Goal: Task Accomplishment & Management: Manage account settings

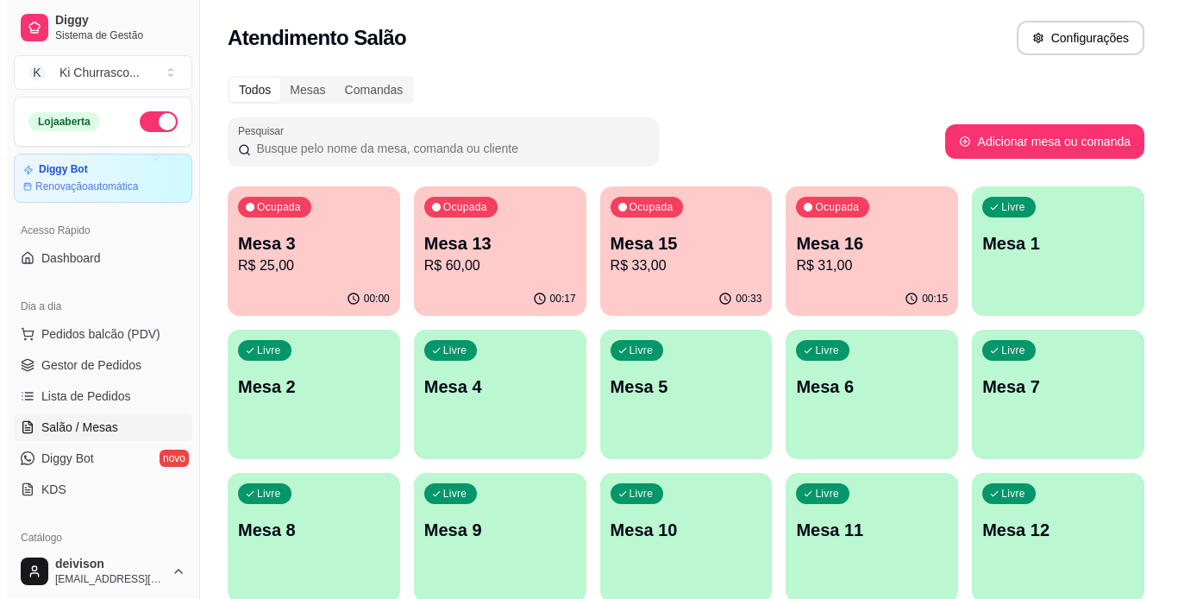
scroll to position [39, 0]
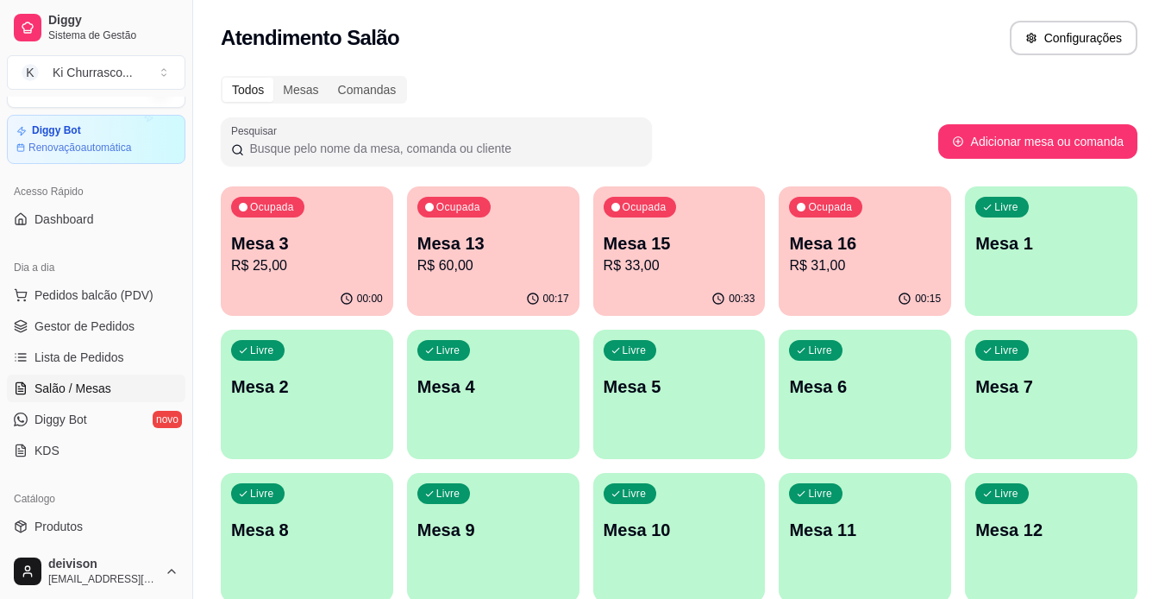
click at [853, 251] on p "Mesa 16" at bounding box center [865, 243] width 152 height 24
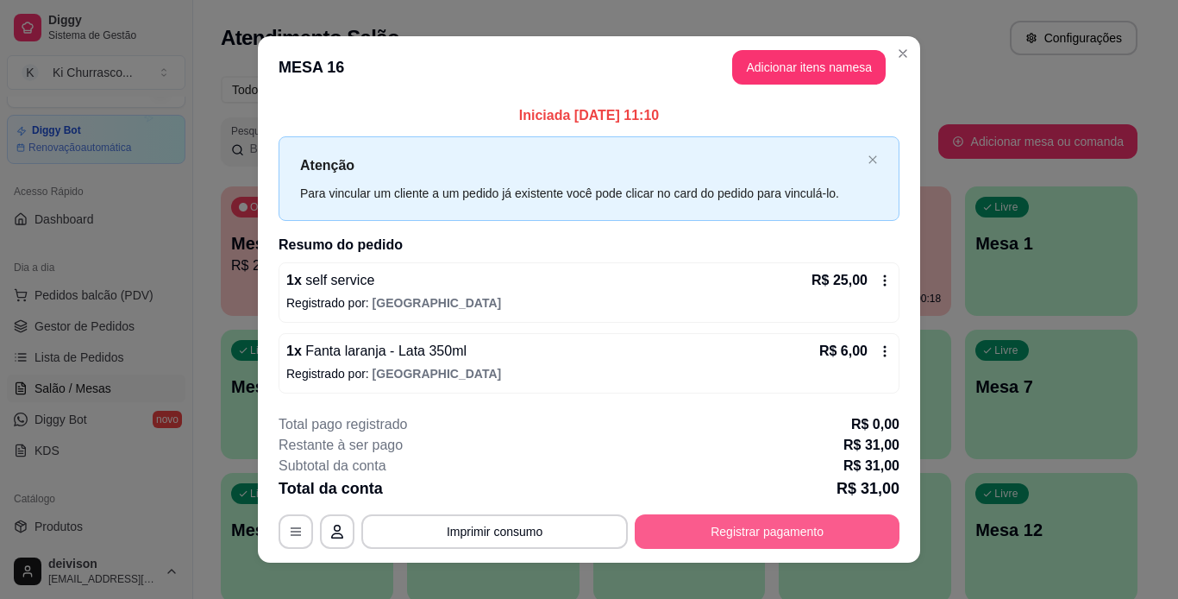
click at [717, 538] on button "Registrar pagamento" at bounding box center [767, 531] width 265 height 34
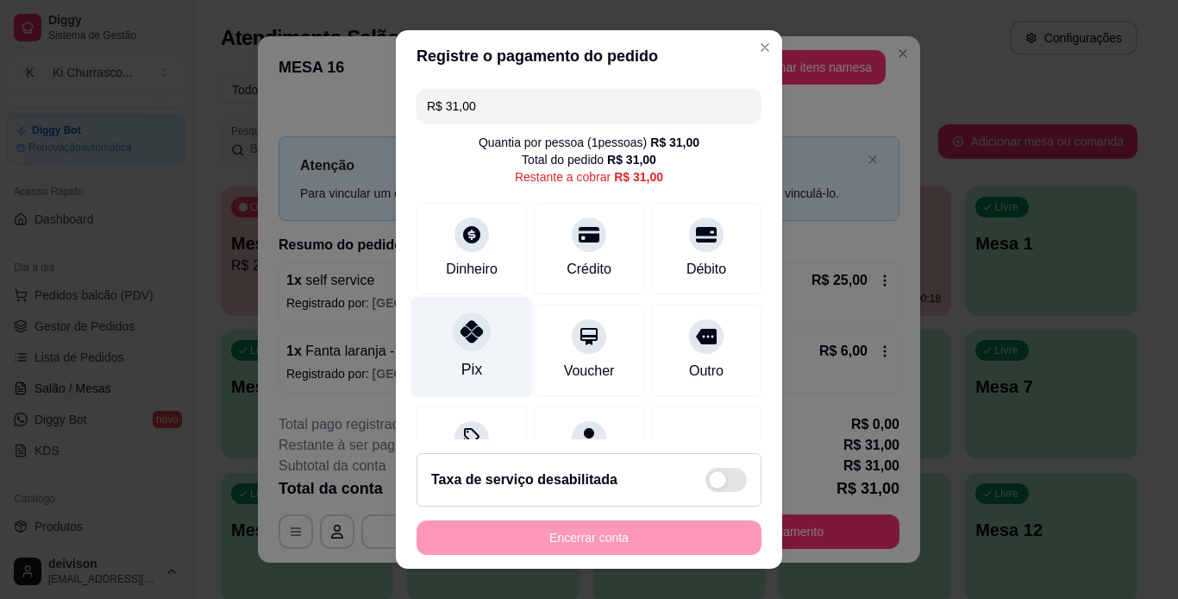
click at [442, 337] on div "Pix" at bounding box center [472, 346] width 122 height 101
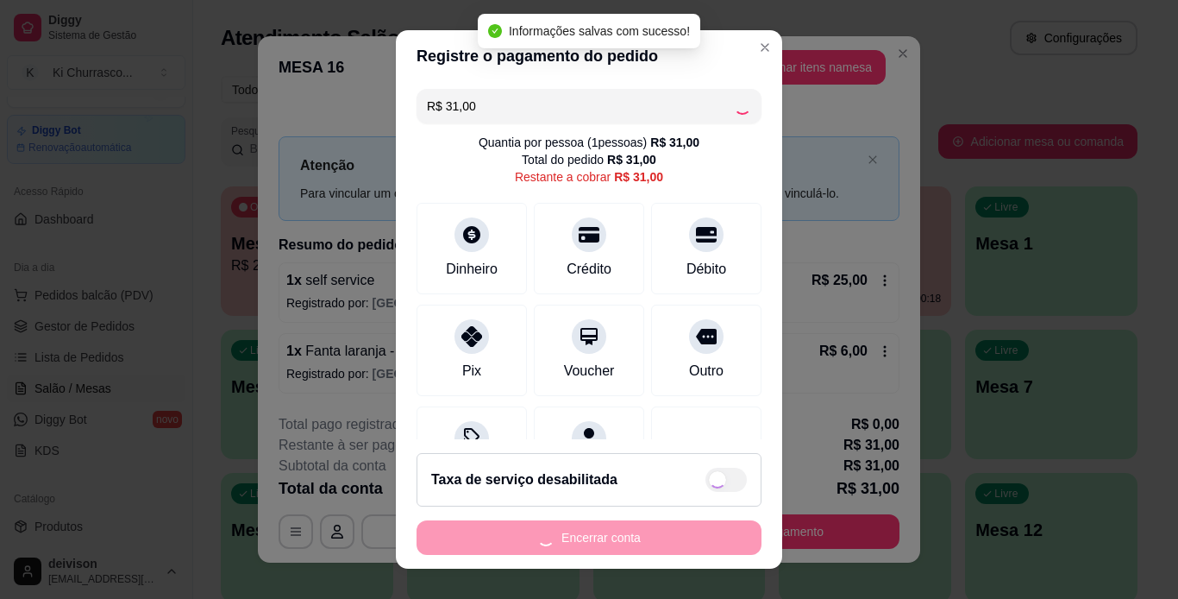
type input "R$ 0,00"
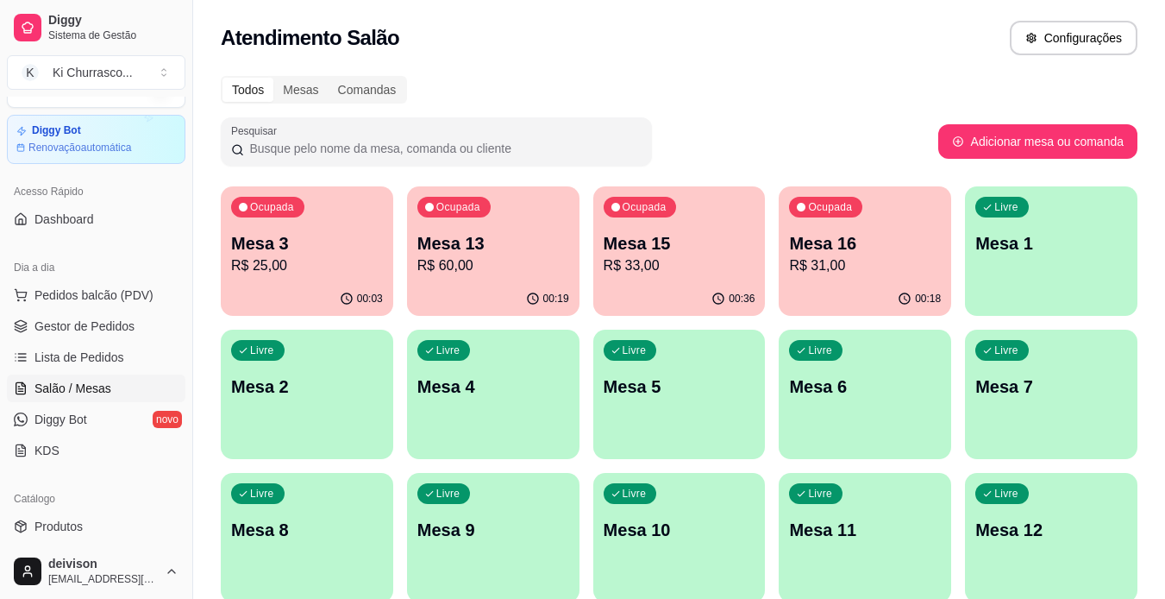
click at [872, 226] on div "Ocupada Mesa 16 R$ 31,00" at bounding box center [865, 234] width 172 height 96
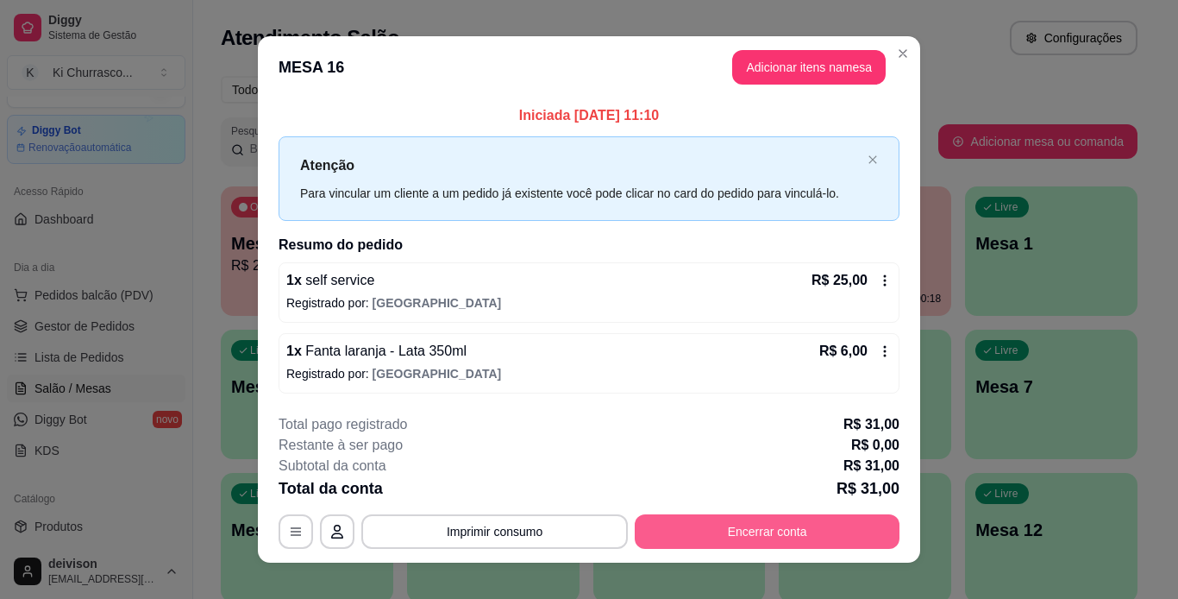
click at [818, 521] on button "Encerrar conta" at bounding box center [767, 531] width 265 height 34
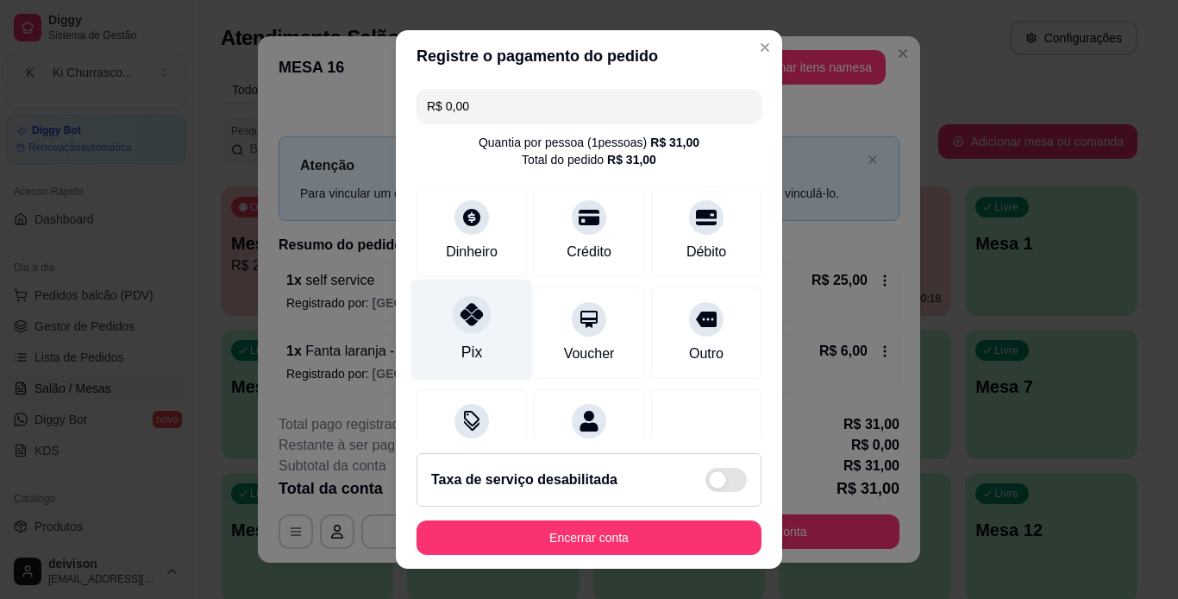
click at [464, 317] on icon at bounding box center [472, 314] width 22 height 22
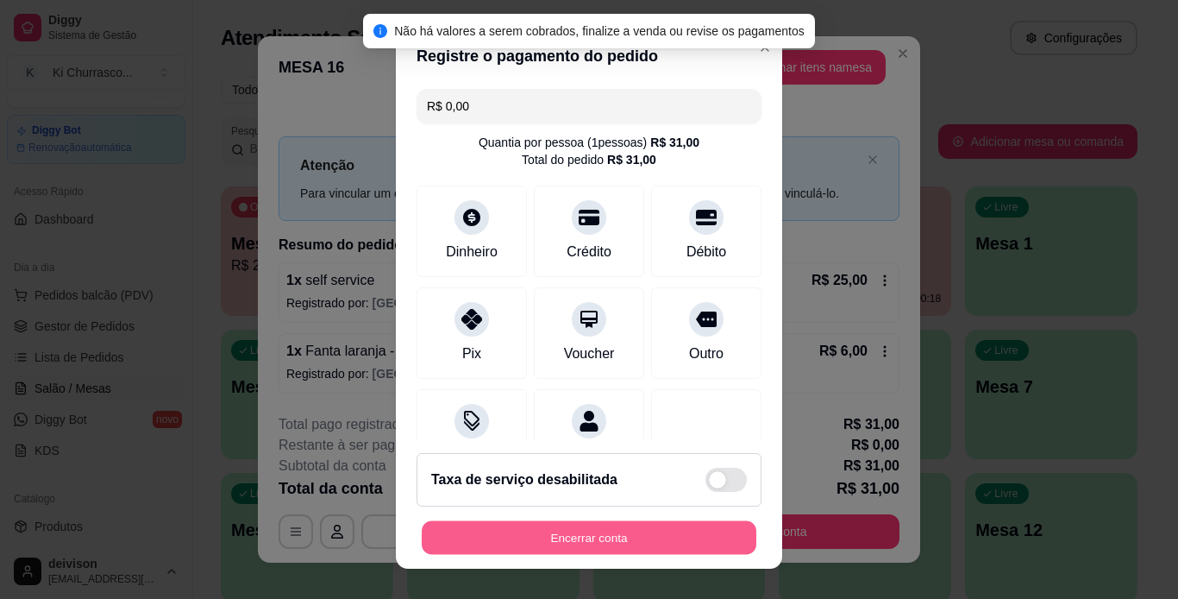
click at [621, 542] on button "Encerrar conta" at bounding box center [589, 538] width 335 height 34
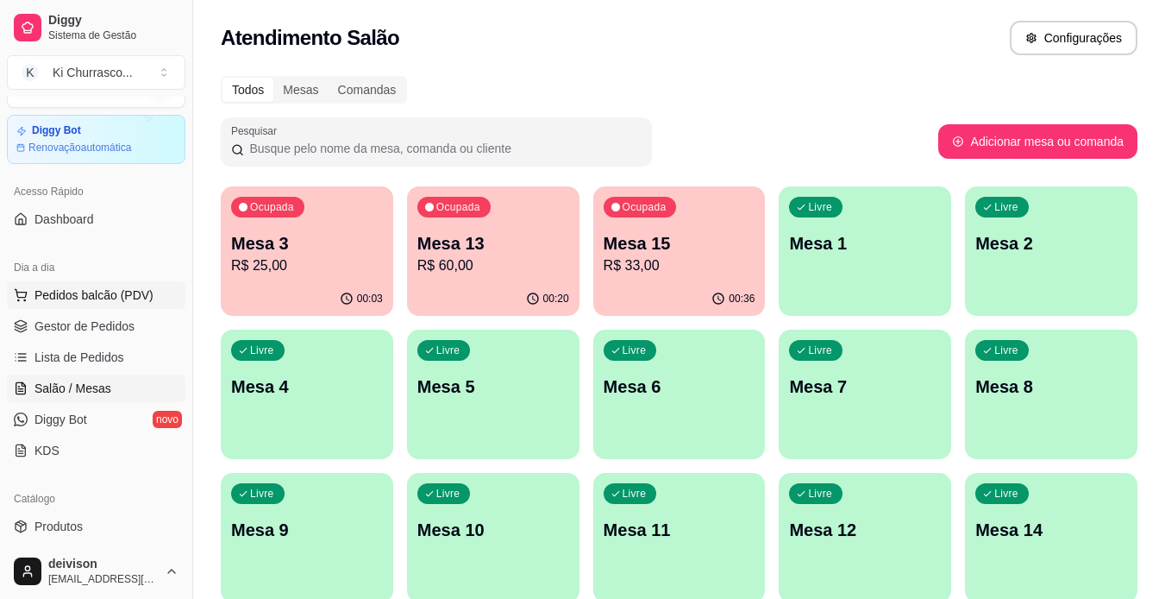
click at [111, 299] on span "Pedidos balcão (PDV)" at bounding box center [93, 294] width 119 height 17
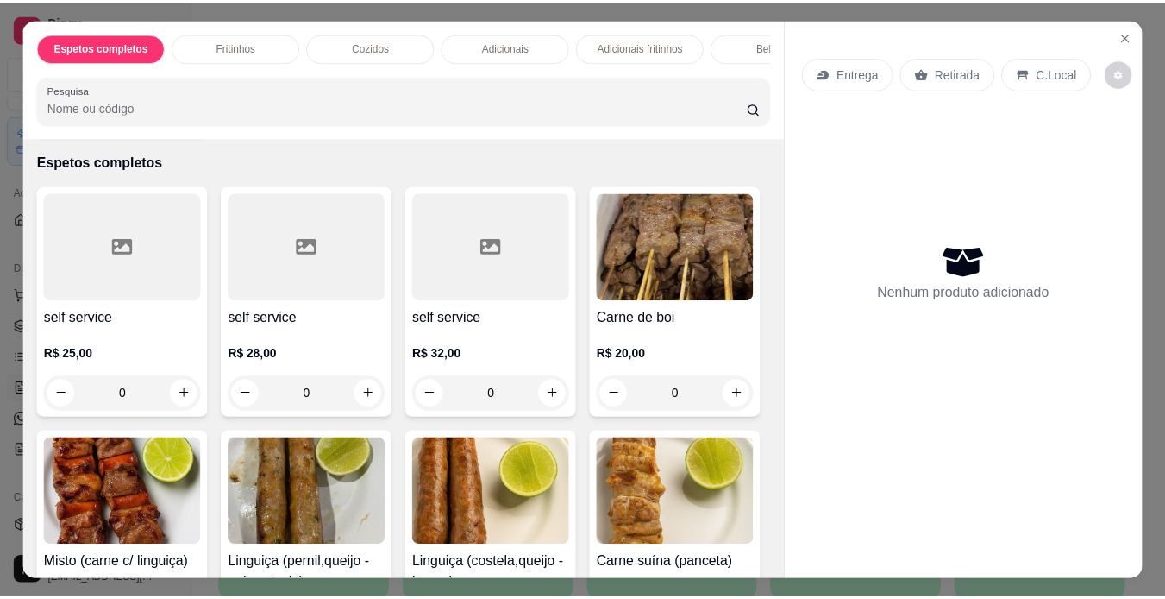
scroll to position [172, 0]
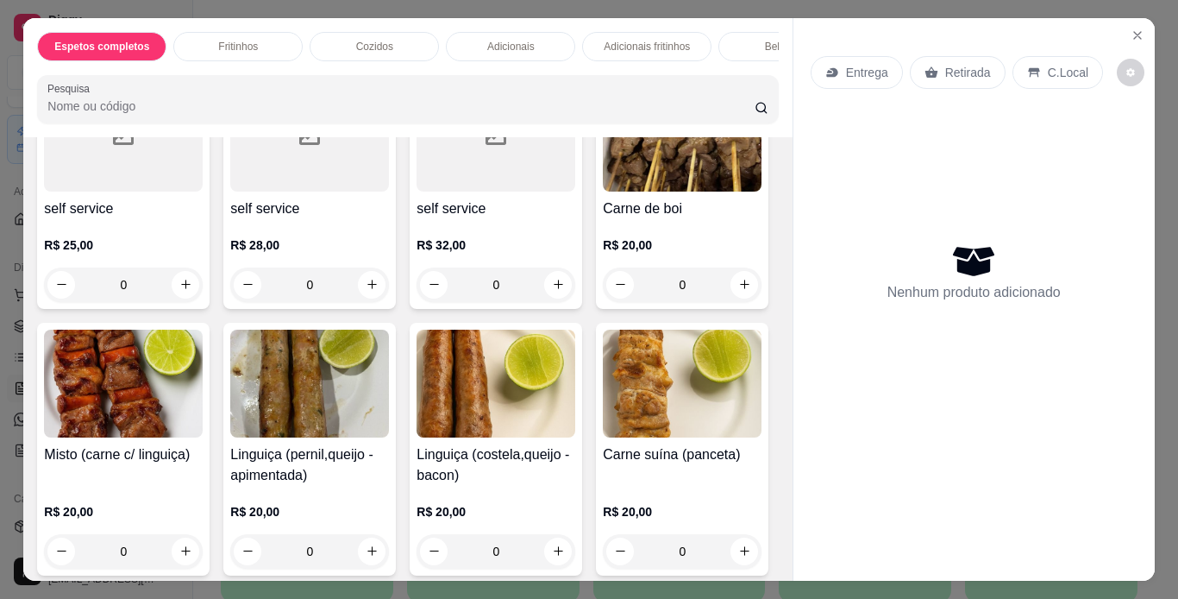
click at [603, 191] on img at bounding box center [682, 138] width 159 height 108
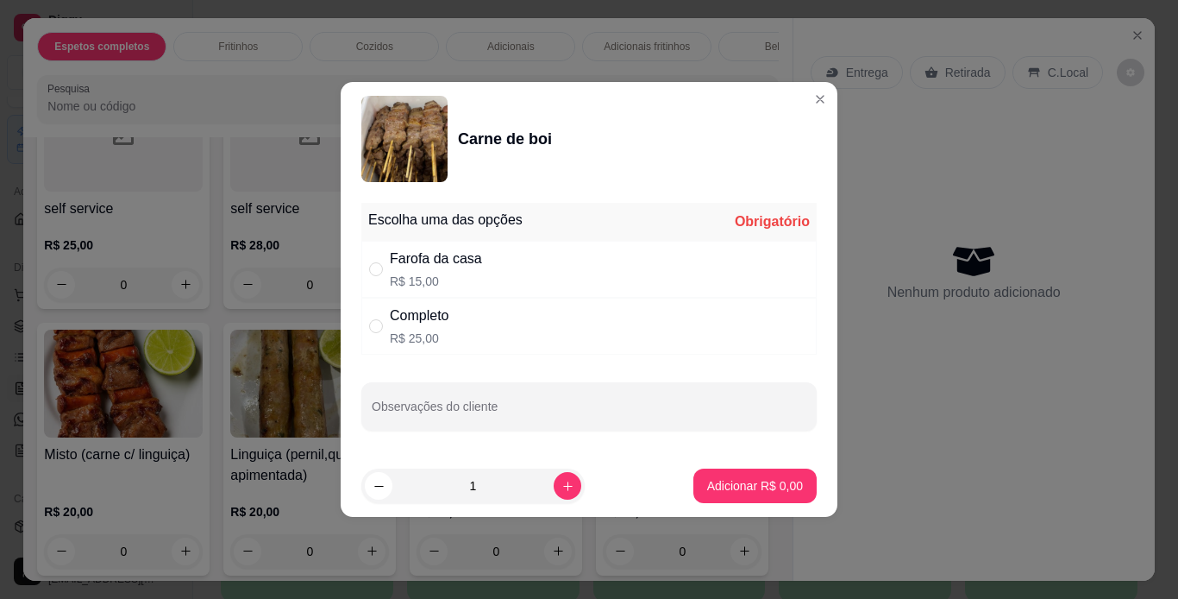
drag, startPoint x: 590, startPoint y: 250, endPoint x: 591, endPoint y: 271, distance: 20.7
click at [590, 264] on div "Farofa da casa R$ 15,00" at bounding box center [588, 269] width 455 height 57
radio input "true"
click at [561, 492] on icon "increase-product-quantity" at bounding box center [567, 486] width 13 height 13
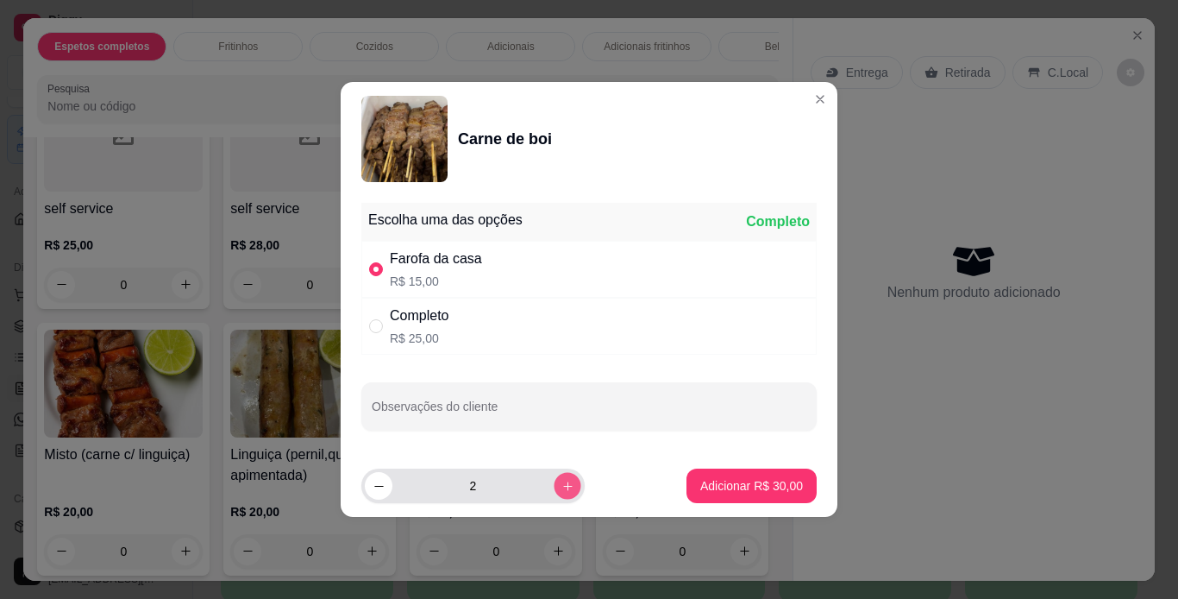
type input "3"
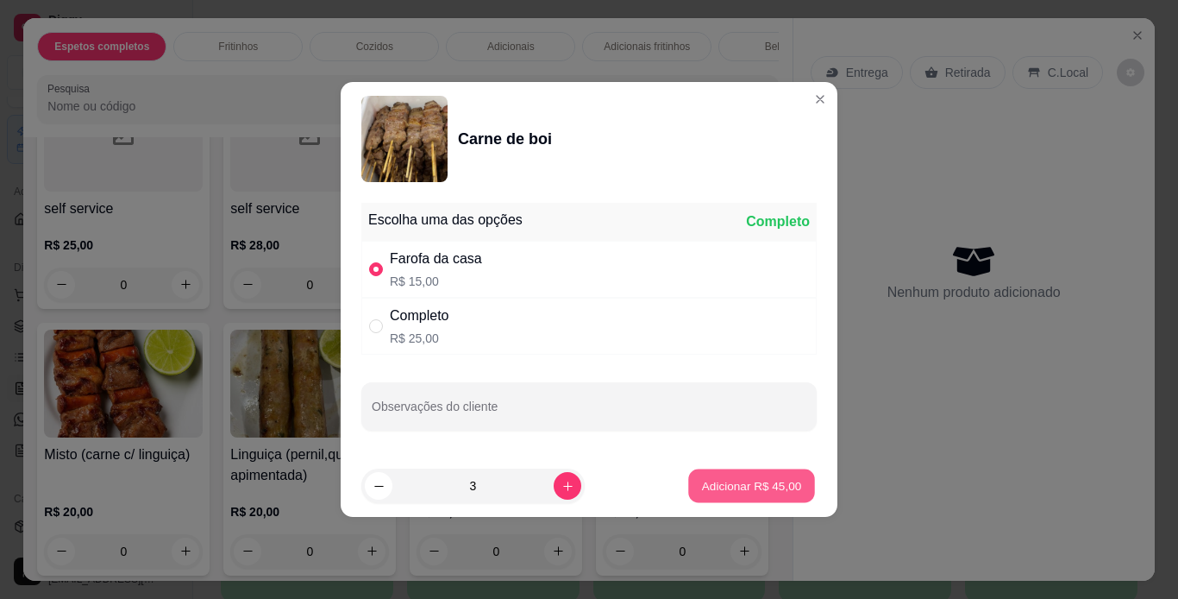
click at [718, 477] on p "Adicionar R$ 45,00" at bounding box center [752, 485] width 100 height 16
type input "3"
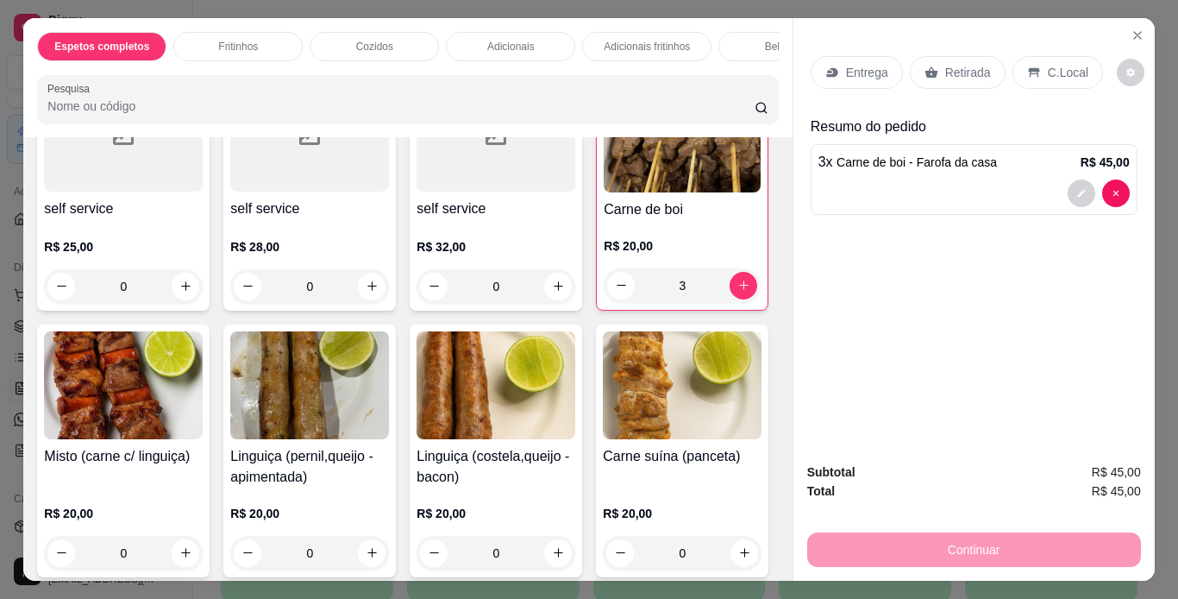
click at [1048, 64] on p "C.Local" at bounding box center [1068, 72] width 41 height 17
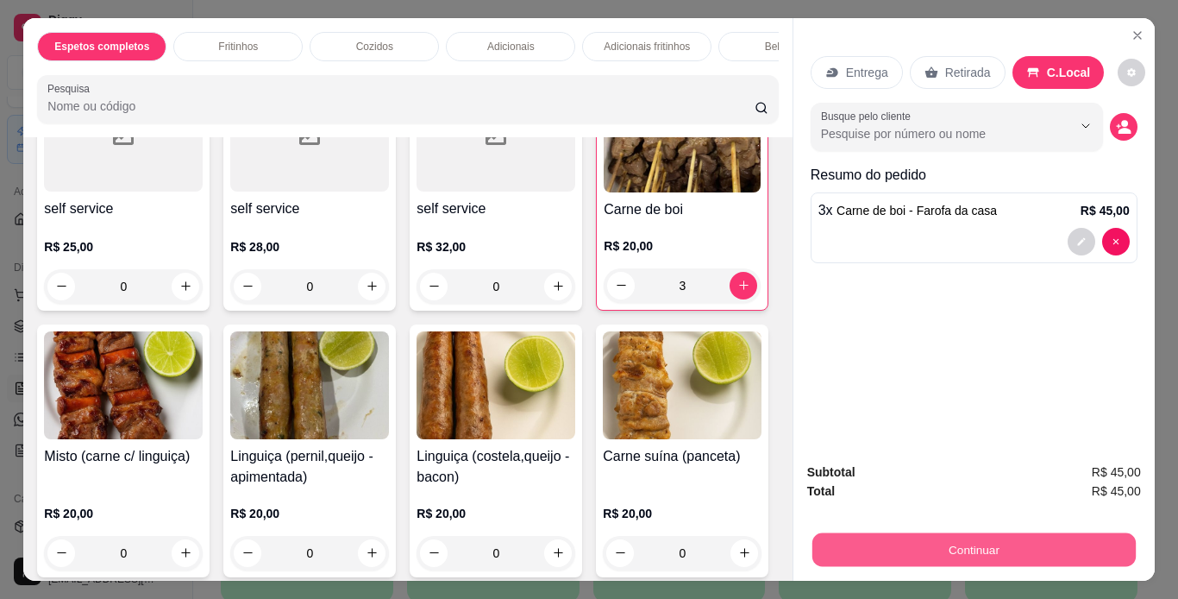
click at [1006, 547] on button "Continuar" at bounding box center [973, 550] width 323 height 34
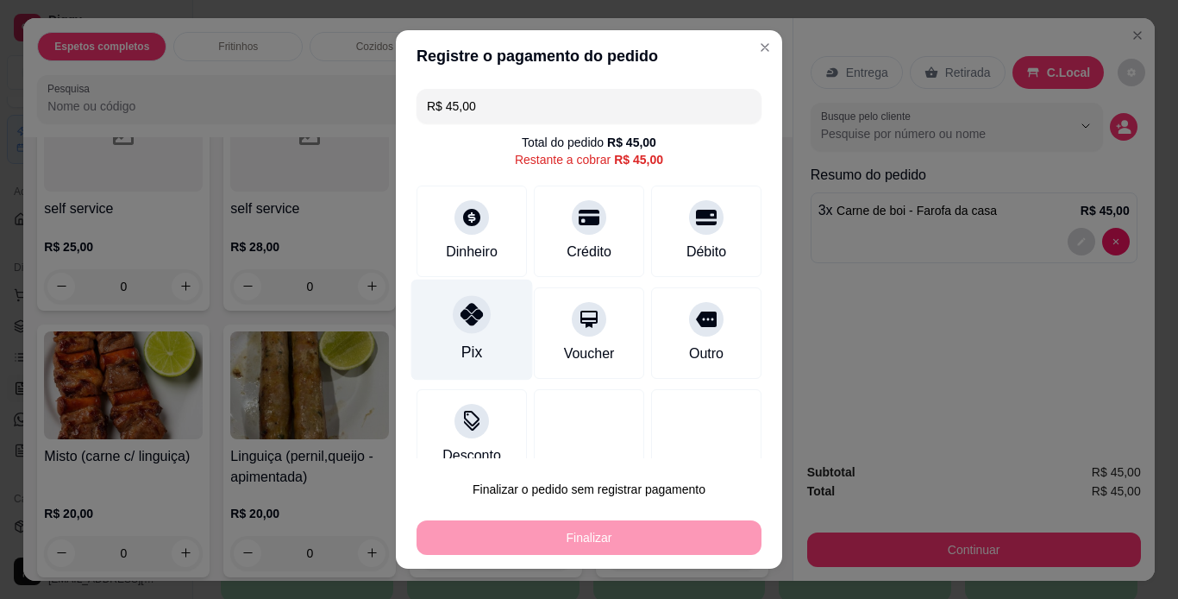
click at [461, 322] on icon at bounding box center [472, 314] width 22 height 22
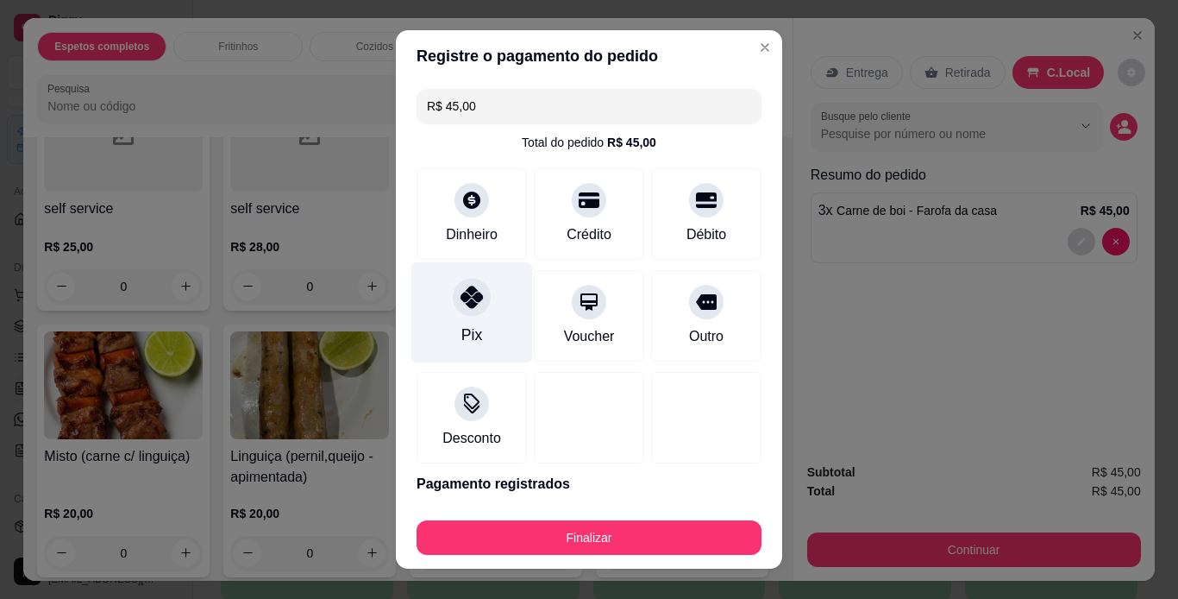
type input "R$ 0,00"
click at [504, 514] on footer "Finalizar" at bounding box center [589, 533] width 386 height 69
click at [504, 521] on button "Finalizar" at bounding box center [589, 537] width 345 height 34
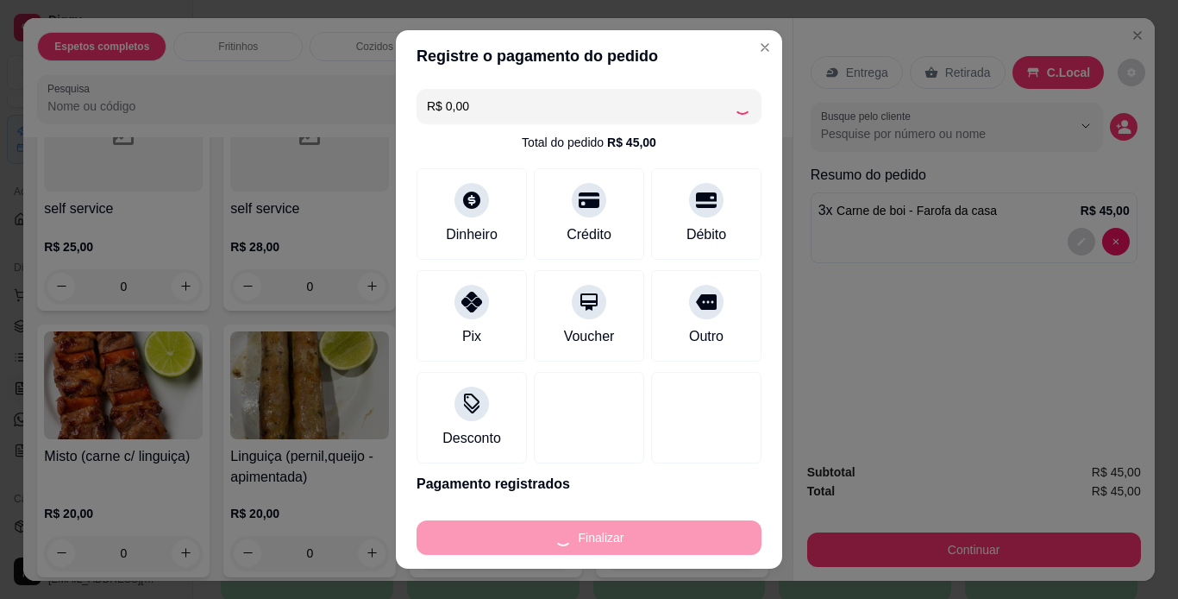
type input "0"
type input "-R$ 45,00"
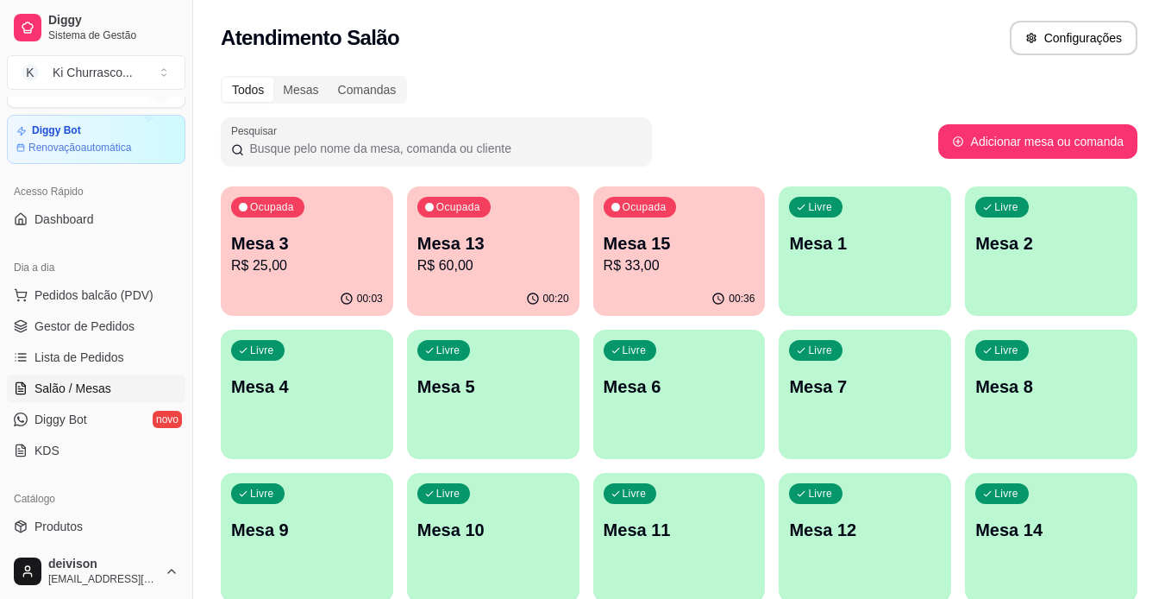
click at [673, 236] on p "Mesa 15" at bounding box center [680, 243] width 152 height 24
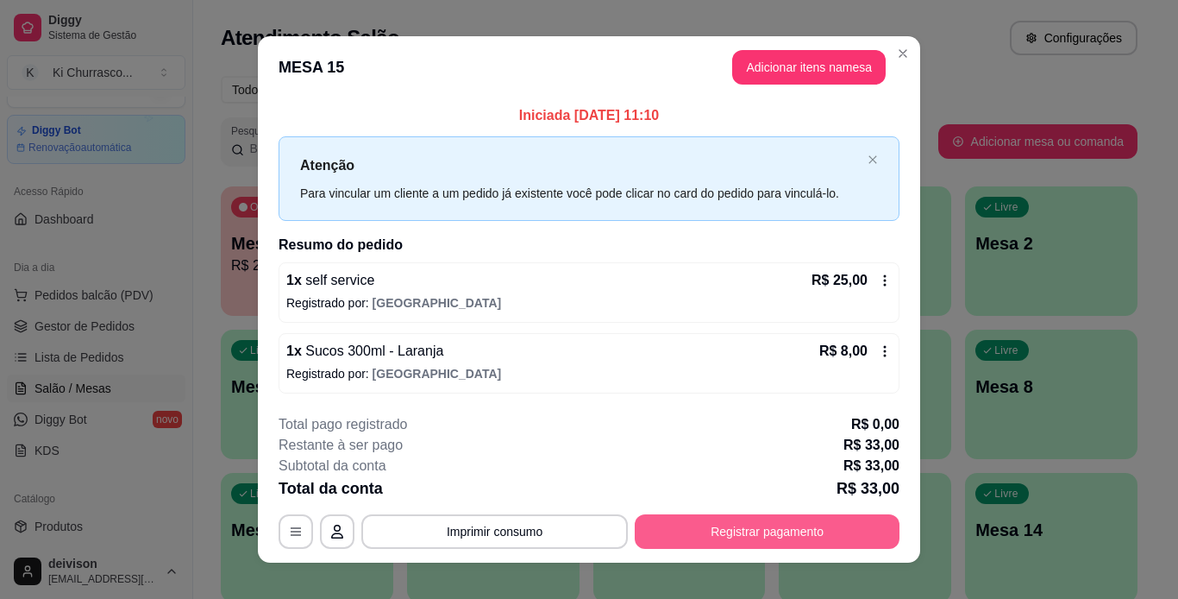
click at [686, 521] on button "Registrar pagamento" at bounding box center [767, 531] width 265 height 34
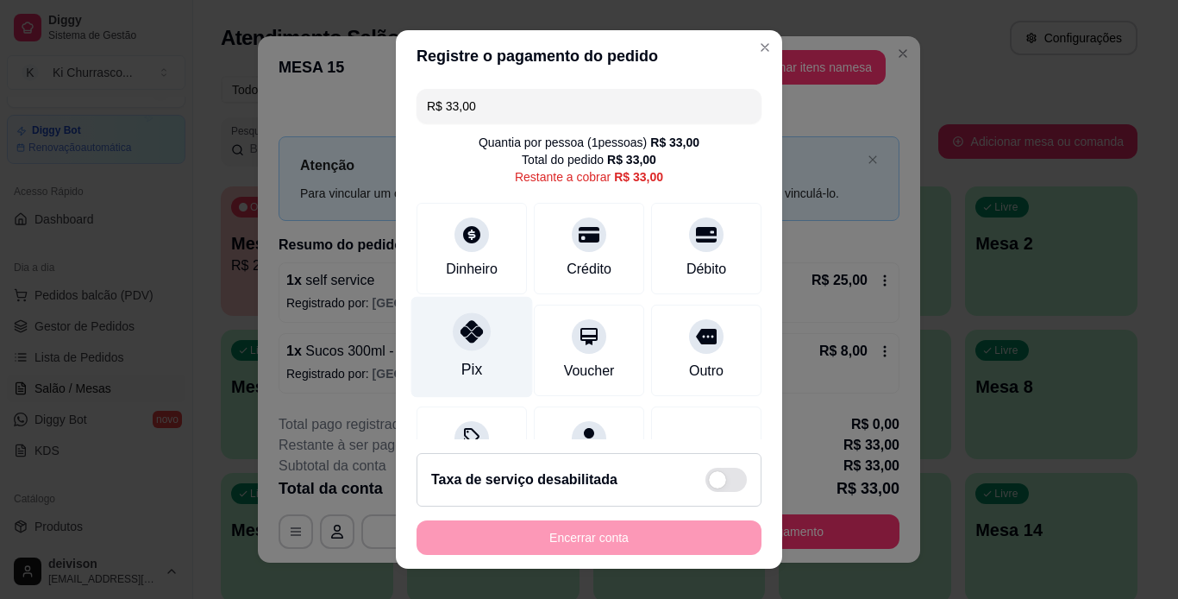
click at [467, 347] on div at bounding box center [472, 331] width 38 height 38
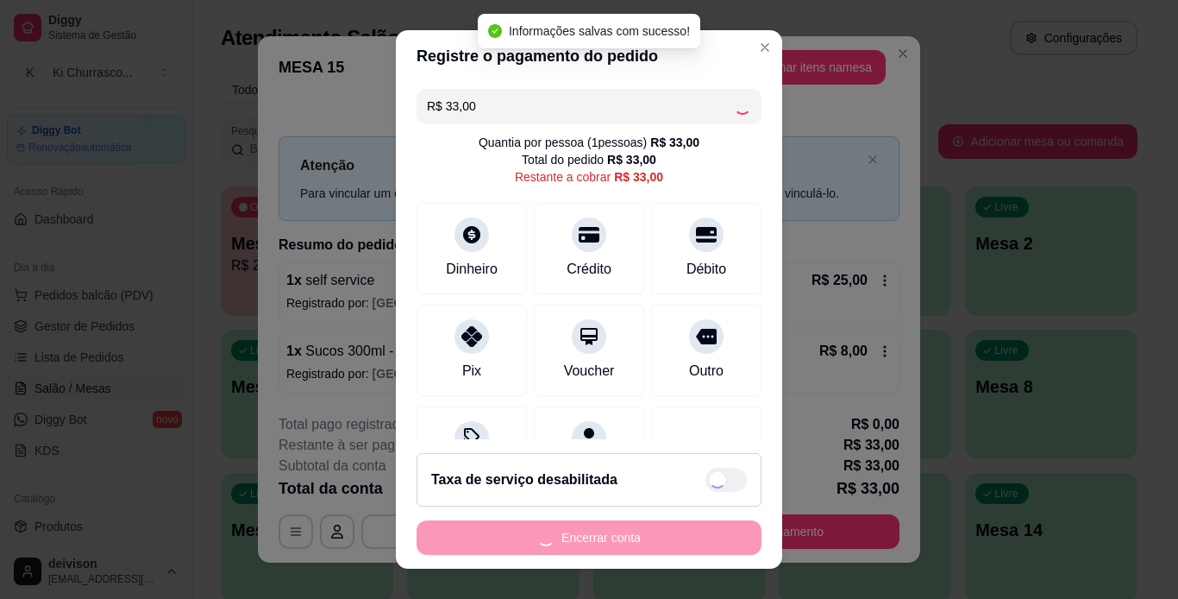
type input "R$ 0,00"
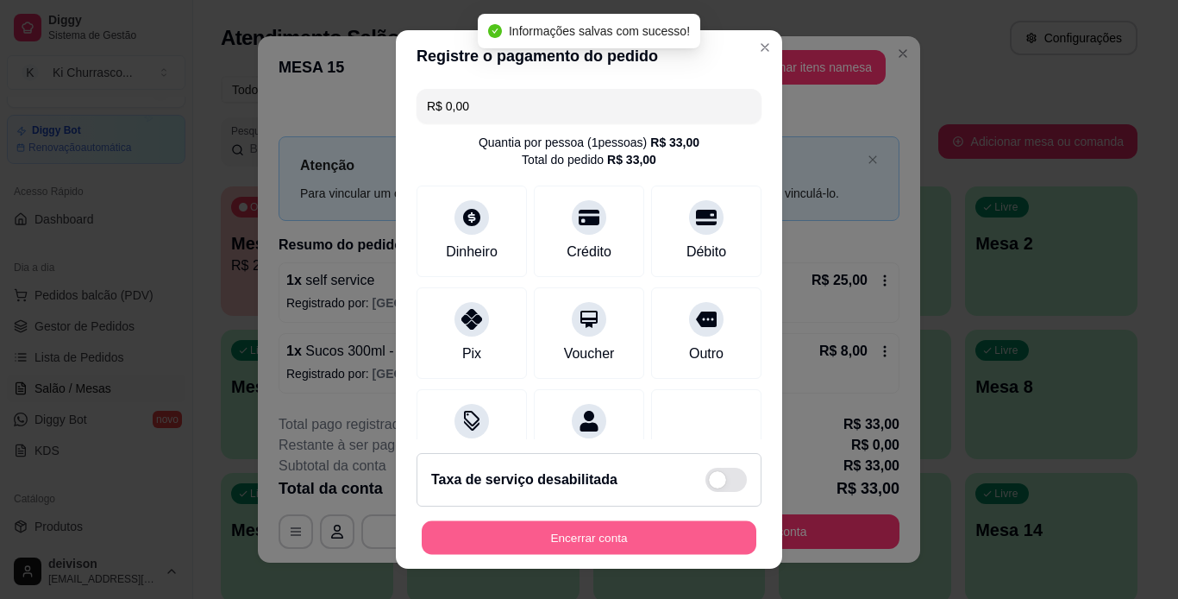
click at [571, 538] on button "Encerrar conta" at bounding box center [589, 538] width 335 height 34
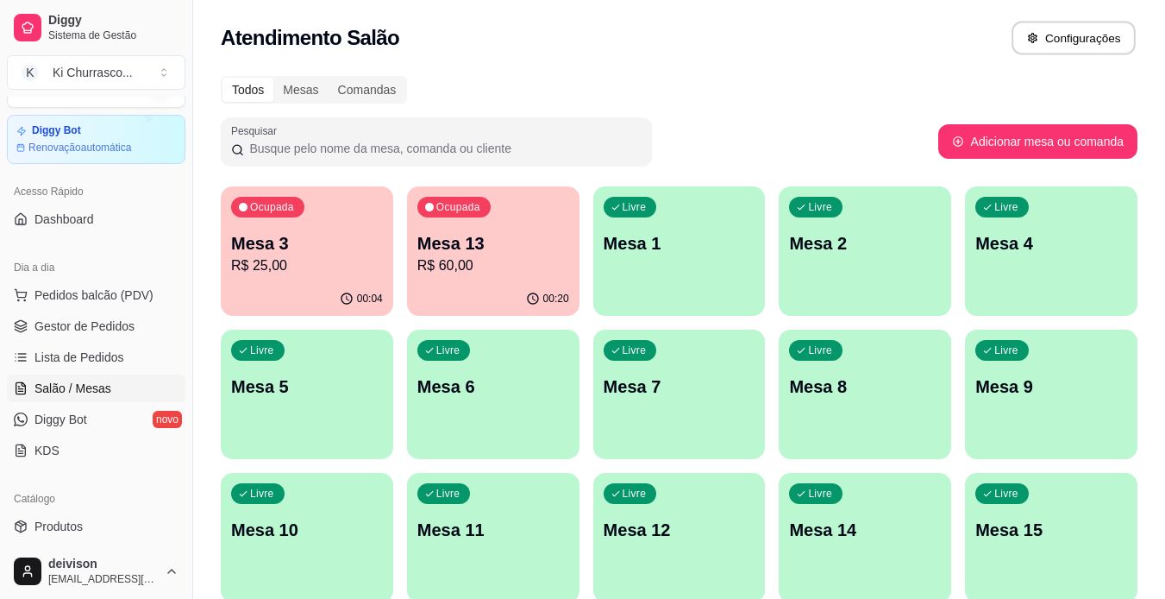
click at [1101, 28] on button "Configurações" at bounding box center [1074, 39] width 124 height 34
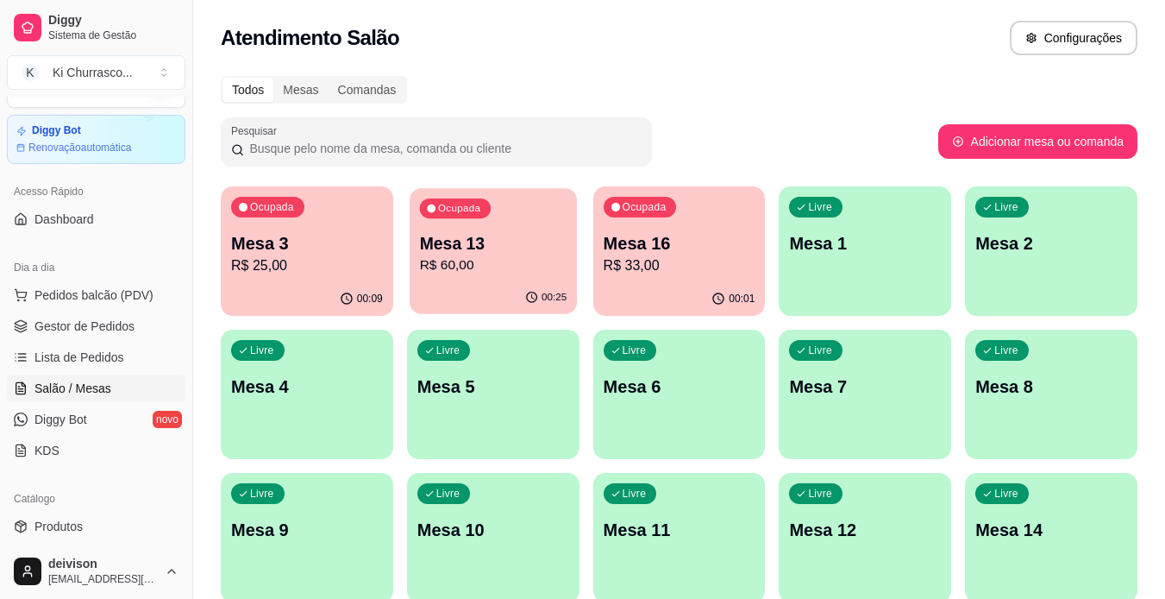
click at [472, 273] on p "R$ 60,00" at bounding box center [492, 265] width 147 height 20
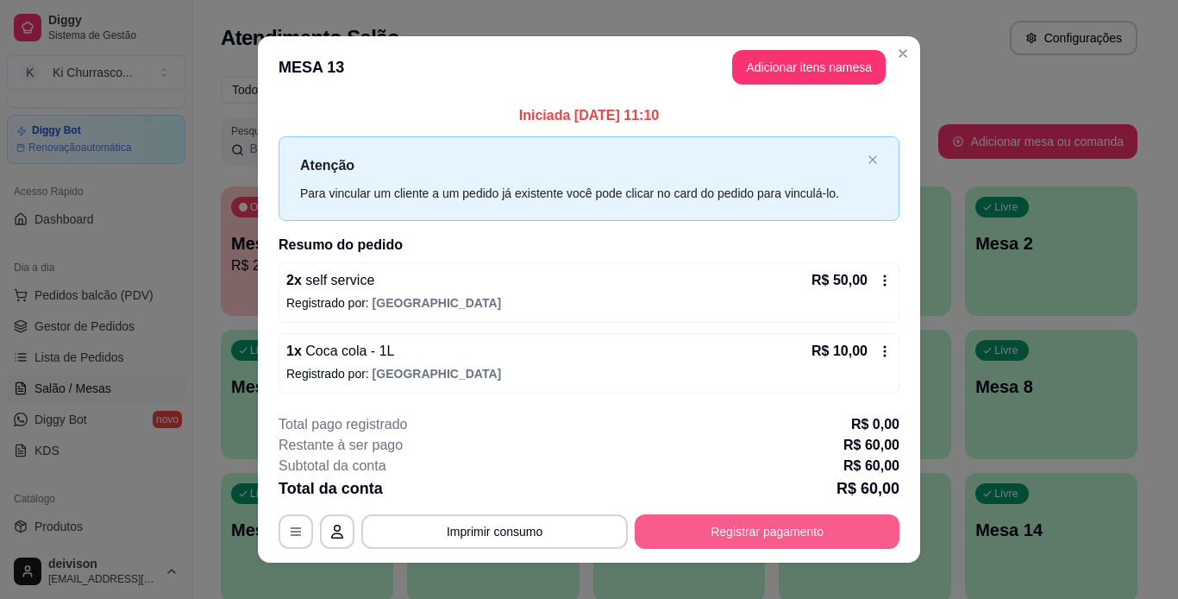
click at [685, 529] on button "Registrar pagamento" at bounding box center [767, 531] width 265 height 34
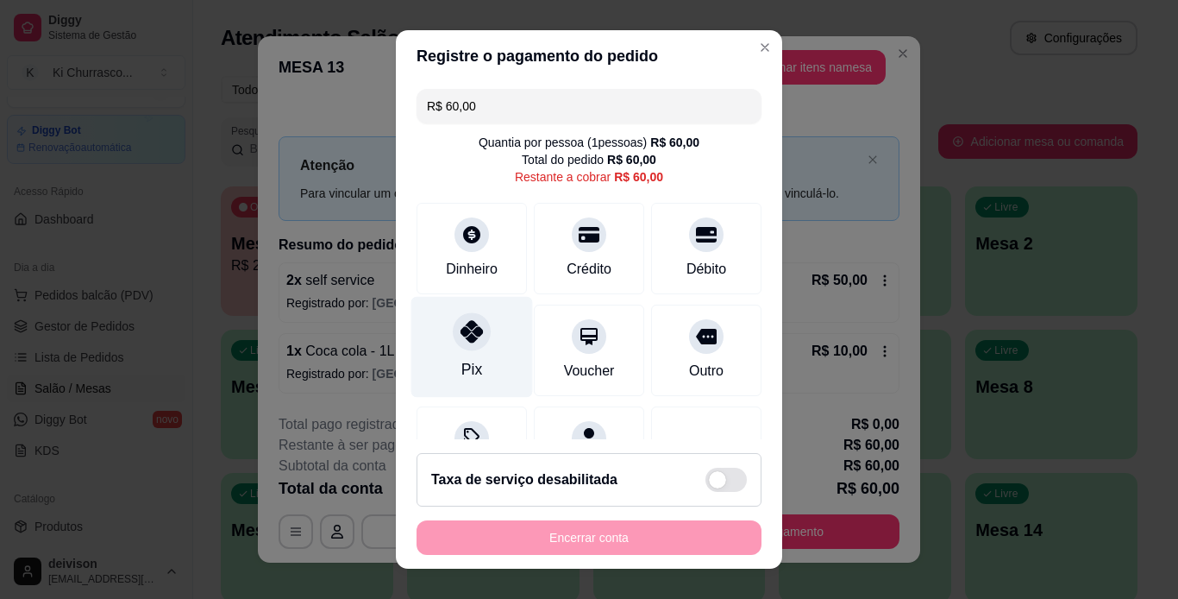
click at [473, 345] on div at bounding box center [472, 331] width 38 height 38
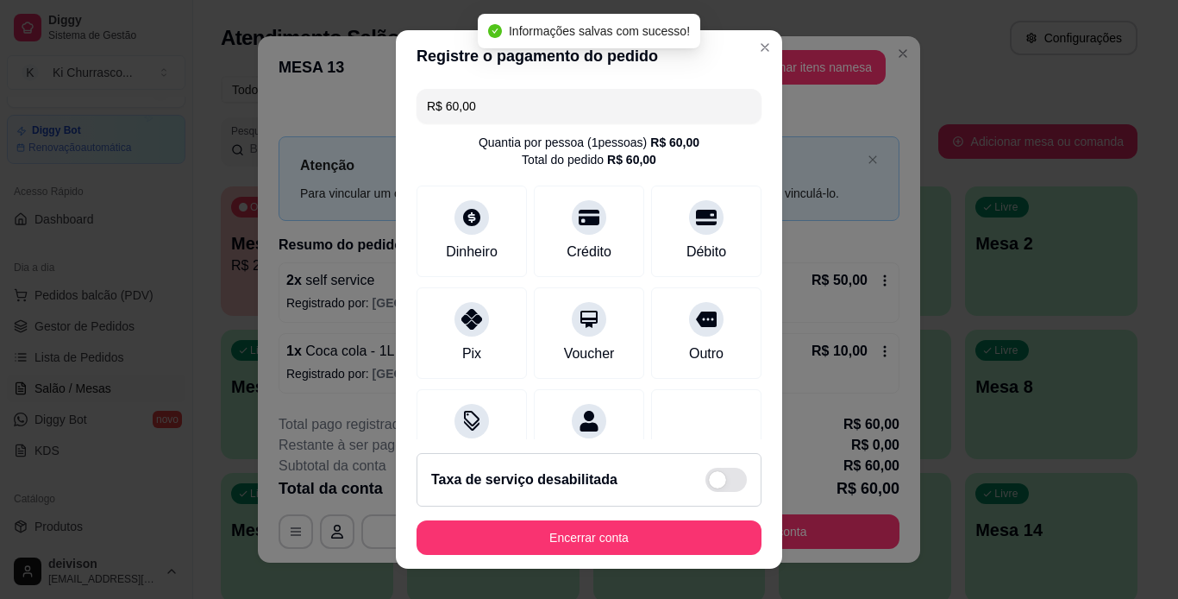
type input "R$ 0,00"
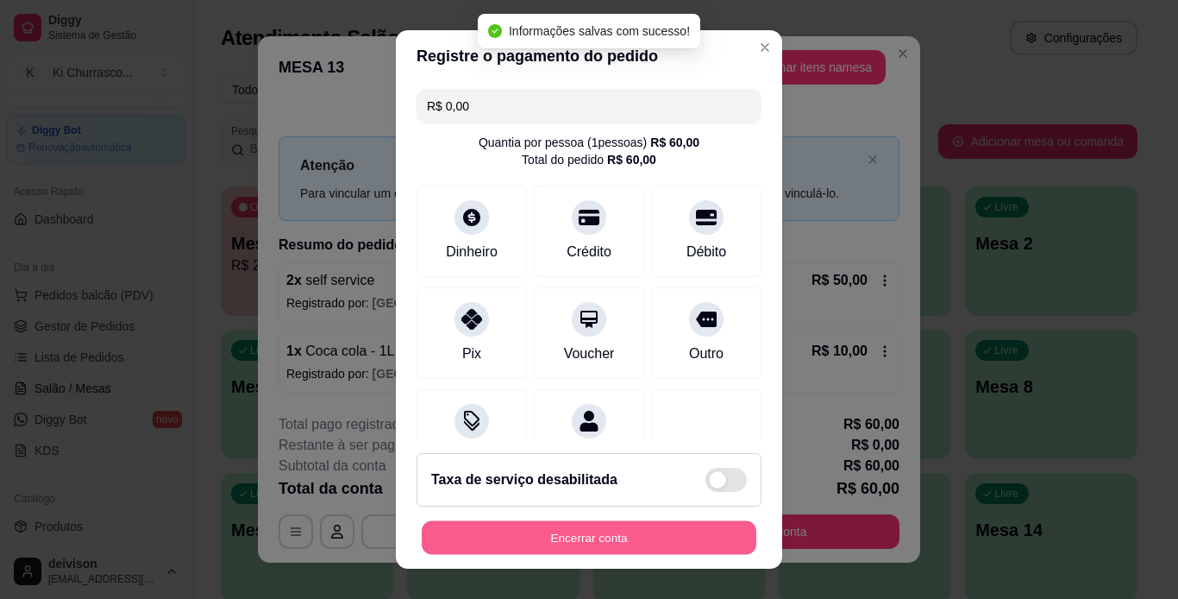
click at [736, 530] on button "Encerrar conta" at bounding box center [589, 538] width 335 height 34
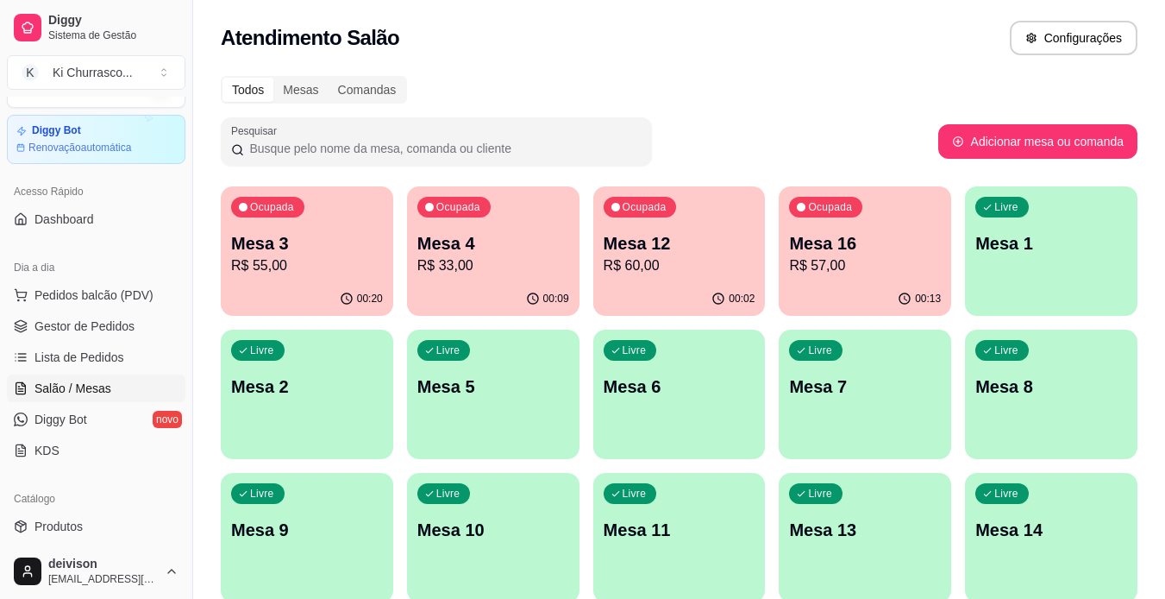
click at [882, 283] on div "00:13" at bounding box center [865, 299] width 172 height 34
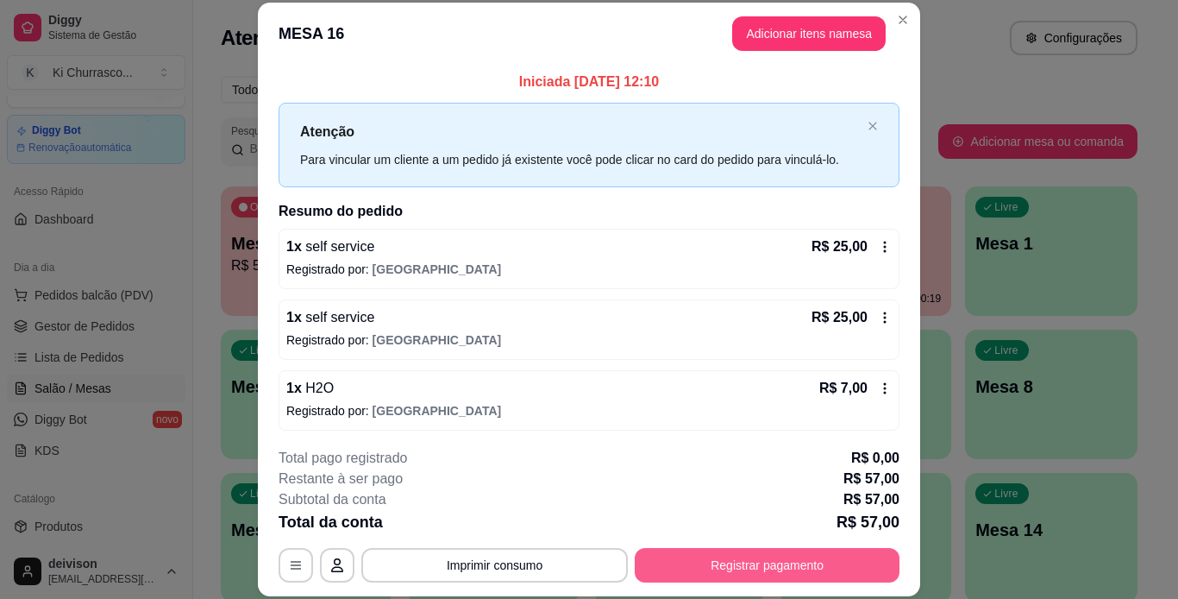
click at [824, 561] on button "Registrar pagamento" at bounding box center [767, 565] width 265 height 34
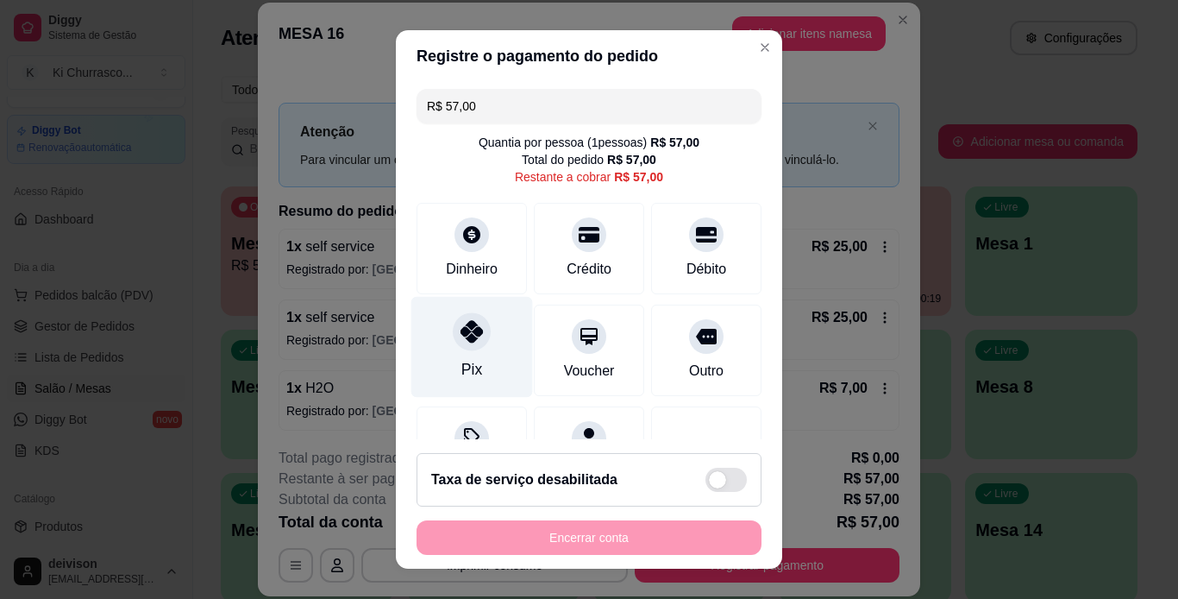
click at [461, 336] on icon at bounding box center [472, 331] width 22 height 22
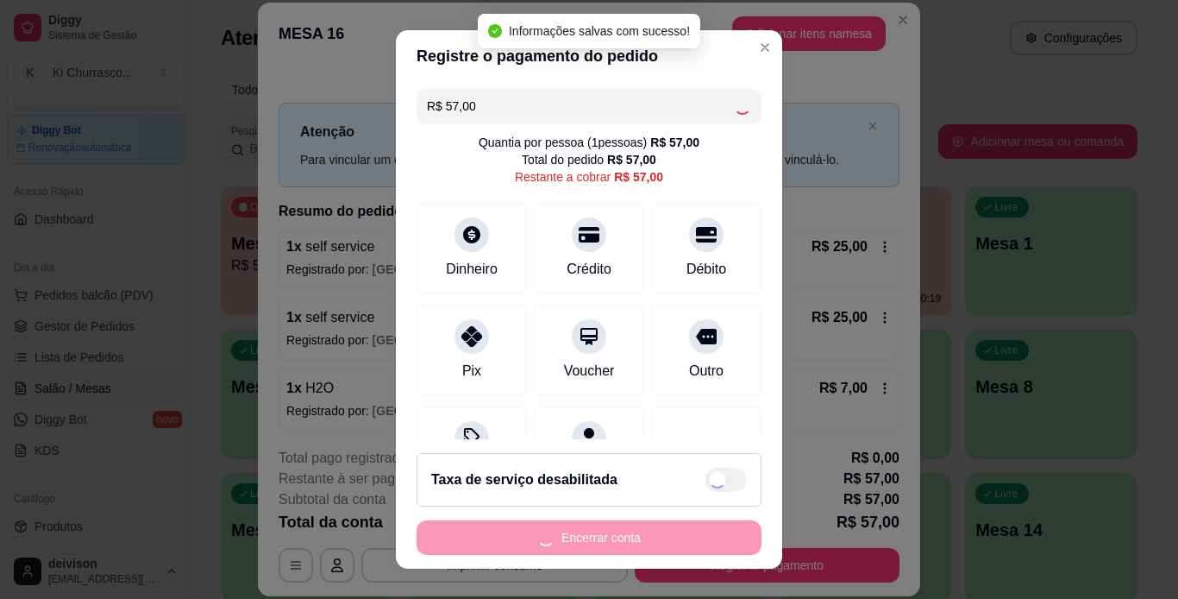
type input "R$ 0,00"
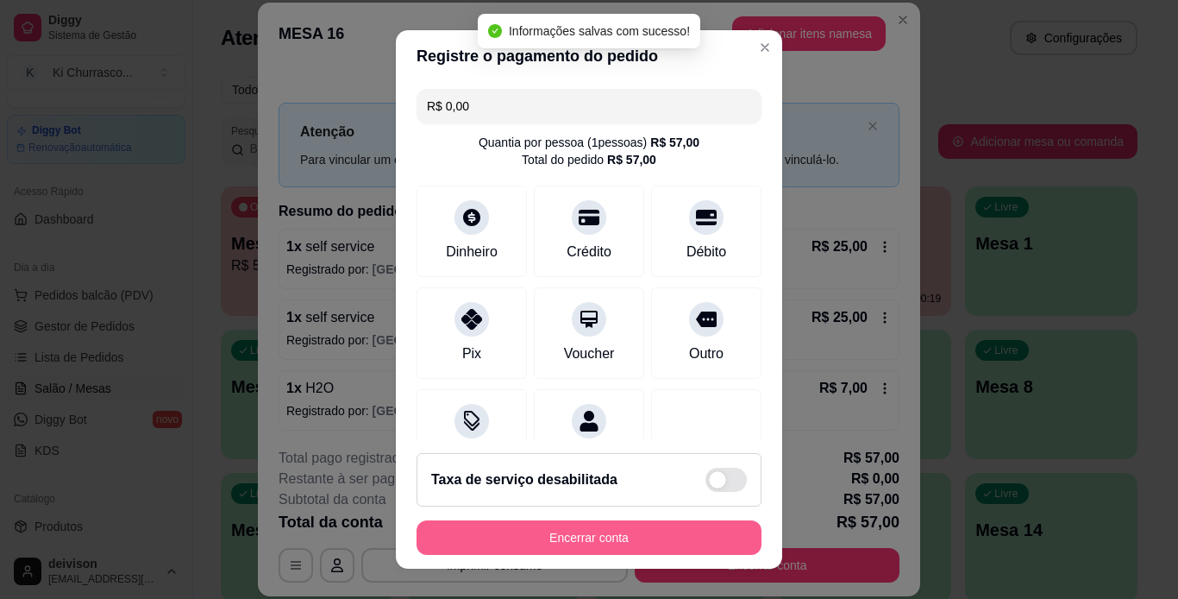
click at [632, 536] on button "Encerrar conta" at bounding box center [589, 537] width 345 height 34
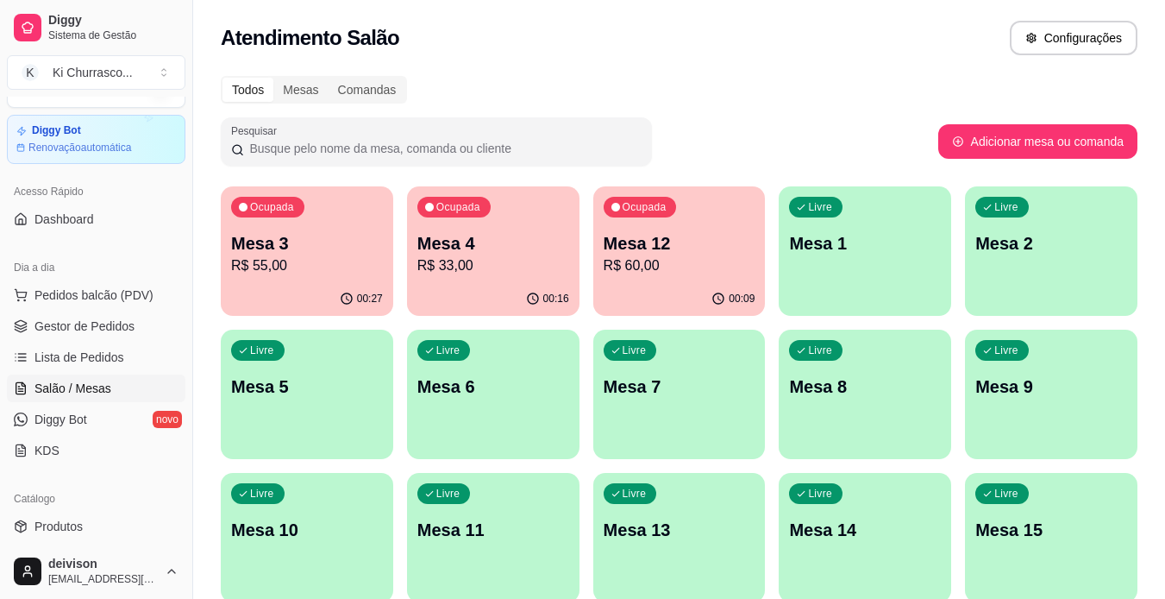
click at [501, 238] on p "Mesa 4" at bounding box center [493, 243] width 152 height 24
click at [474, 239] on p "Mesa 4" at bounding box center [493, 243] width 152 height 24
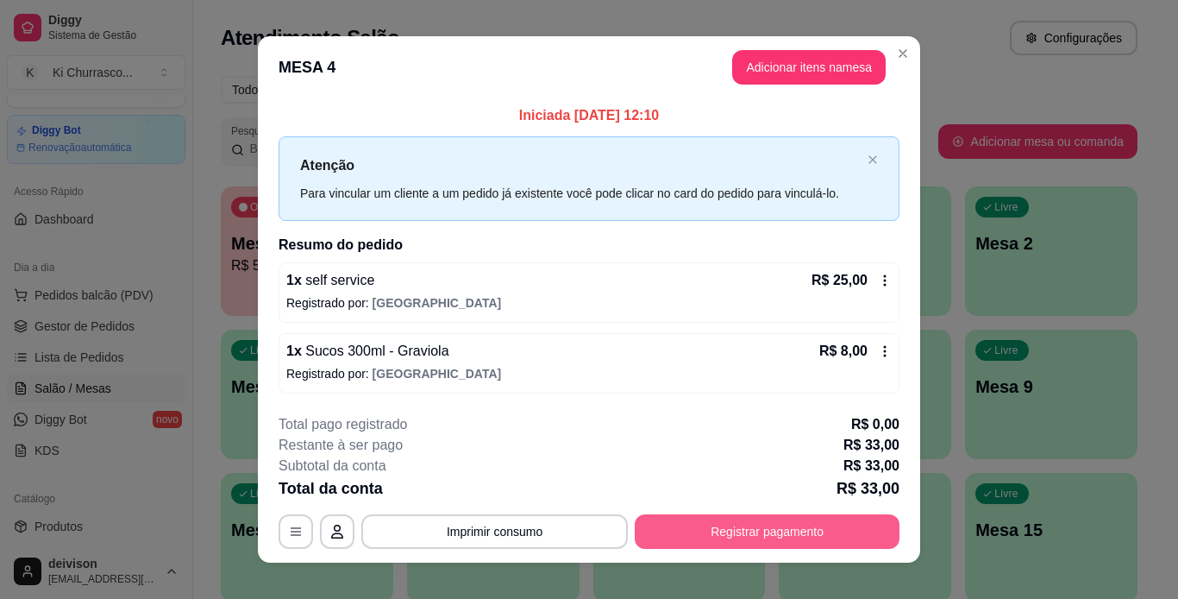
click at [680, 528] on button "Registrar pagamento" at bounding box center [767, 531] width 265 height 34
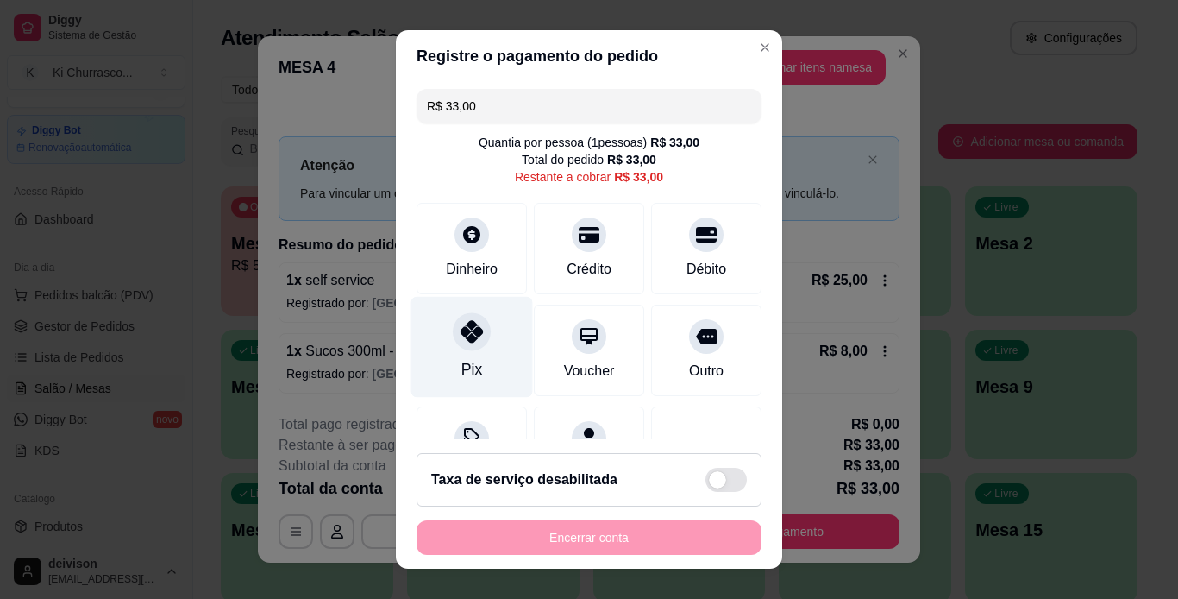
click at [467, 335] on icon at bounding box center [472, 331] width 22 height 22
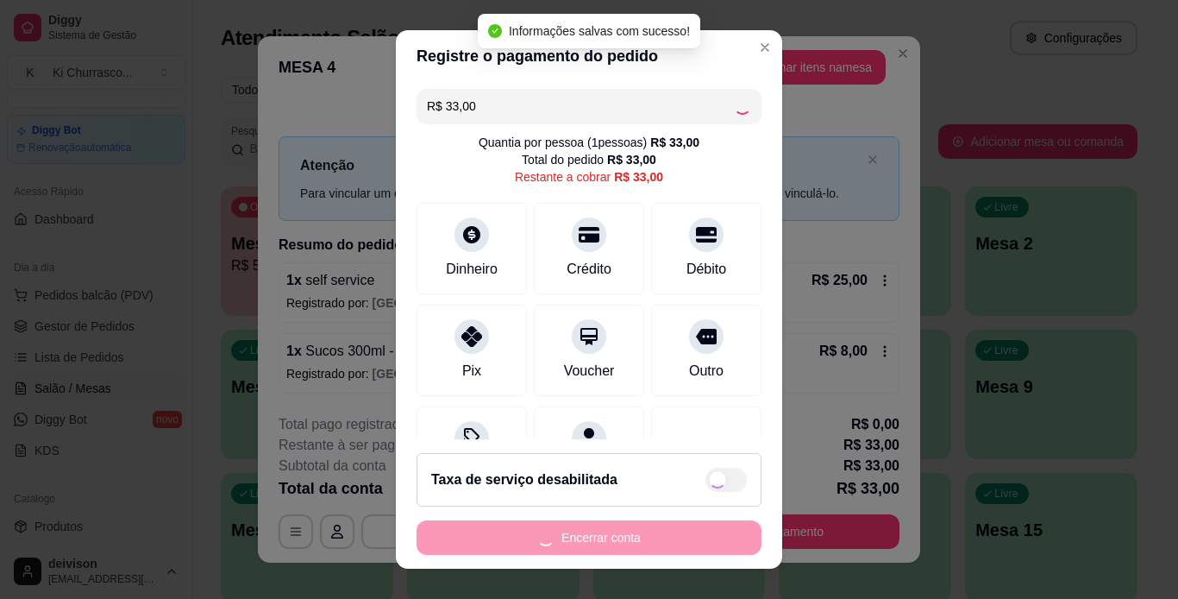
click at [602, 536] on div "Encerrar conta" at bounding box center [589, 537] width 345 height 34
type input "R$ 0,00"
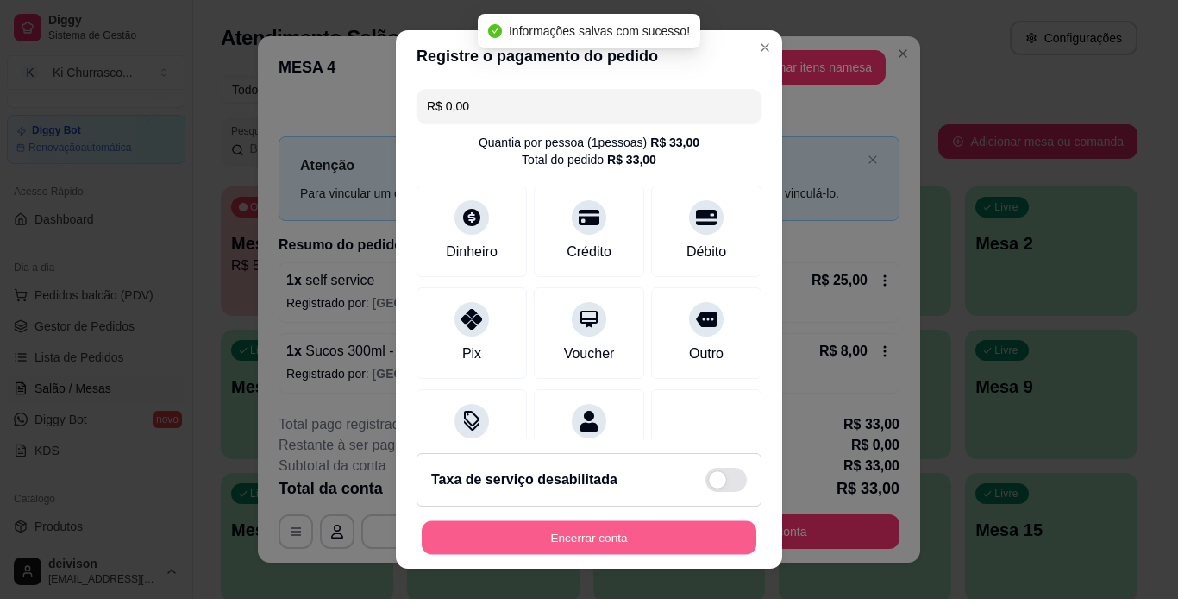
click at [602, 535] on button "Encerrar conta" at bounding box center [589, 538] width 335 height 34
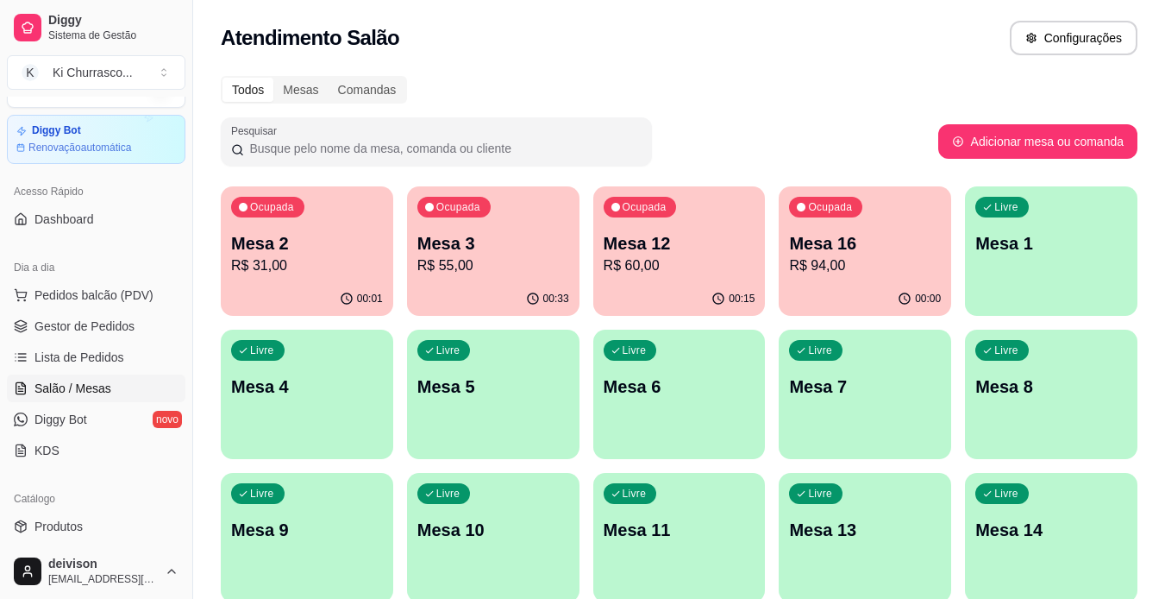
click at [553, 240] on p "Mesa 3" at bounding box center [493, 243] width 152 height 24
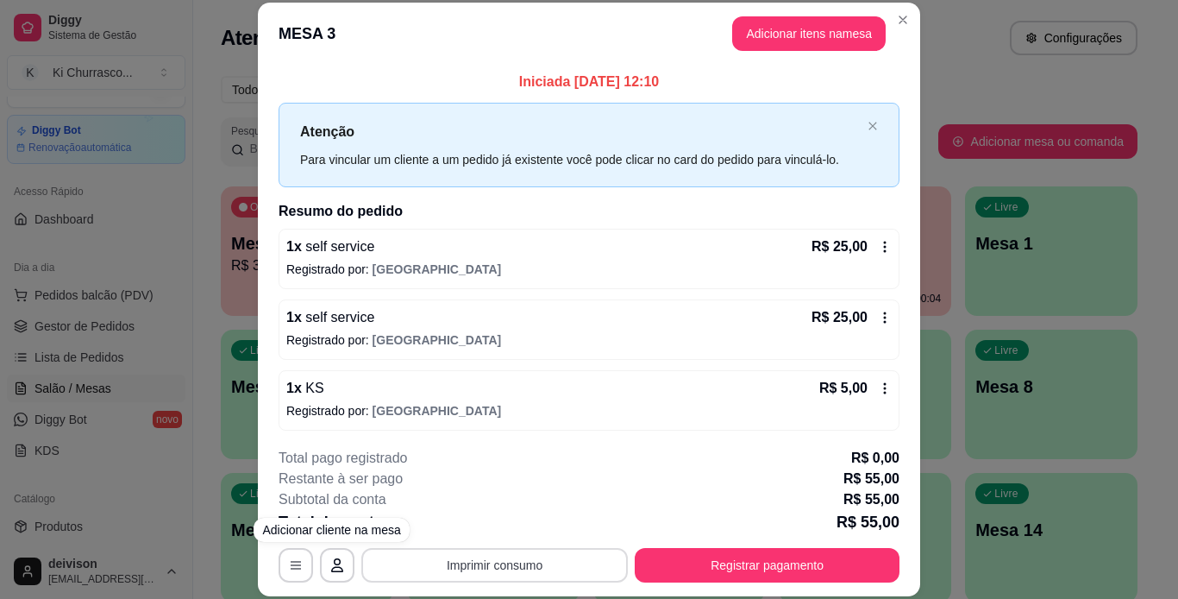
click at [424, 568] on button "Imprimir consumo" at bounding box center [494, 565] width 266 height 34
click at [477, 515] on button "IMPRESSORA" at bounding box center [493, 525] width 125 height 28
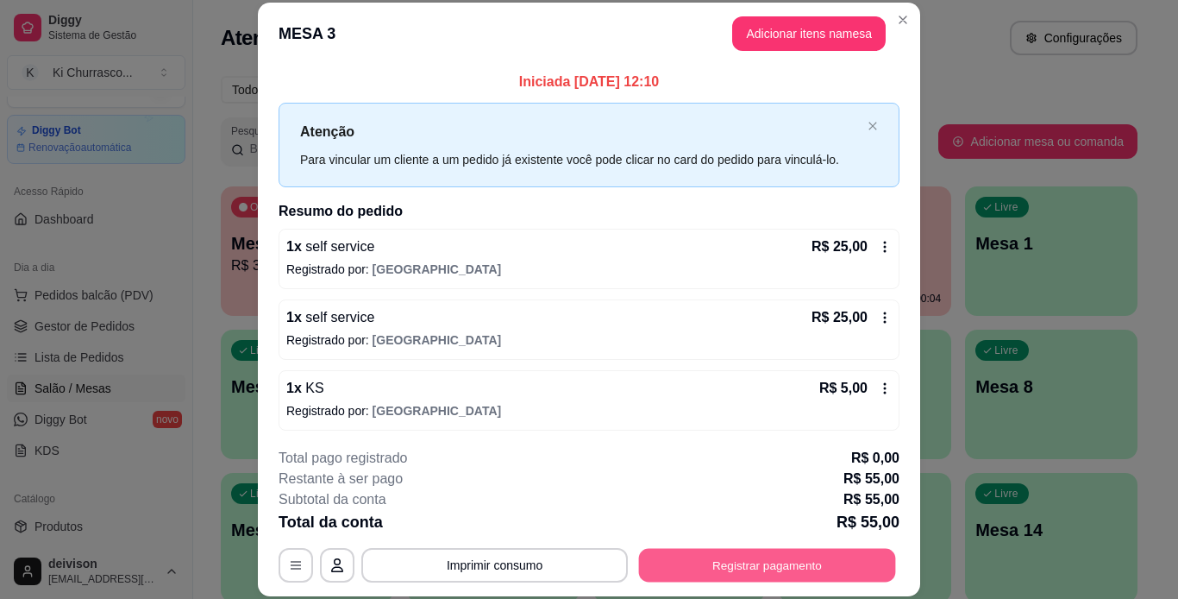
click at [725, 550] on button "Registrar pagamento" at bounding box center [767, 565] width 257 height 34
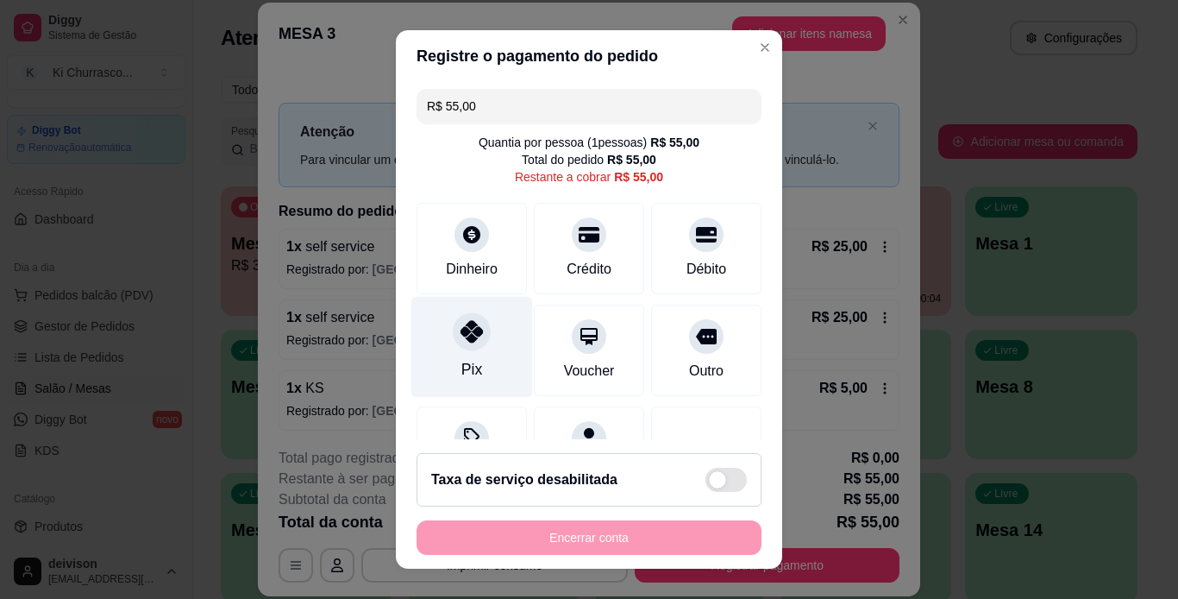
click at [461, 339] on icon at bounding box center [472, 331] width 22 height 22
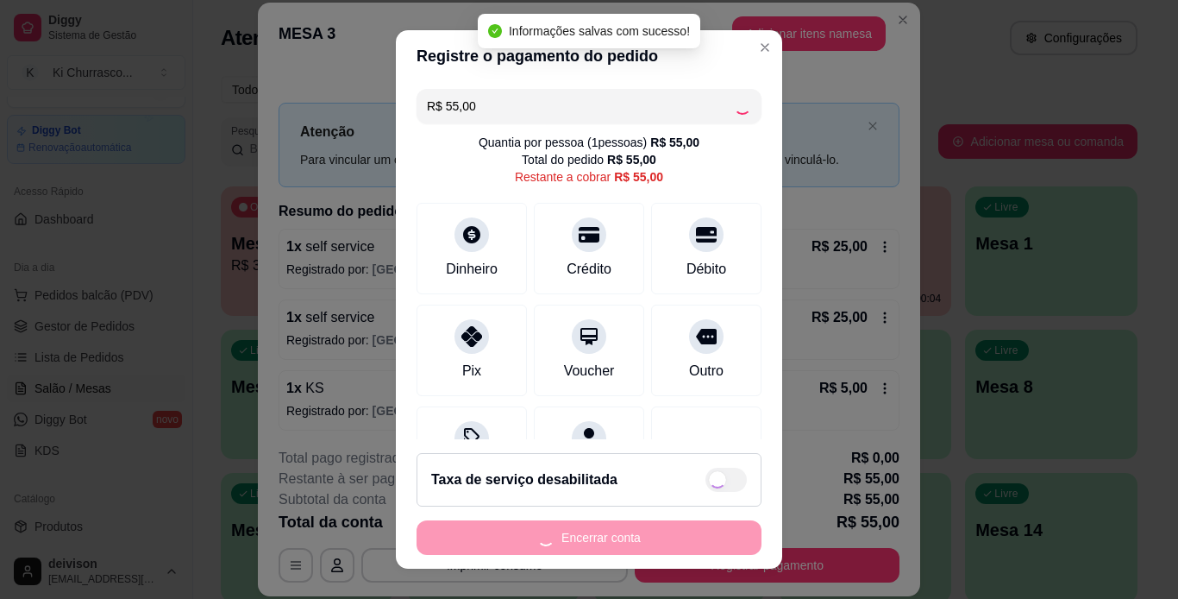
type input "R$ 0,00"
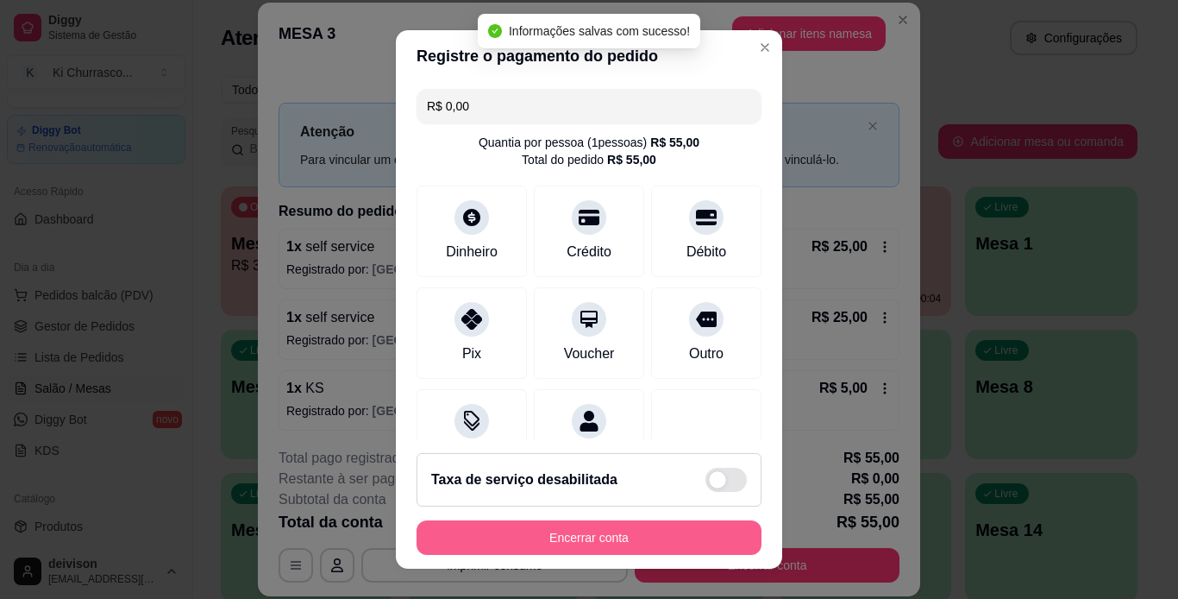
click at [589, 543] on button "Encerrar conta" at bounding box center [589, 537] width 345 height 34
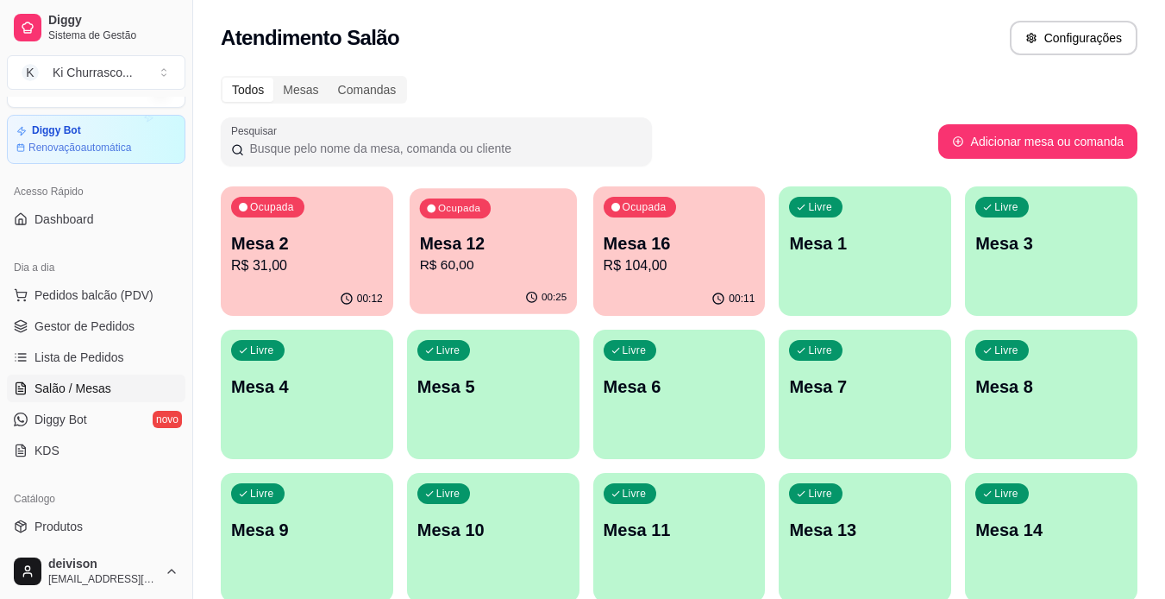
click at [486, 273] on p "R$ 60,00" at bounding box center [492, 265] width 147 height 20
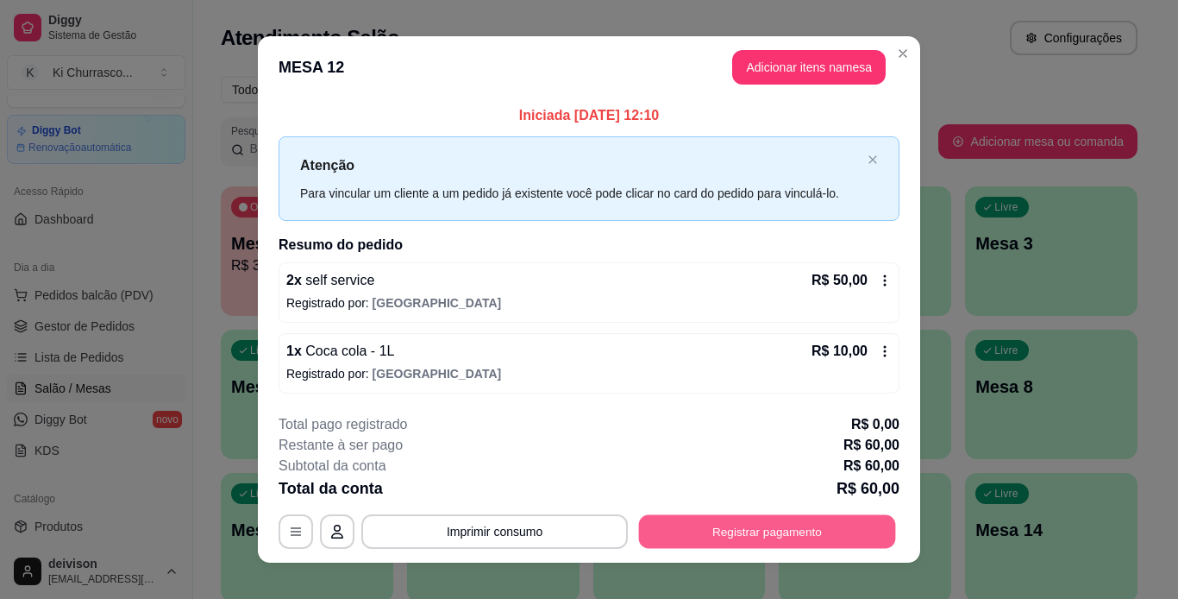
click at [749, 530] on button "Registrar pagamento" at bounding box center [767, 531] width 257 height 34
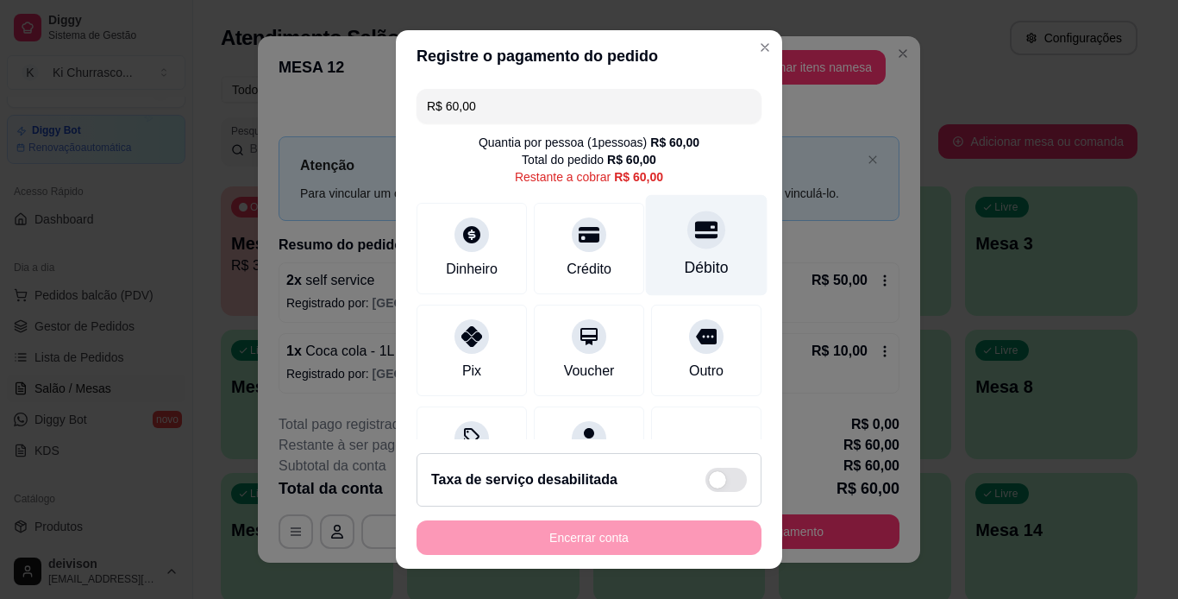
click at [680, 259] on div "Débito" at bounding box center [707, 244] width 122 height 101
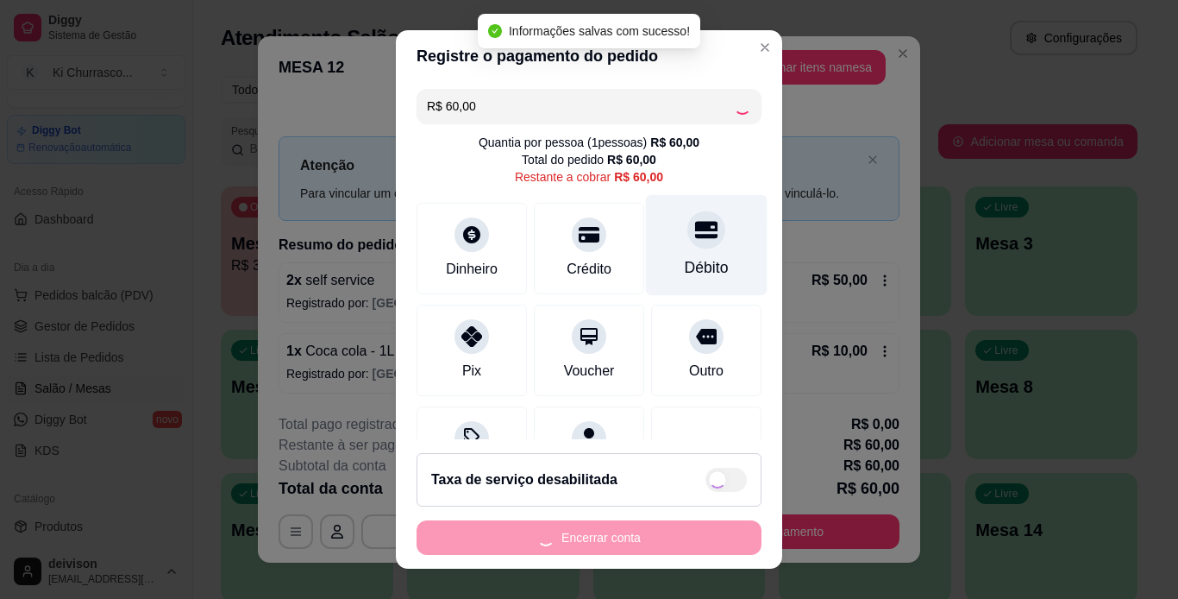
type input "R$ 0,00"
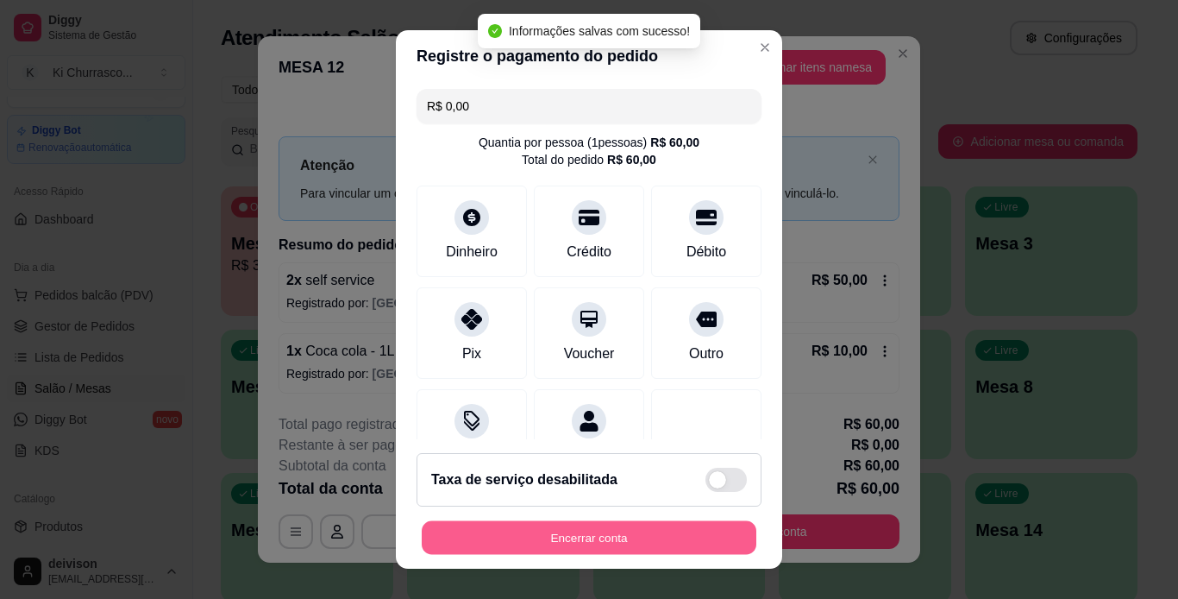
click at [615, 537] on button "Encerrar conta" at bounding box center [589, 538] width 335 height 34
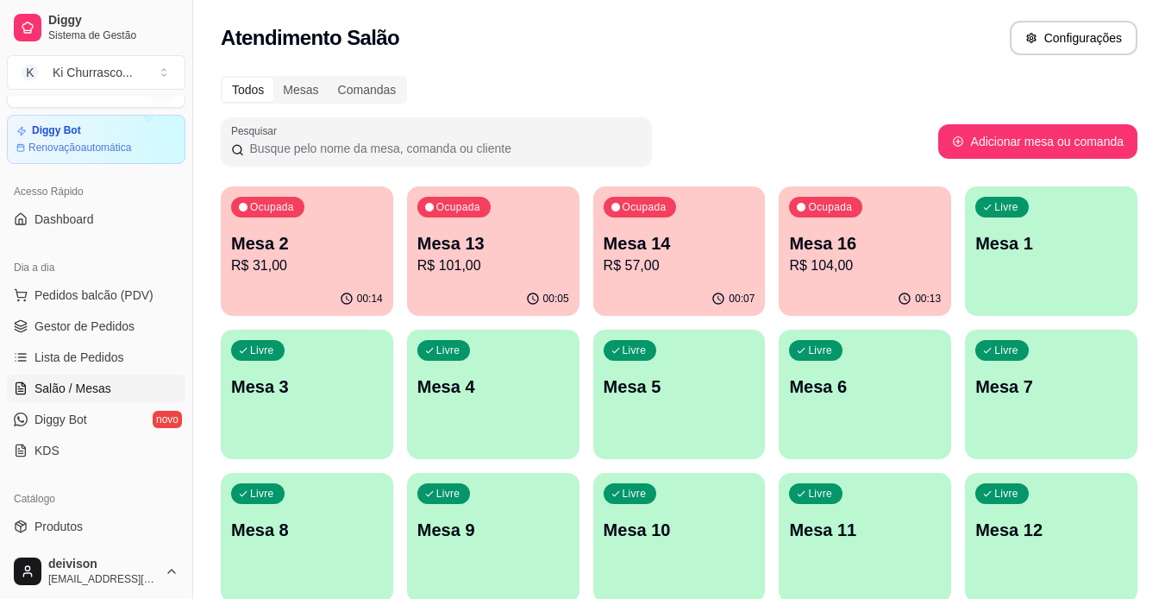
click at [707, 281] on div "Ocupada Mesa 14 R$ 57,00" at bounding box center [679, 234] width 172 height 96
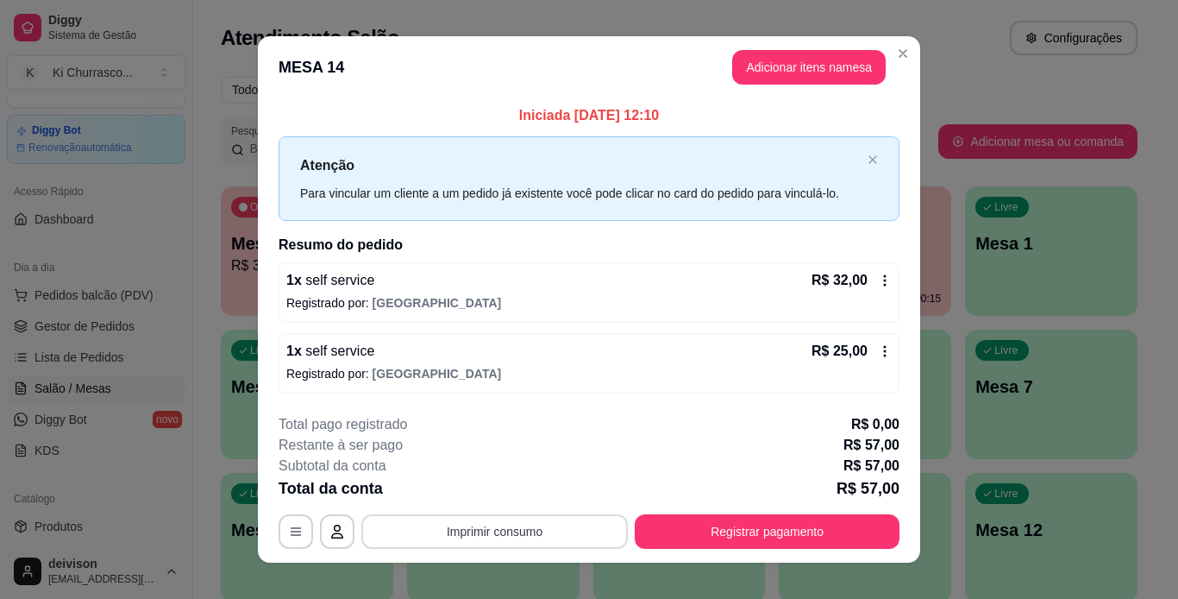
click at [468, 534] on button "Imprimir consumo" at bounding box center [494, 531] width 266 height 34
click at [488, 481] on button "IMPRESSORA" at bounding box center [493, 491] width 125 height 28
click at [490, 528] on button "Imprimir consumo" at bounding box center [494, 531] width 266 height 34
click at [501, 498] on button "IMPRESSORA" at bounding box center [493, 491] width 125 height 28
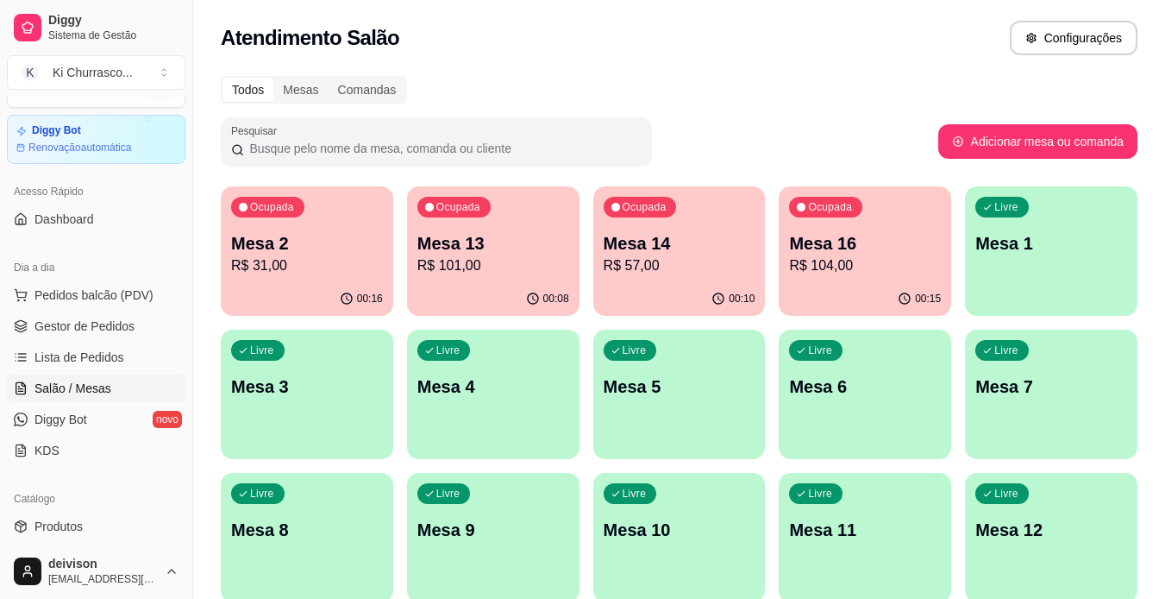
click at [403, 219] on div "Ocupada Mesa 2 R$ 31,00 00:16 Ocupada Mesa 13 R$ 101,00 00:08 Ocupada Mesa 14 R…" at bounding box center [679, 537] width 917 height 702
click at [360, 234] on p "Mesa 2" at bounding box center [307, 243] width 152 height 24
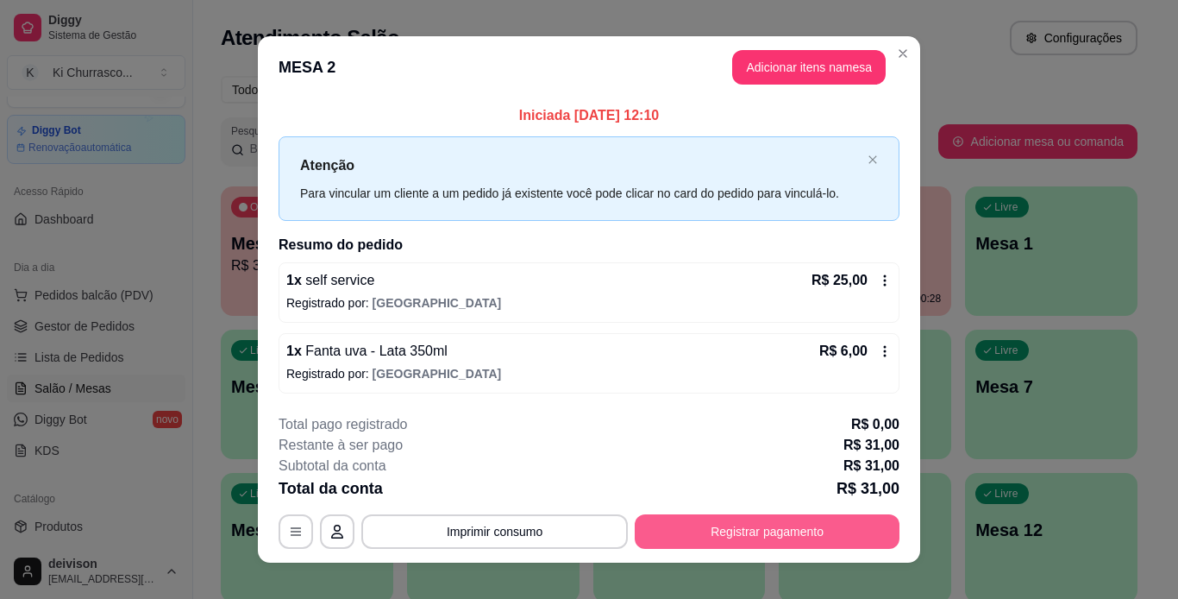
click at [814, 523] on button "Registrar pagamento" at bounding box center [767, 531] width 265 height 34
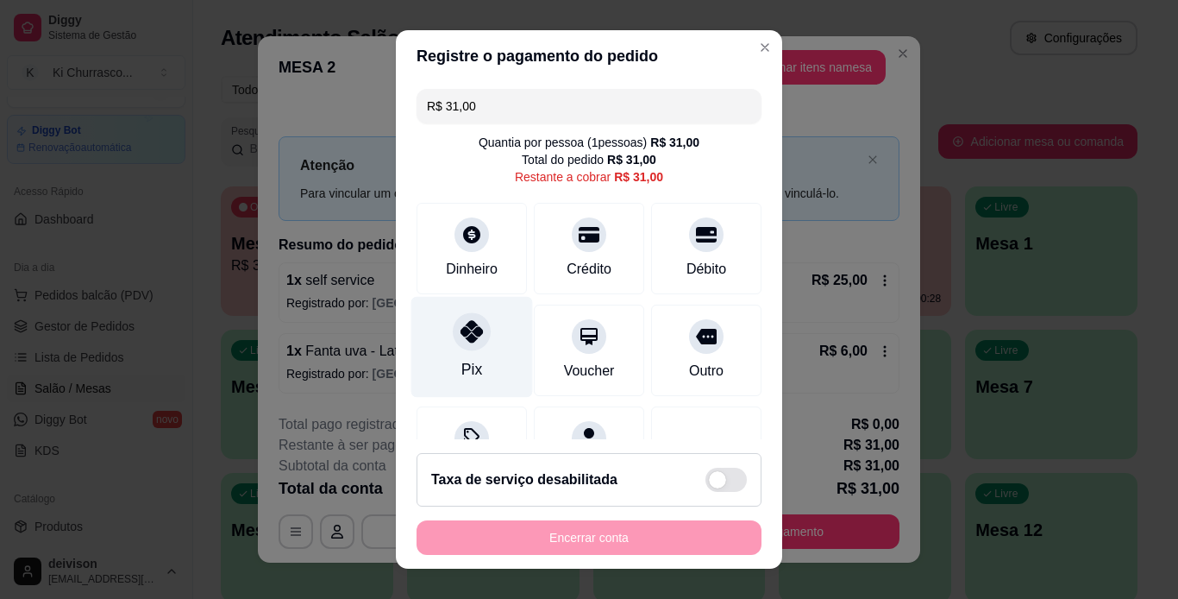
click at [470, 333] on icon at bounding box center [472, 331] width 22 height 22
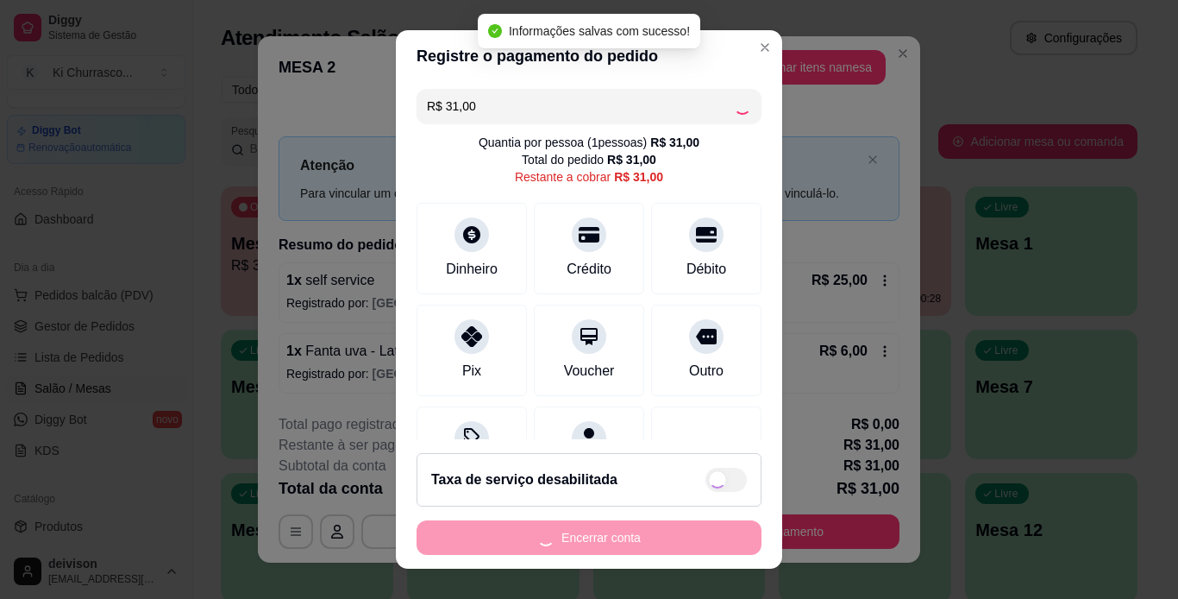
type input "R$ 0,00"
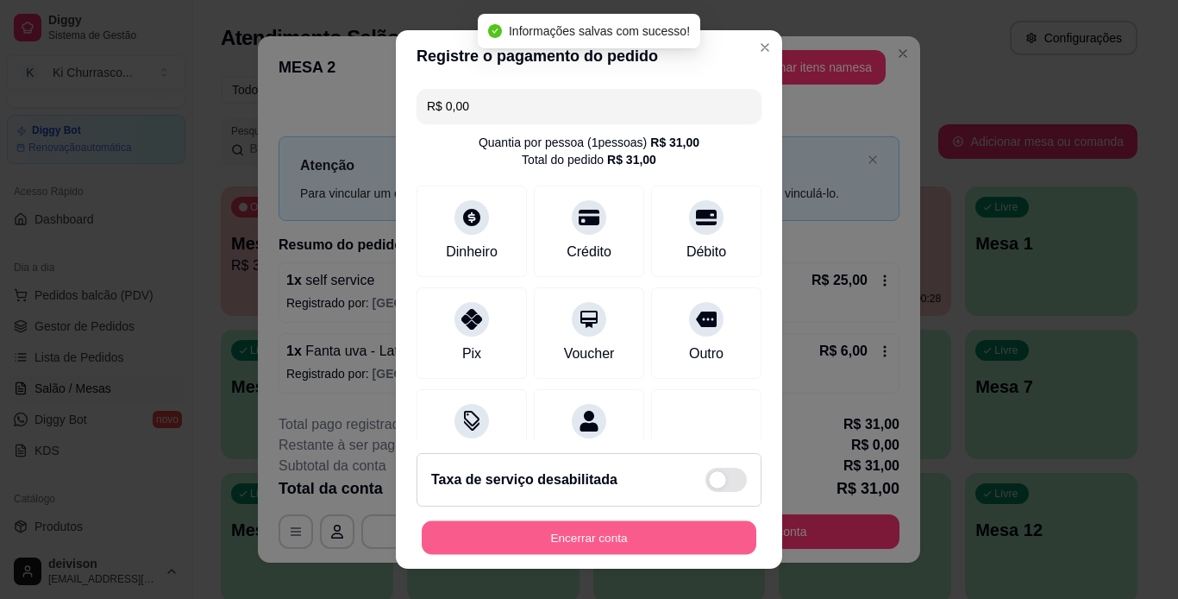
click at [617, 542] on button "Encerrar conta" at bounding box center [589, 538] width 335 height 34
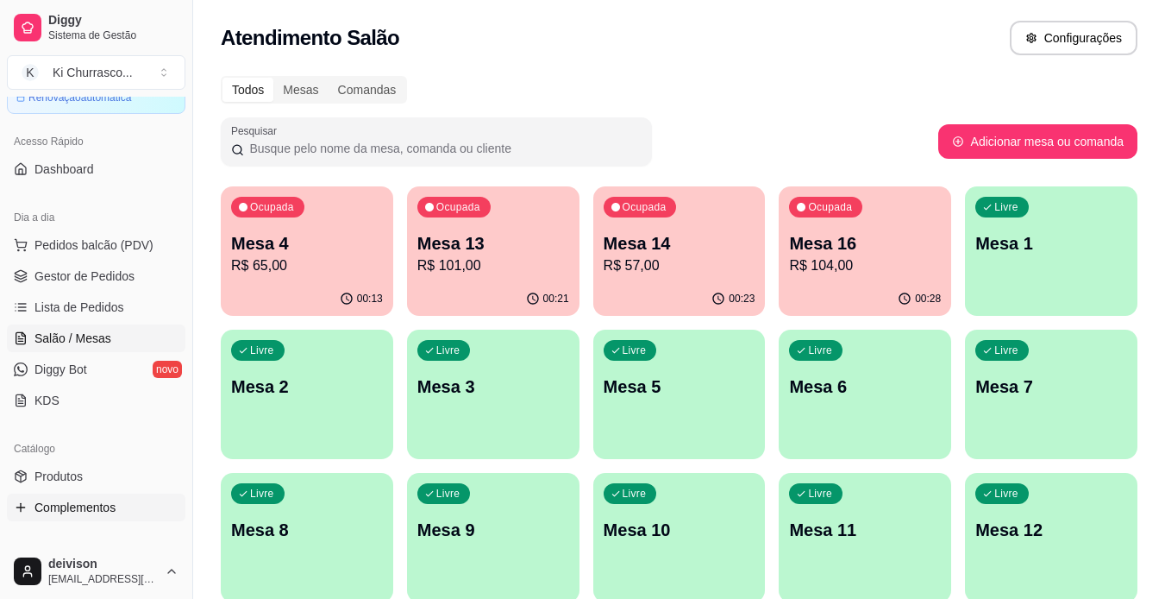
scroll to position [39, 0]
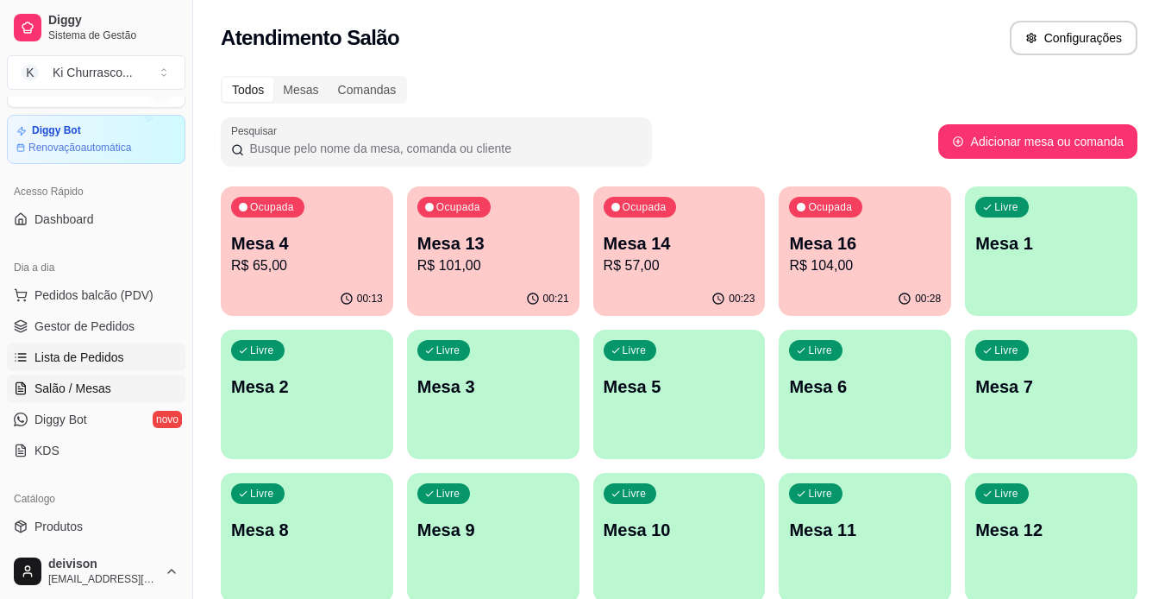
click at [86, 364] on span "Lista de Pedidos" at bounding box center [79, 356] width 90 height 17
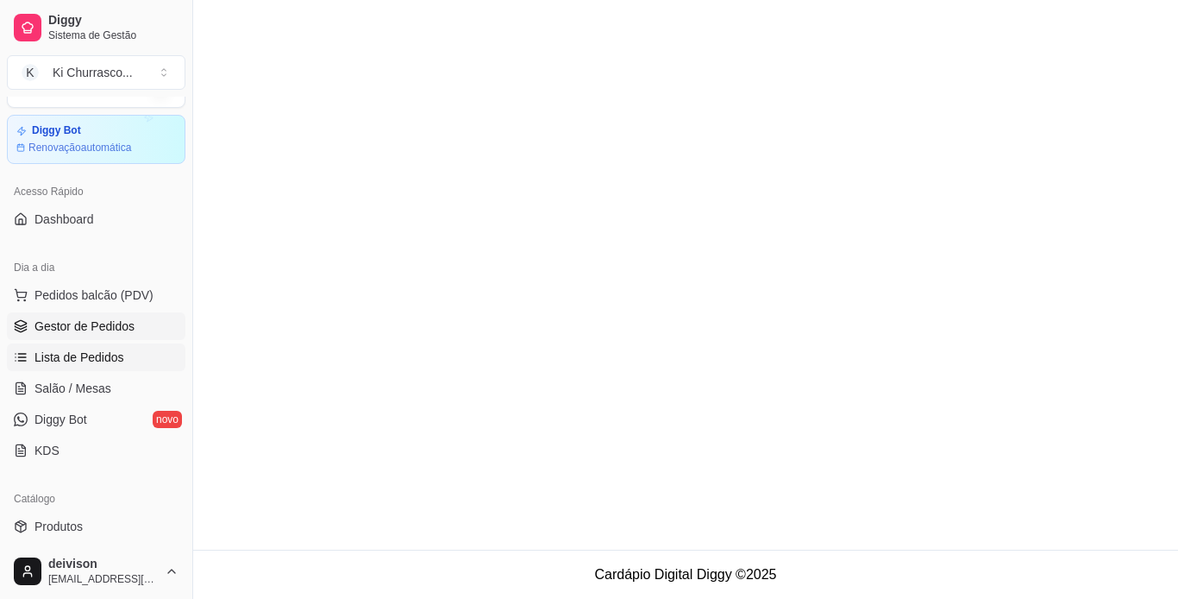
click at [114, 330] on span "Gestor de Pedidos" at bounding box center [84, 325] width 100 height 17
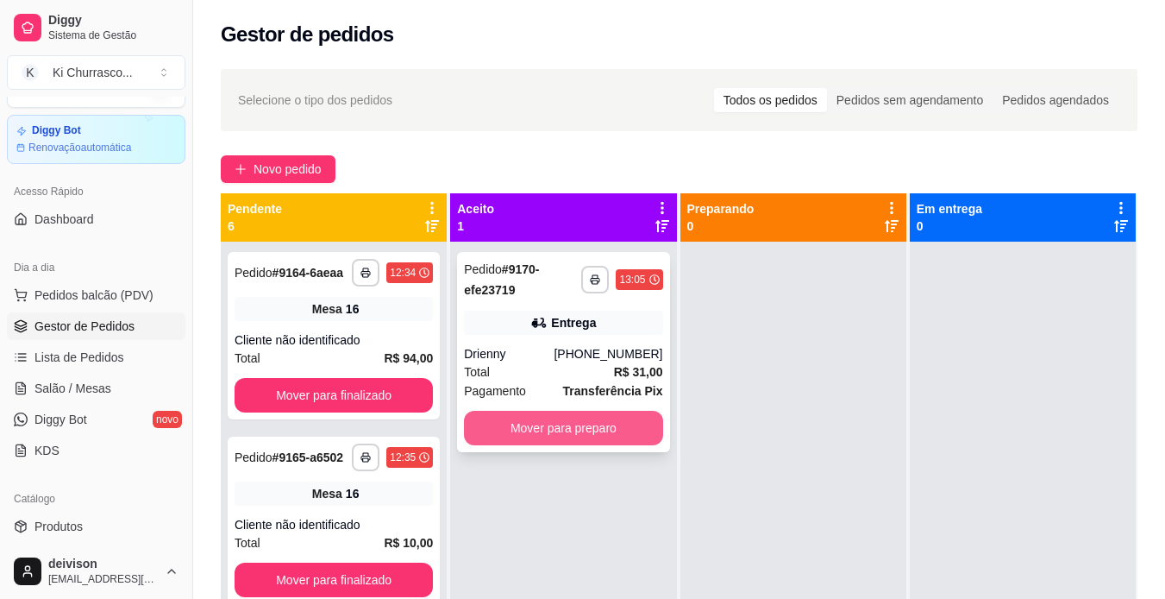
click at [595, 433] on button "Mover para preparo" at bounding box center [563, 428] width 198 height 34
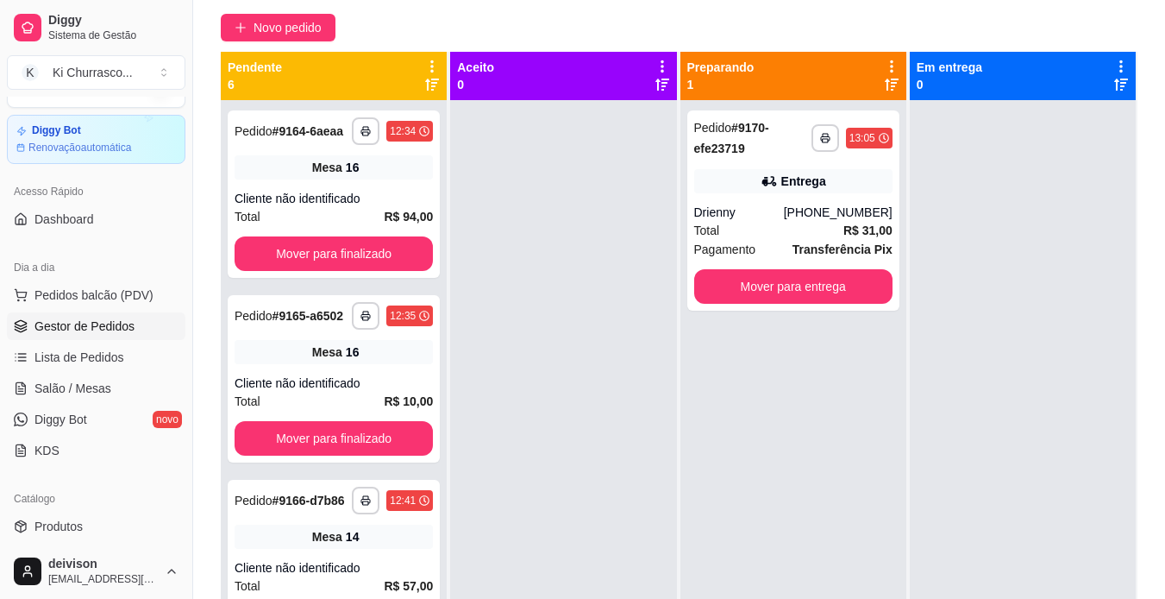
scroll to position [172, 0]
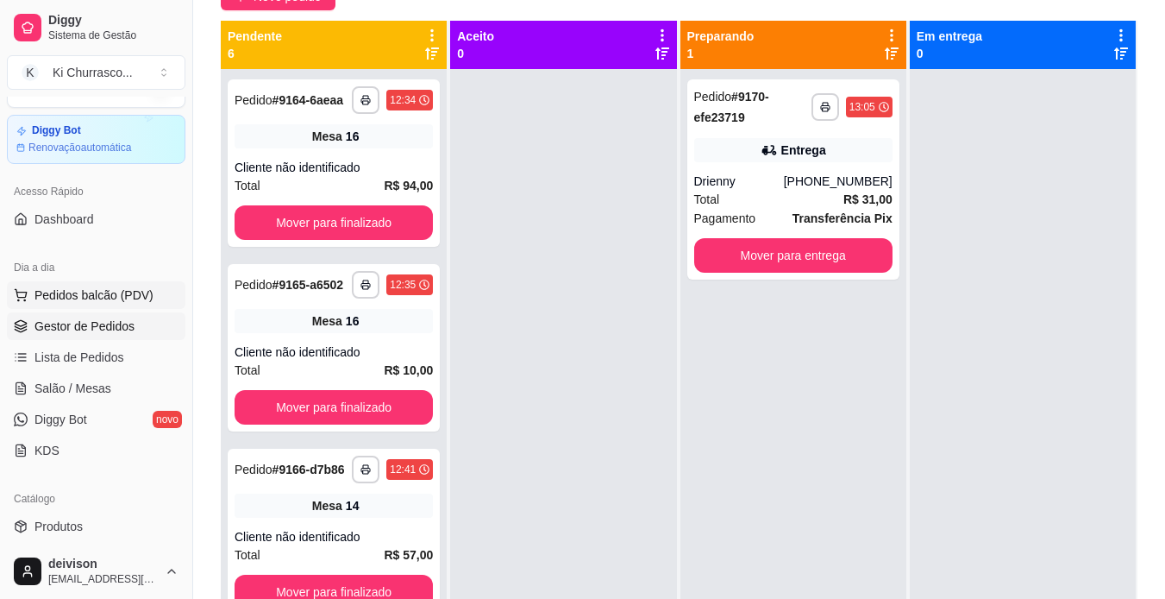
click at [68, 295] on span "Pedidos balcão (PDV)" at bounding box center [93, 294] width 119 height 17
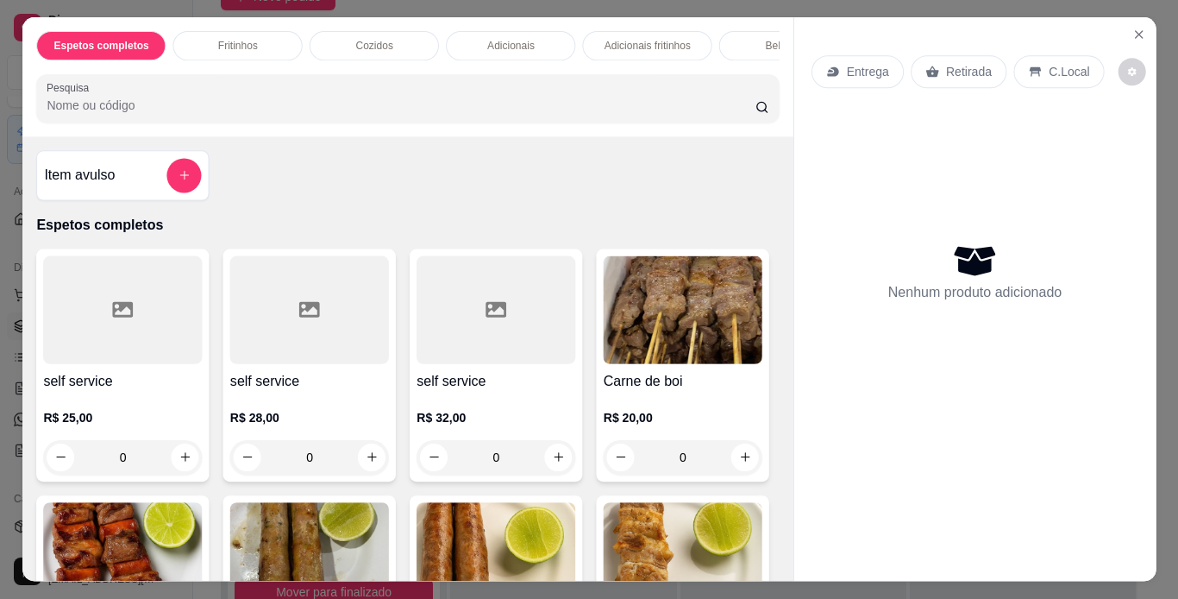
click at [69, 356] on div at bounding box center [122, 310] width 159 height 108
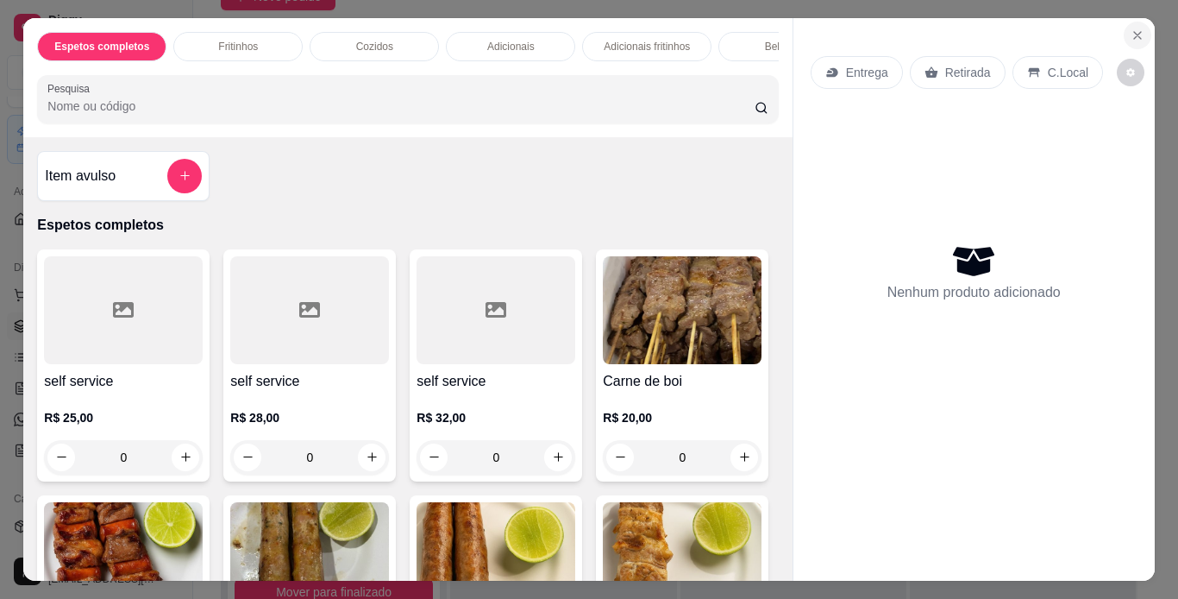
click at [1137, 28] on icon "Close" at bounding box center [1138, 35] width 14 height 14
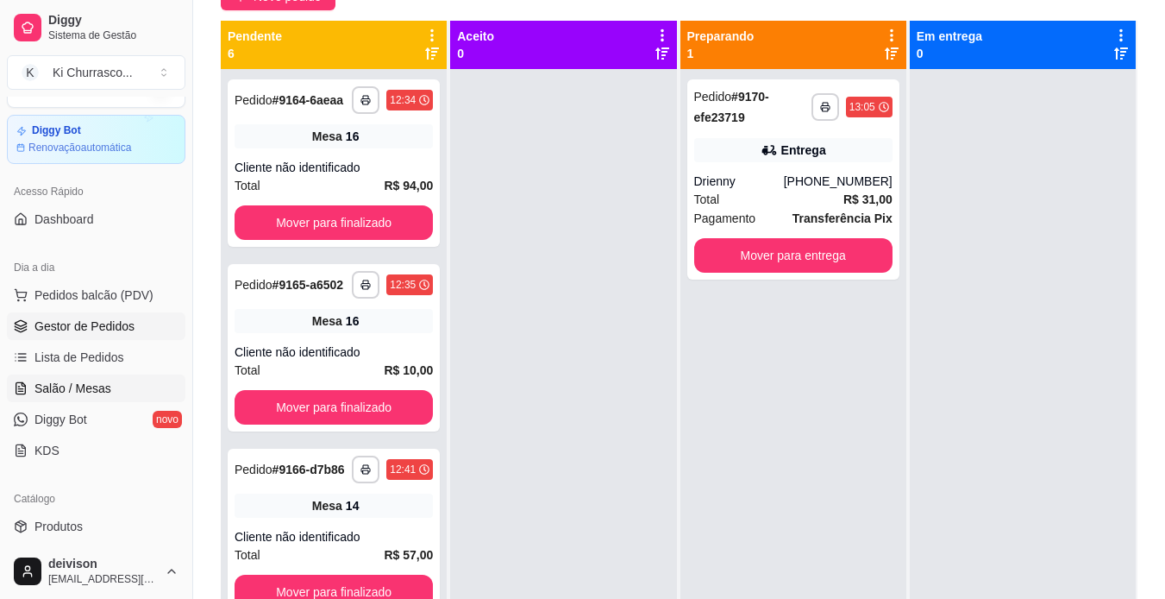
click at [85, 385] on span "Salão / Mesas" at bounding box center [72, 387] width 77 height 17
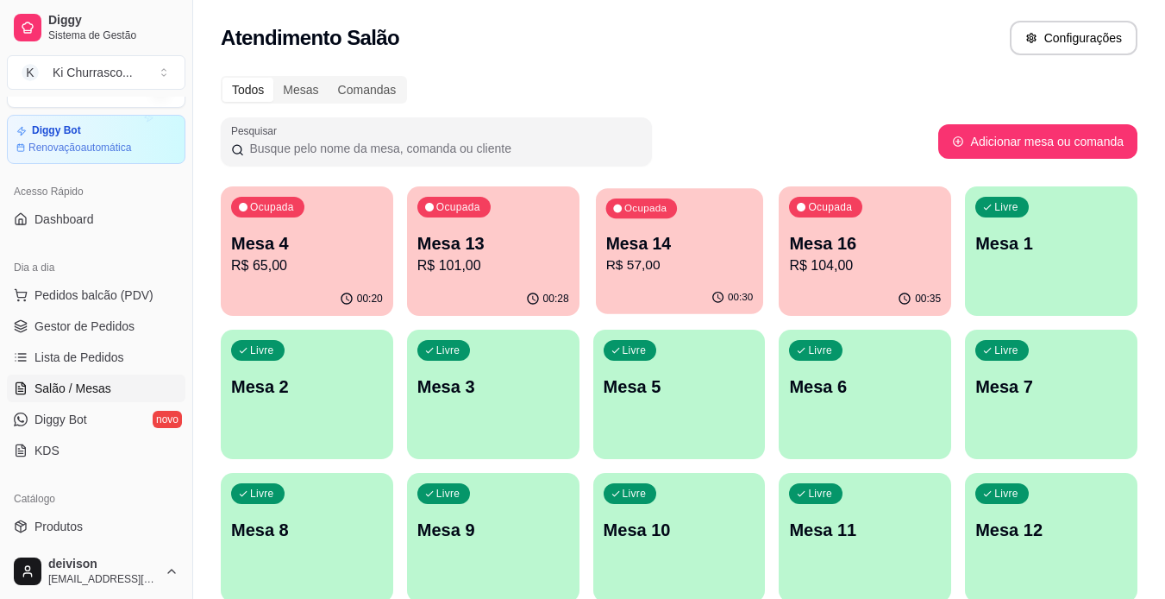
click at [684, 246] on p "Mesa 14" at bounding box center [678, 243] width 147 height 23
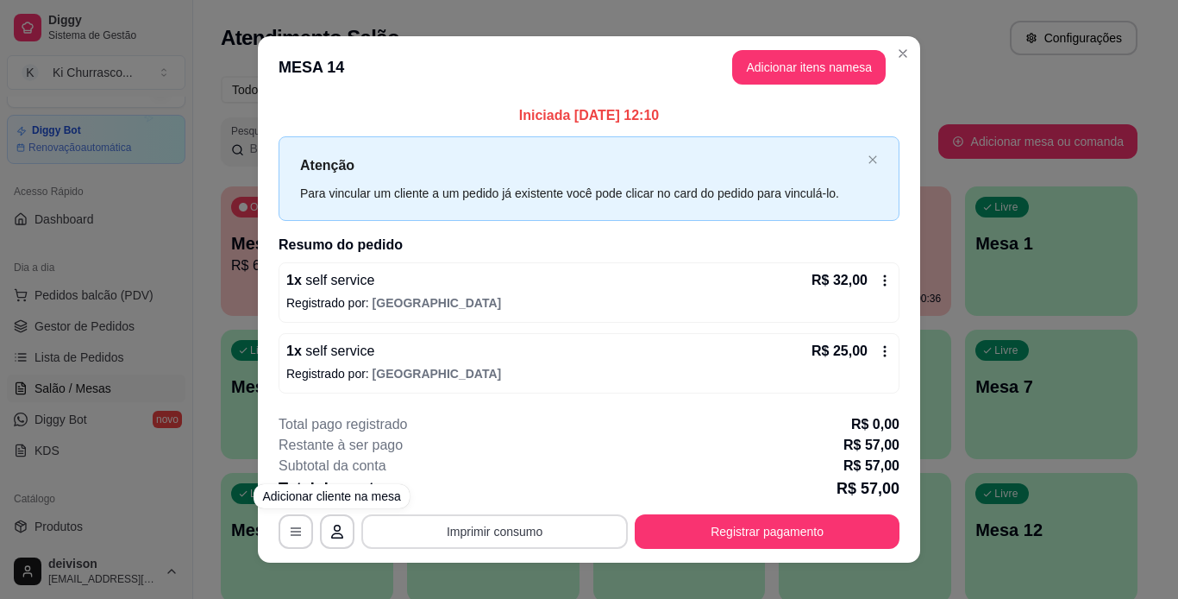
click at [394, 536] on button "Imprimir consumo" at bounding box center [494, 531] width 266 height 34
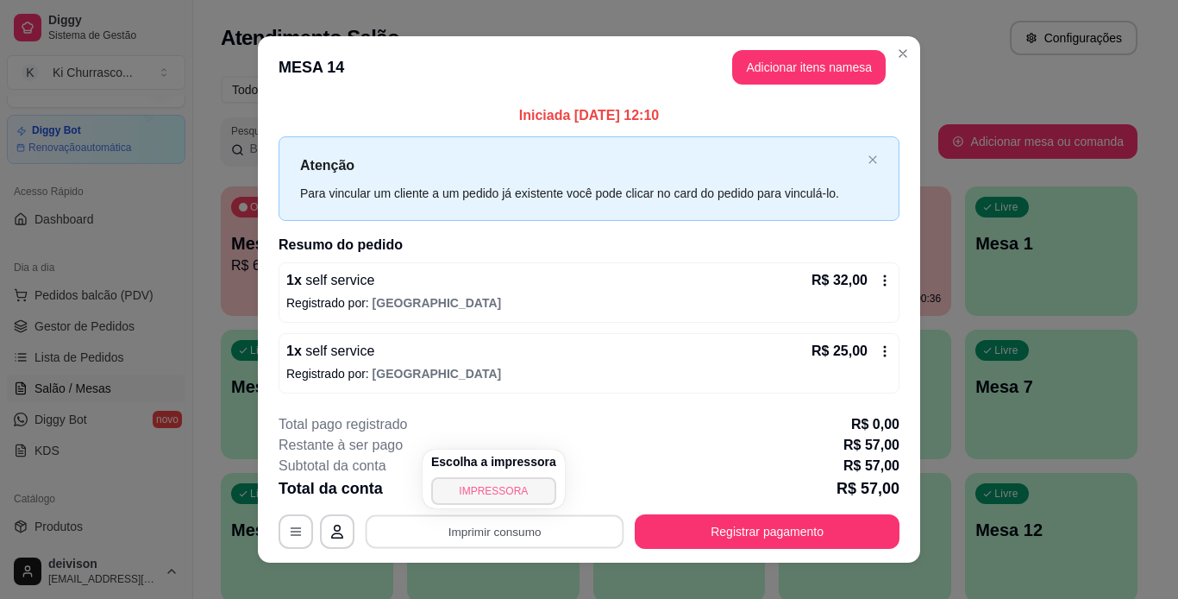
click at [461, 493] on button "IMPRESSORA" at bounding box center [493, 491] width 125 height 28
click at [865, 289] on div "R$ 32,00" at bounding box center [852, 280] width 80 height 21
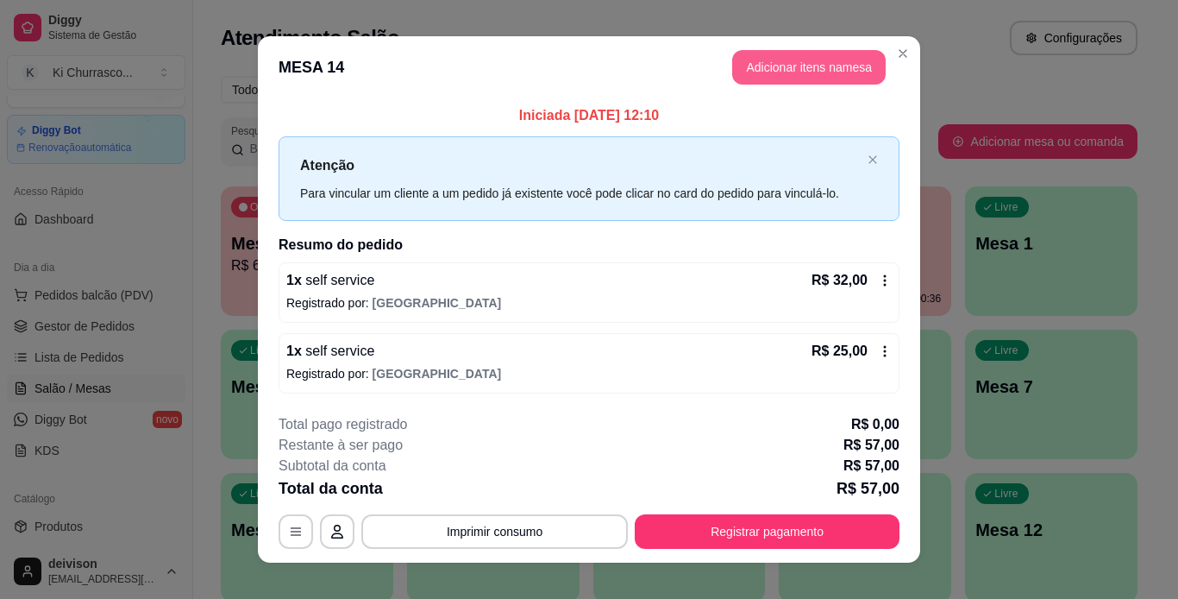
click at [804, 70] on button "Adicionar itens na mesa" at bounding box center [809, 67] width 154 height 34
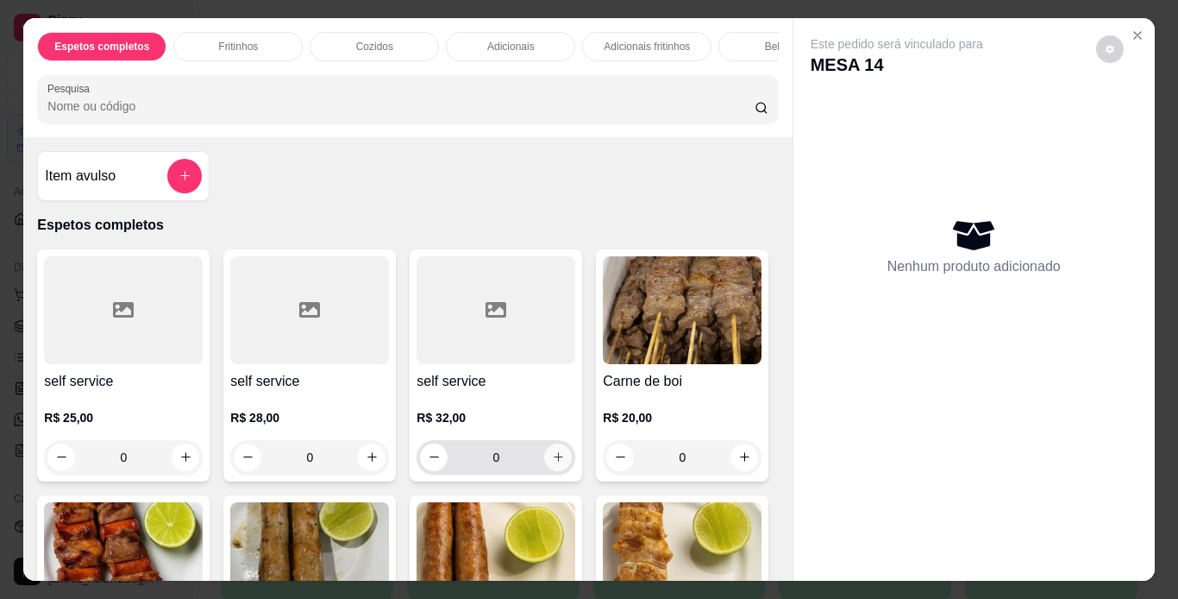
click at [560, 463] on button "increase-product-quantity" at bounding box center [558, 457] width 28 height 28
type input "1"
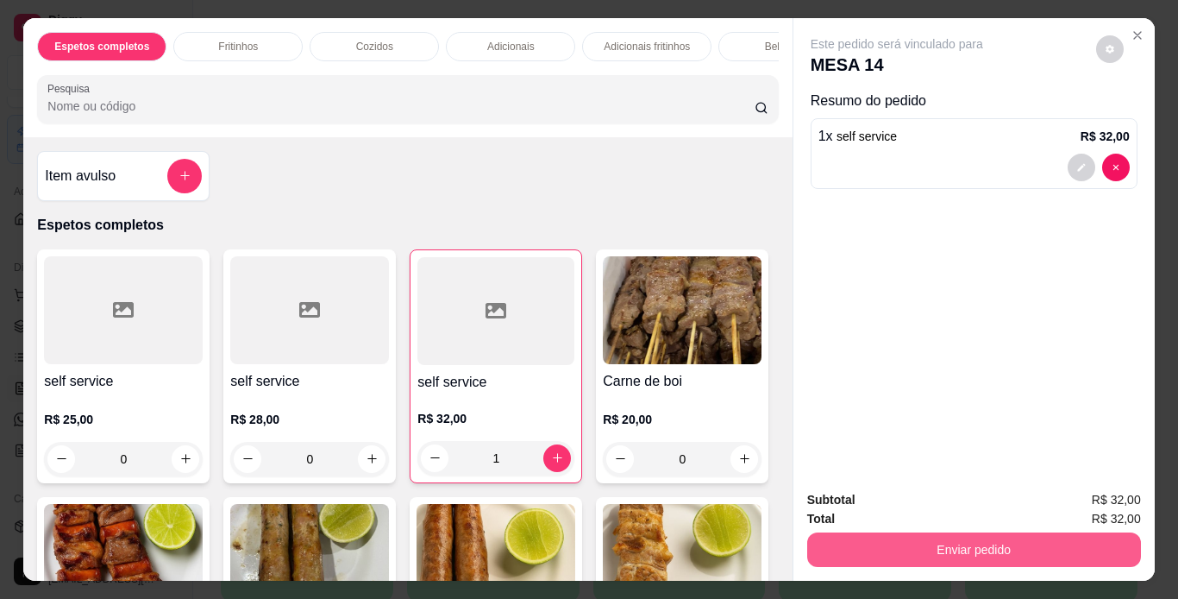
click at [871, 532] on button "Enviar pedido" at bounding box center [974, 549] width 334 height 34
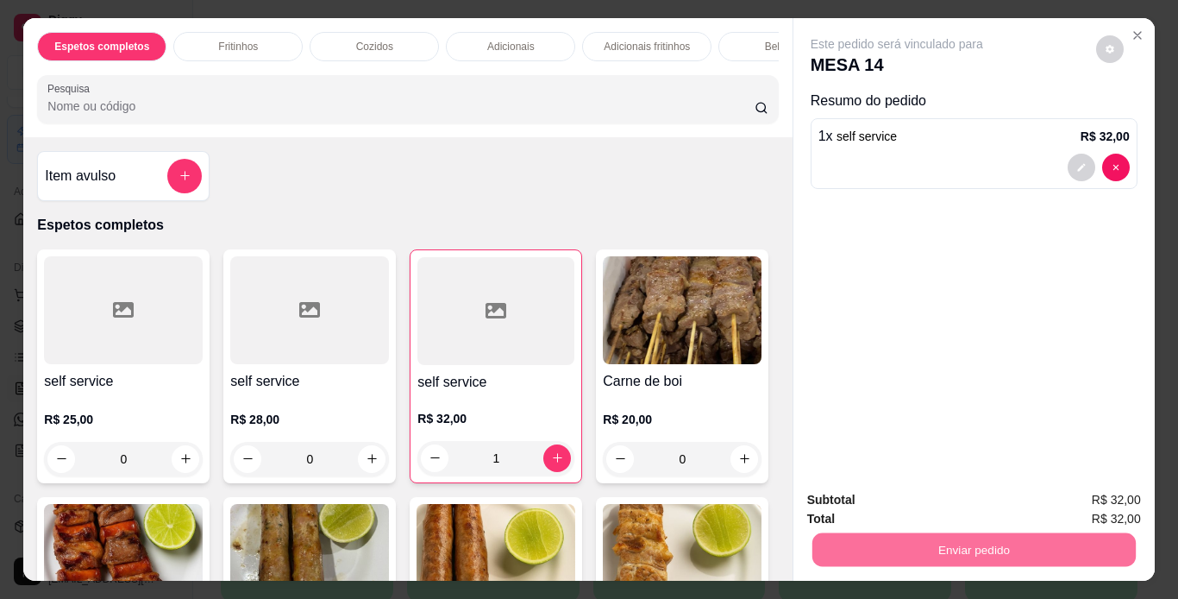
click at [1068, 495] on button "Enviar pedido" at bounding box center [1095, 500] width 97 height 33
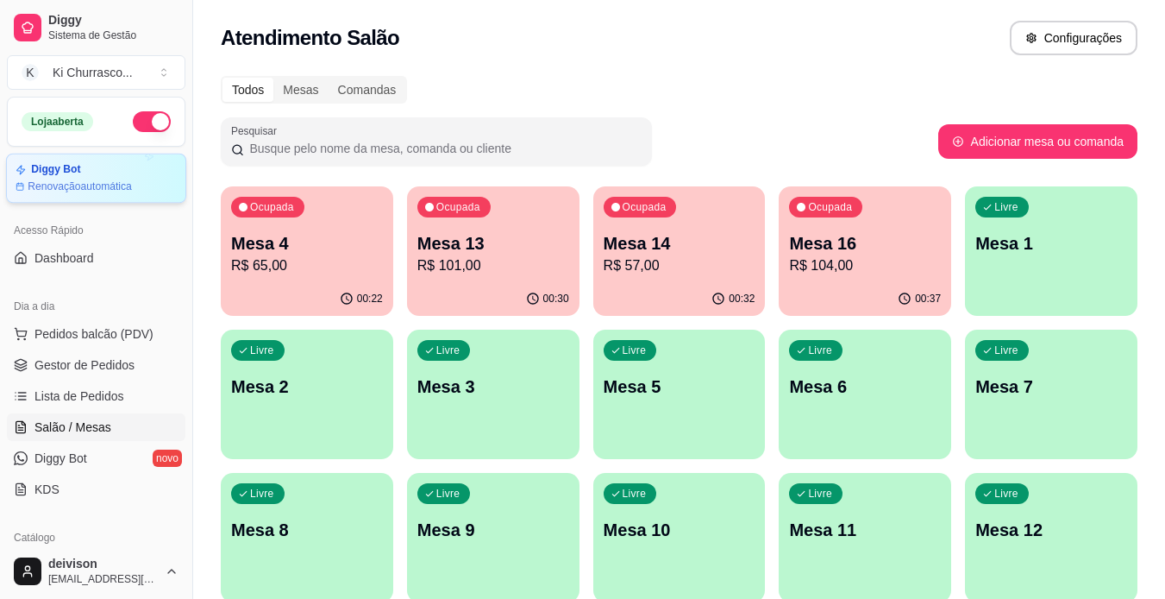
click at [122, 185] on article "Renovação automática" at bounding box center [80, 186] width 104 height 14
click at [895, 275] on p "R$ 104,00" at bounding box center [865, 265] width 152 height 21
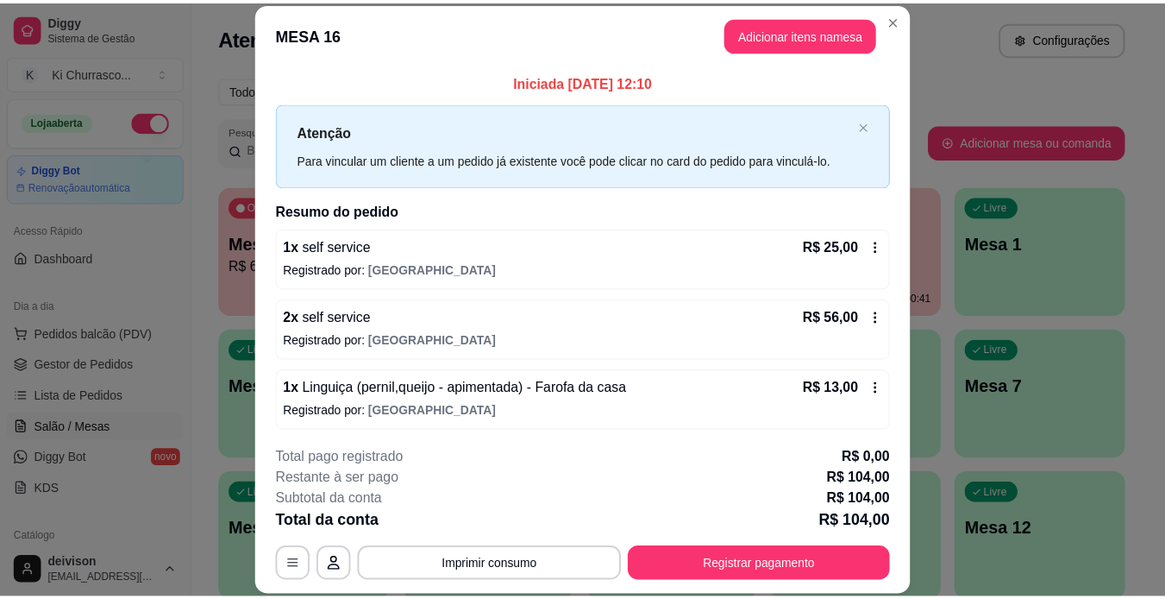
scroll to position [53, 0]
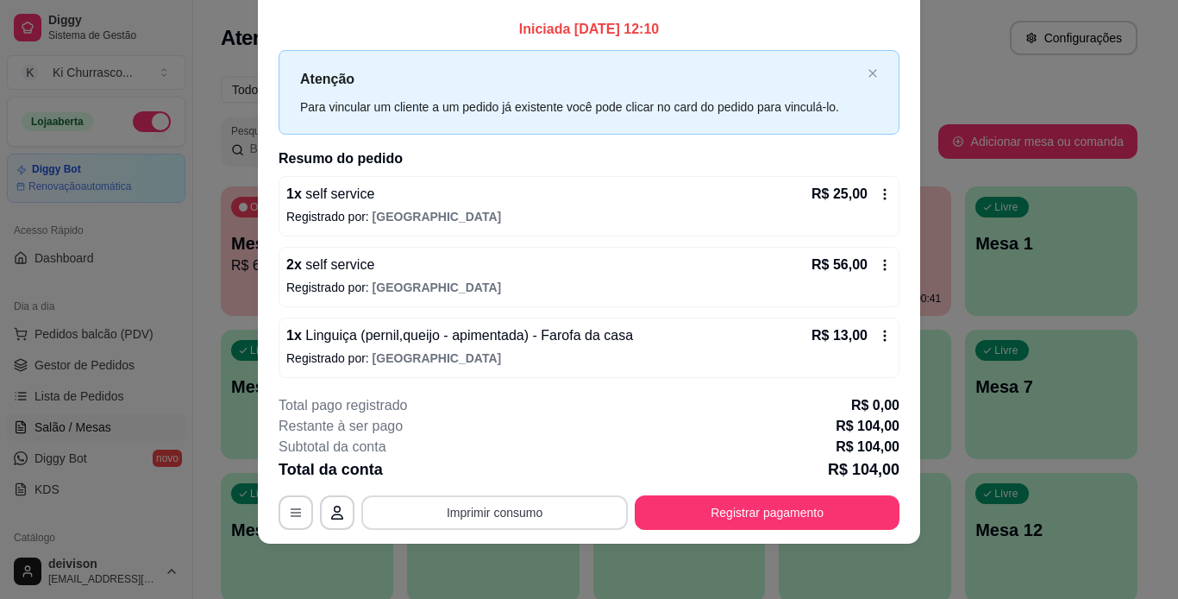
click at [422, 512] on button "Imprimir consumo" at bounding box center [494, 512] width 266 height 34
click at [468, 474] on button "IMPRESSORA" at bounding box center [493, 472] width 125 height 28
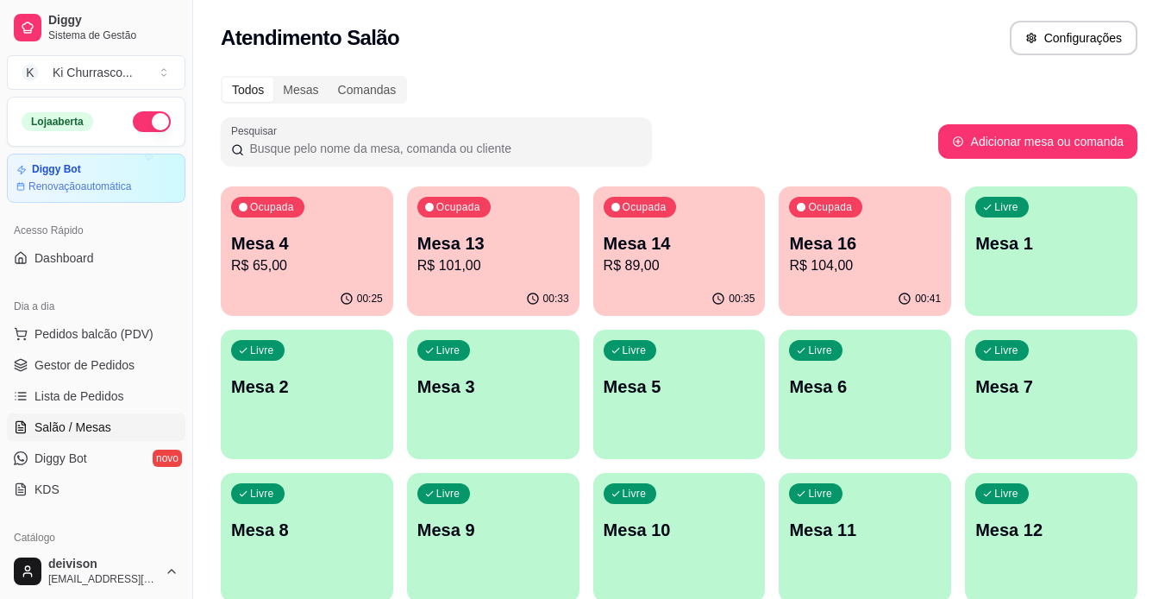
click at [943, 269] on div "Ocupada Mesa 16 R$ 104,00" at bounding box center [865, 234] width 172 height 96
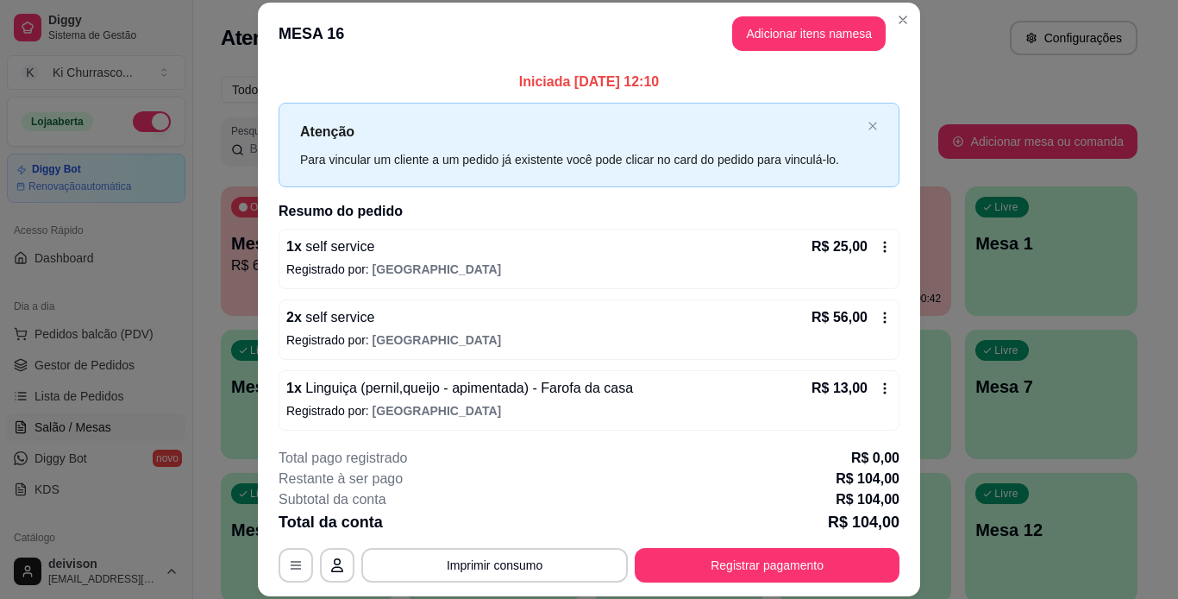
click at [798, 542] on div "**********" at bounding box center [589, 515] width 621 height 135
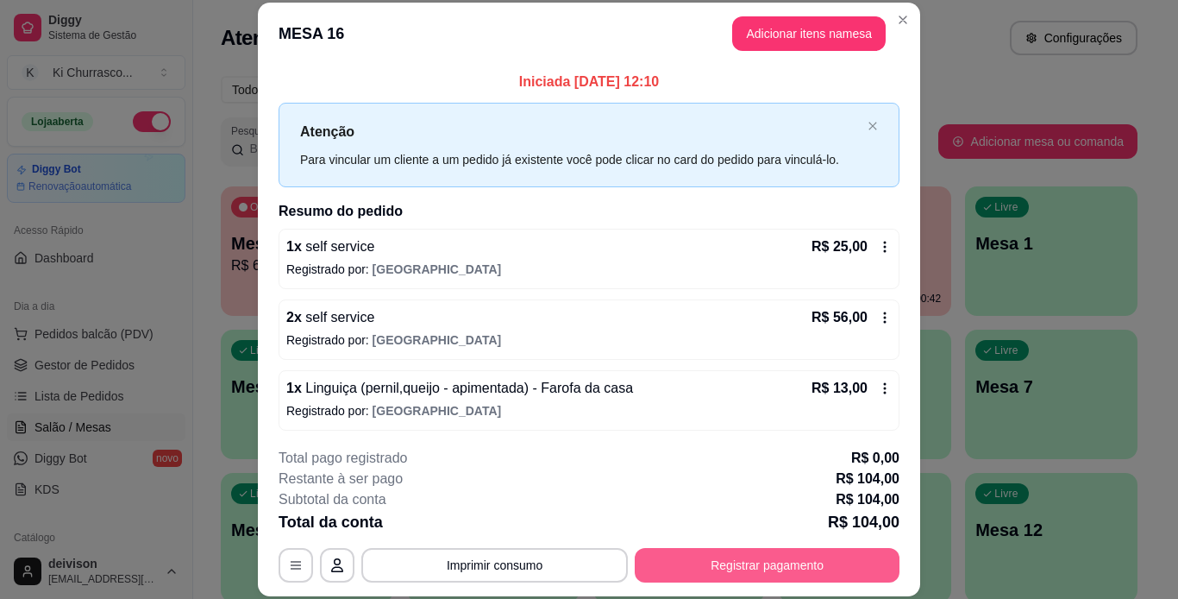
click at [801, 556] on button "Registrar pagamento" at bounding box center [767, 565] width 265 height 34
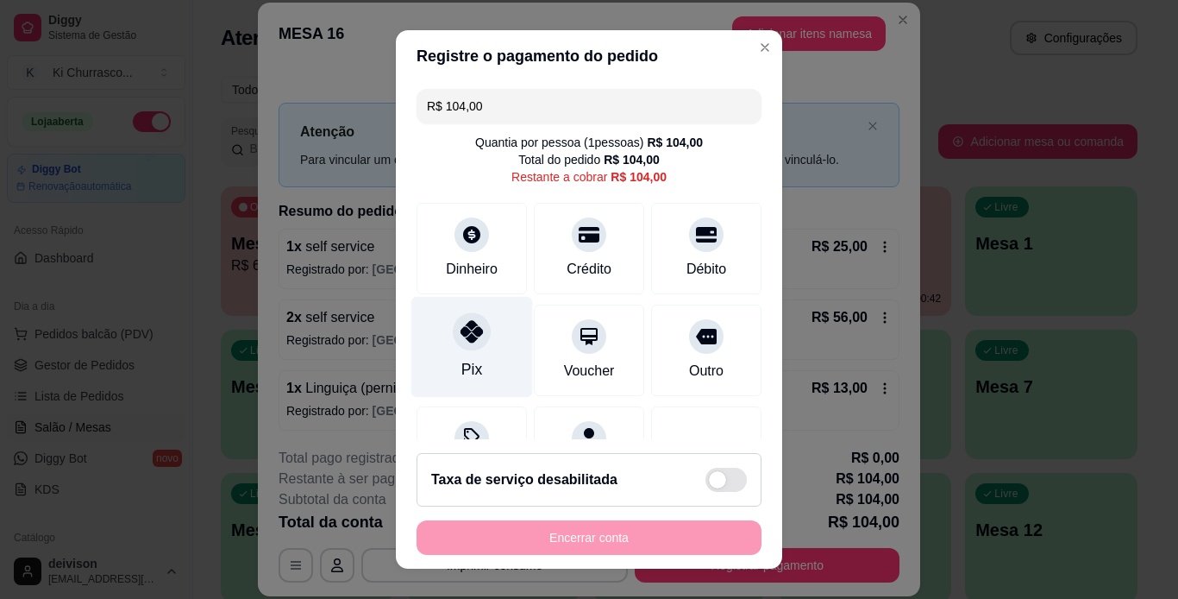
click at [474, 316] on div "Pix" at bounding box center [472, 346] width 122 height 101
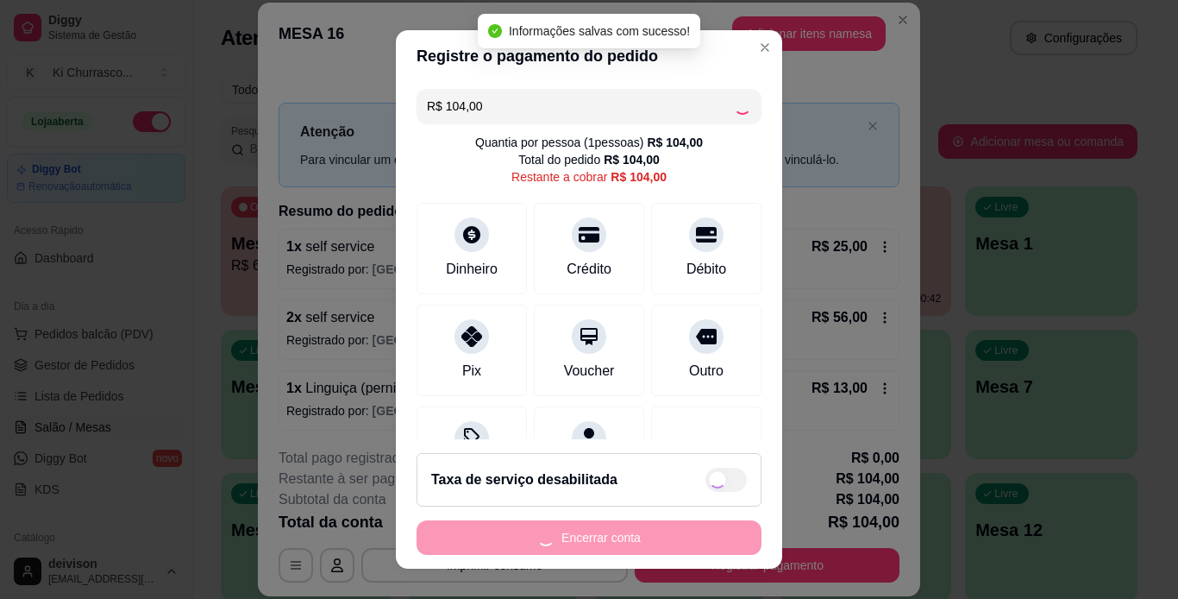
type input "R$ 0,00"
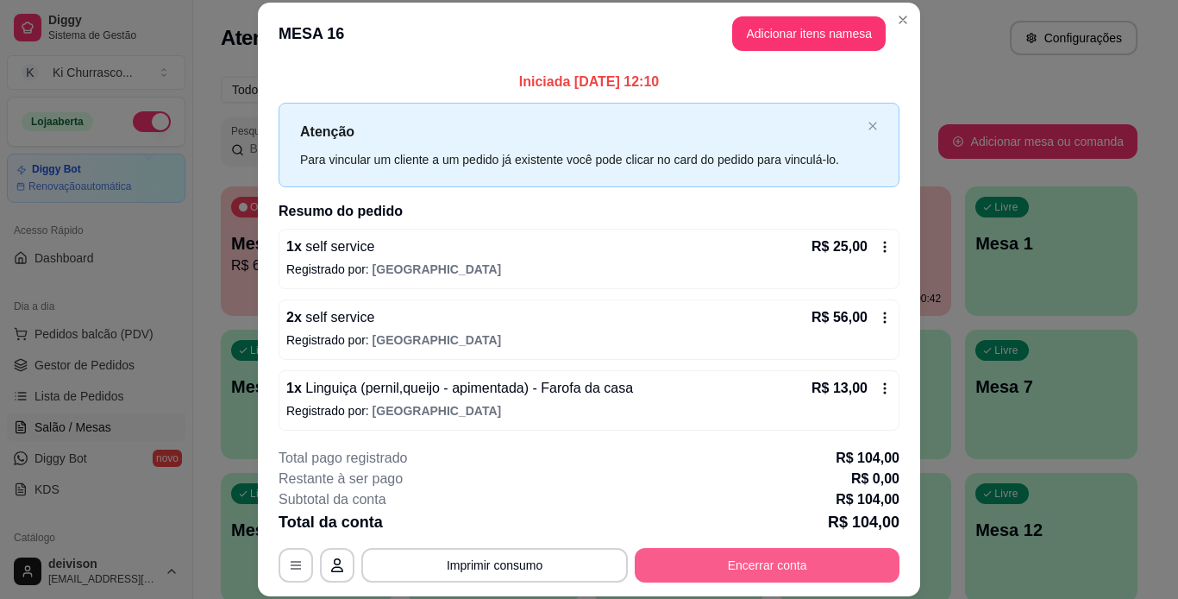
click at [748, 572] on button "Encerrar conta" at bounding box center [767, 565] width 265 height 34
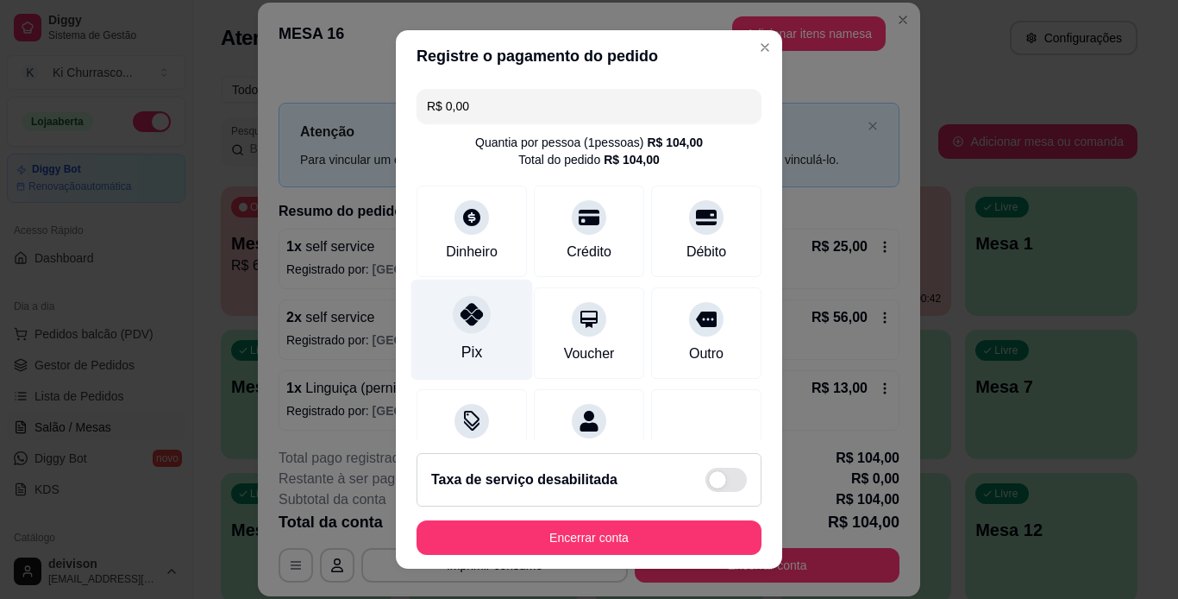
click at [442, 304] on div "Pix" at bounding box center [472, 329] width 122 height 101
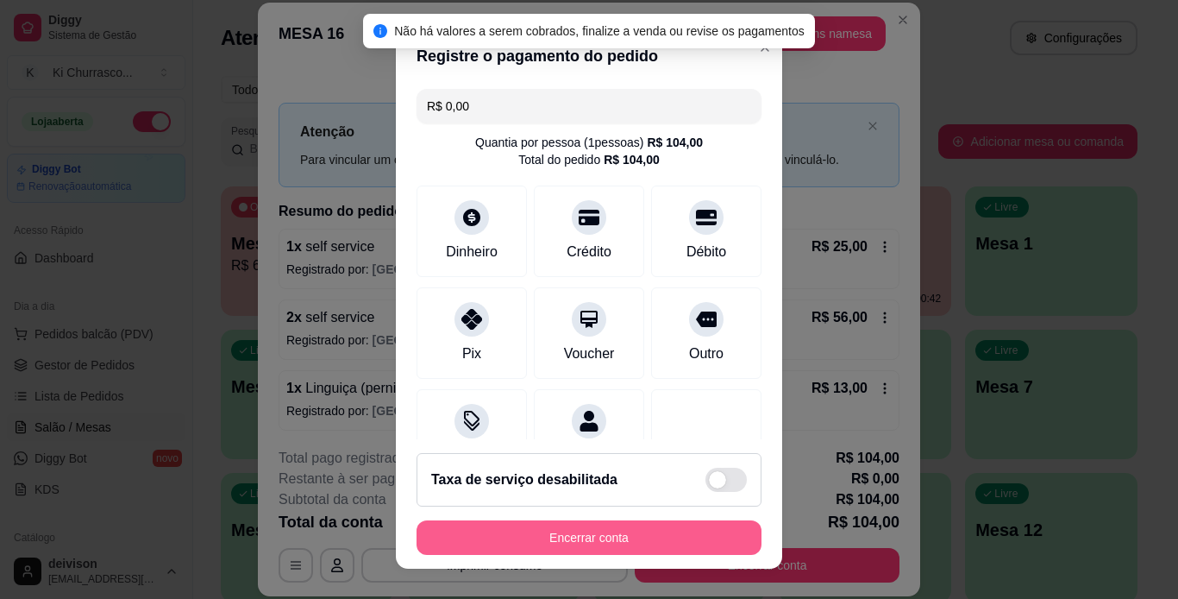
click at [663, 530] on button "Encerrar conta" at bounding box center [589, 537] width 345 height 34
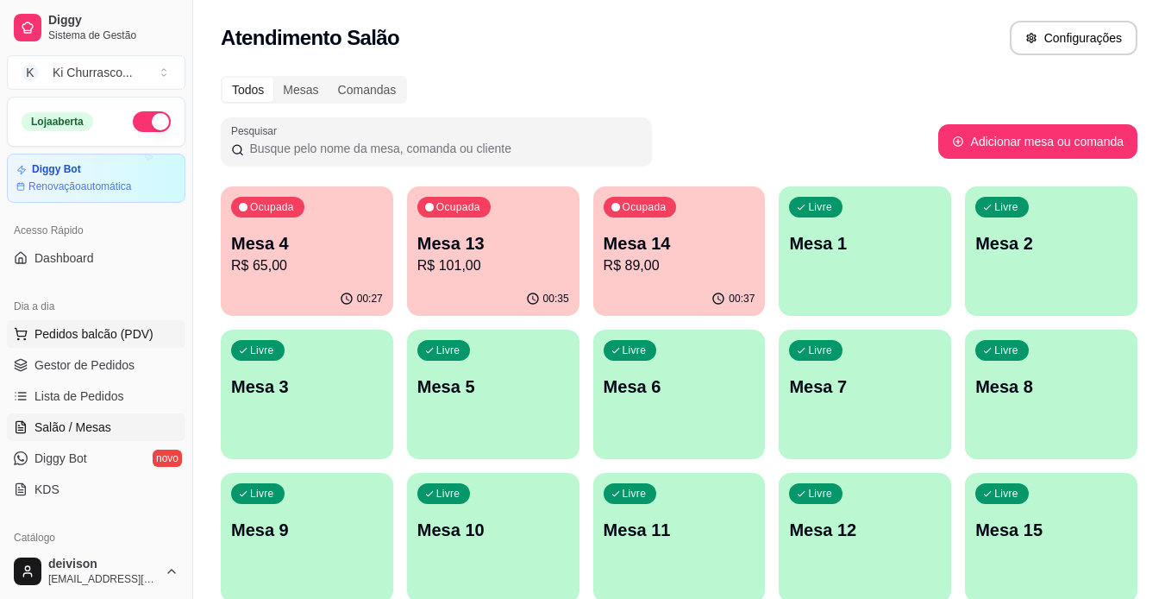
click at [122, 328] on span "Pedidos balcão (PDV)" at bounding box center [93, 333] width 119 height 17
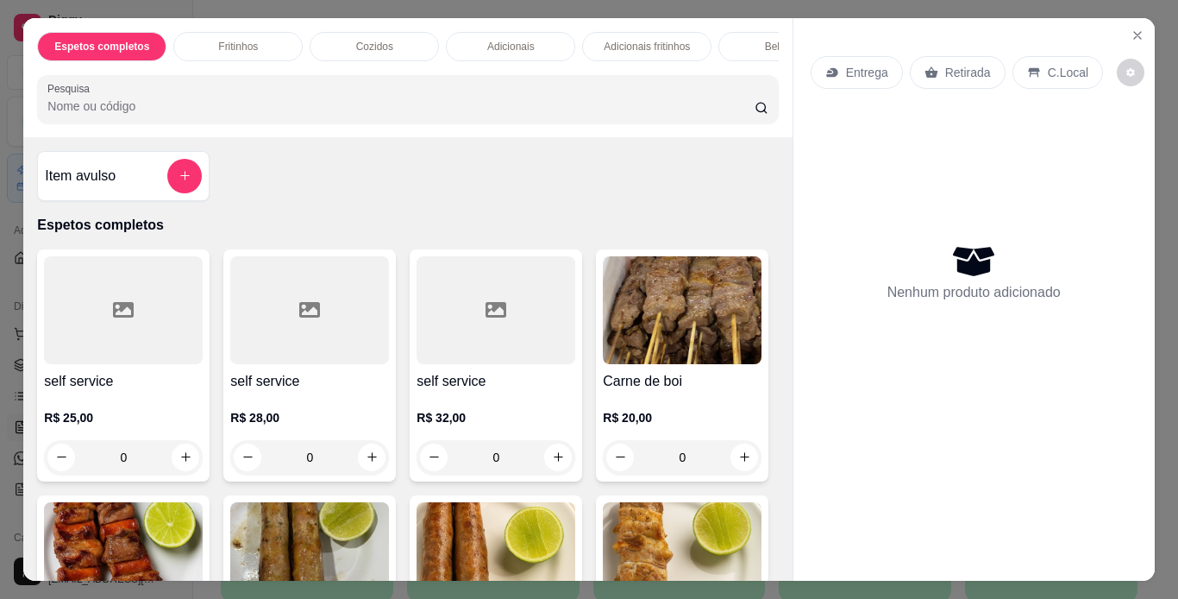
click at [538, 406] on div "R$ 32,00 0" at bounding box center [496, 433] width 159 height 83
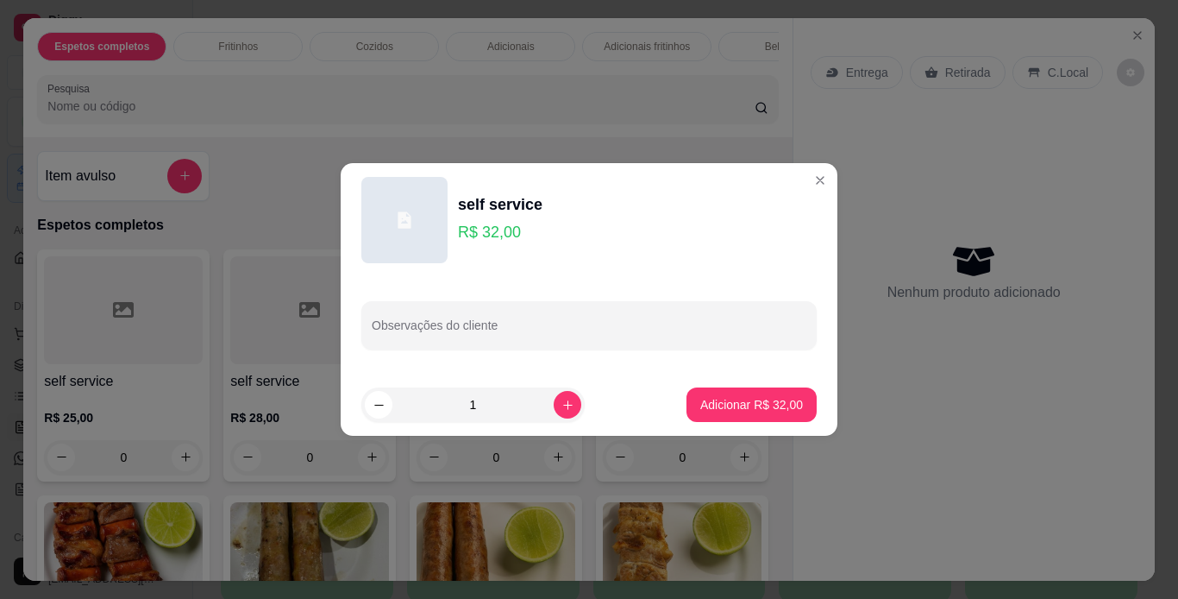
click at [762, 420] on button "Adicionar R$ 32,00" at bounding box center [751, 404] width 130 height 34
type input "1"
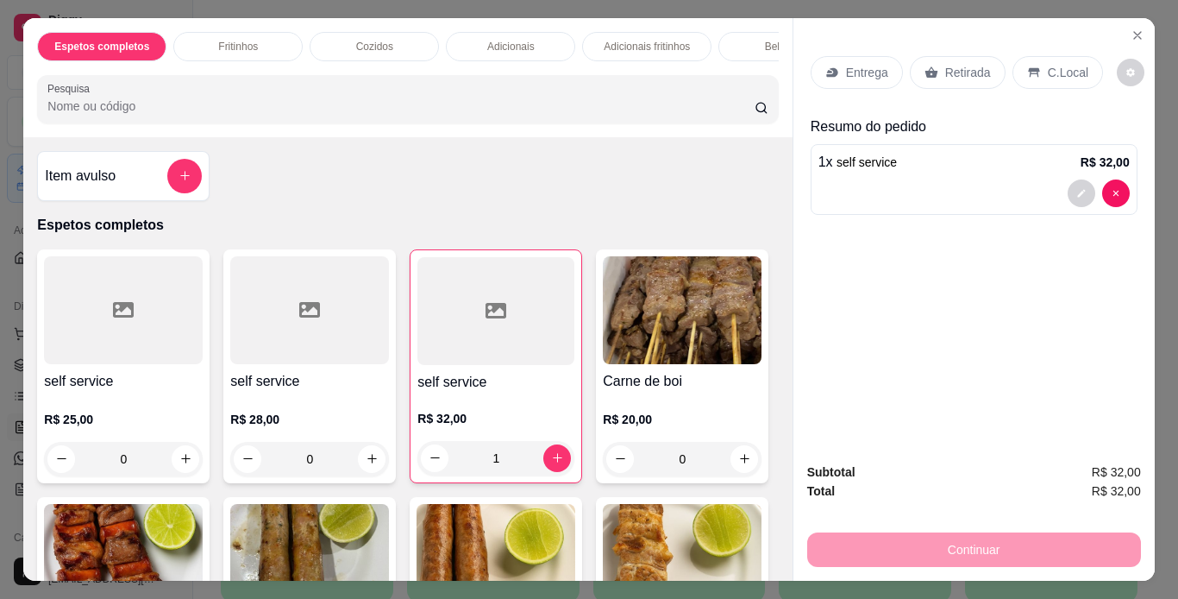
click at [1028, 67] on icon at bounding box center [1033, 71] width 11 height 9
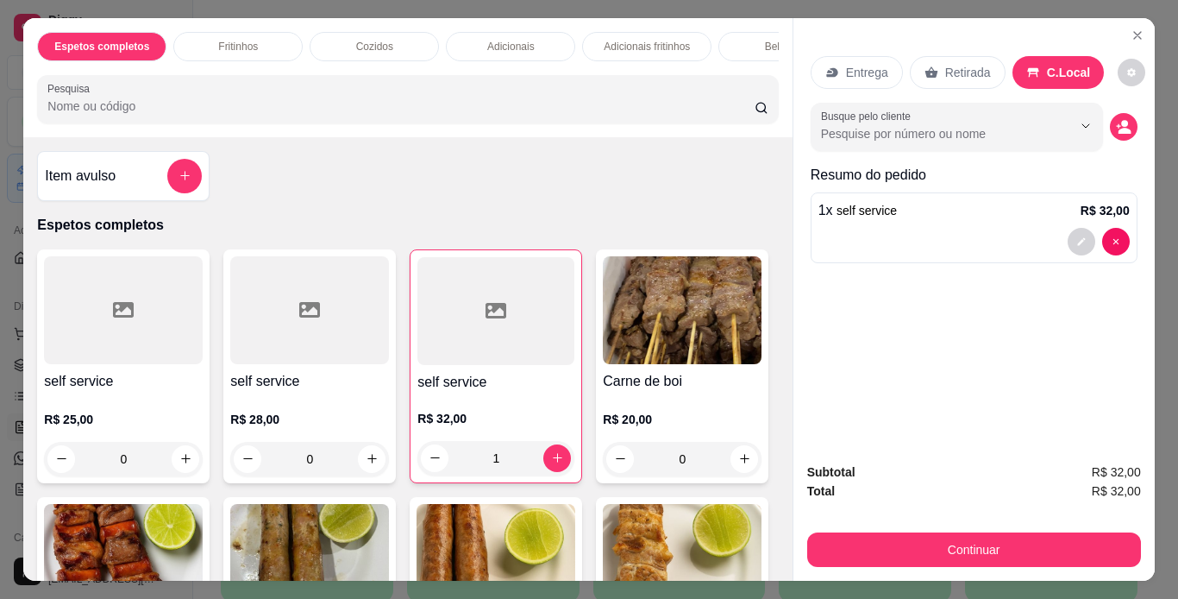
click at [1012, 534] on button "Continuar" at bounding box center [974, 549] width 334 height 34
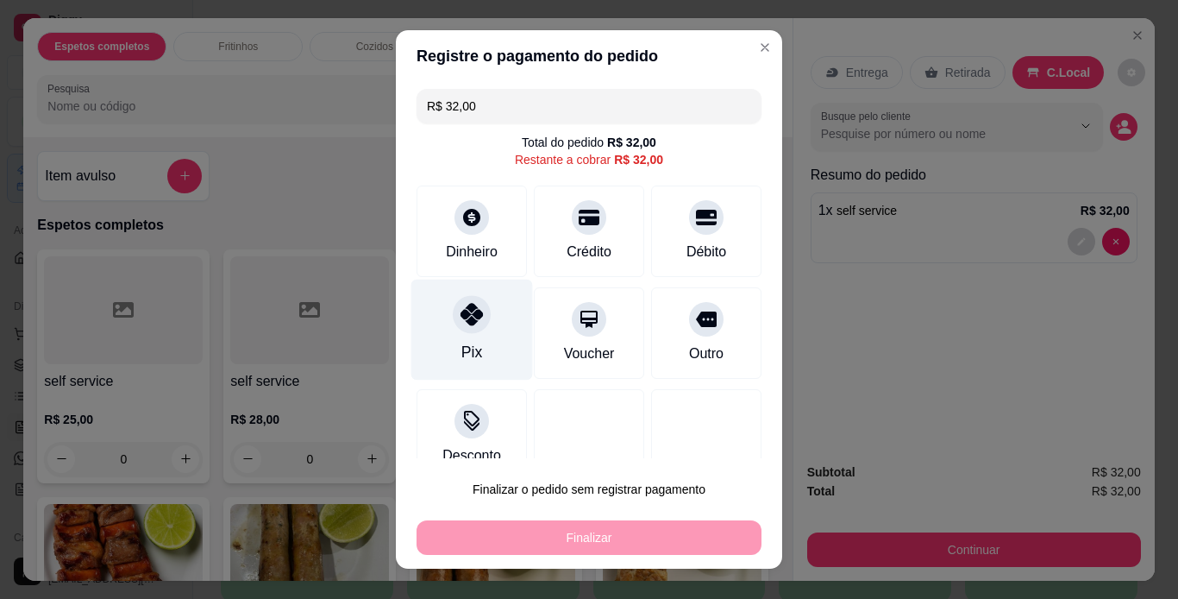
click at [453, 316] on div at bounding box center [472, 314] width 38 height 38
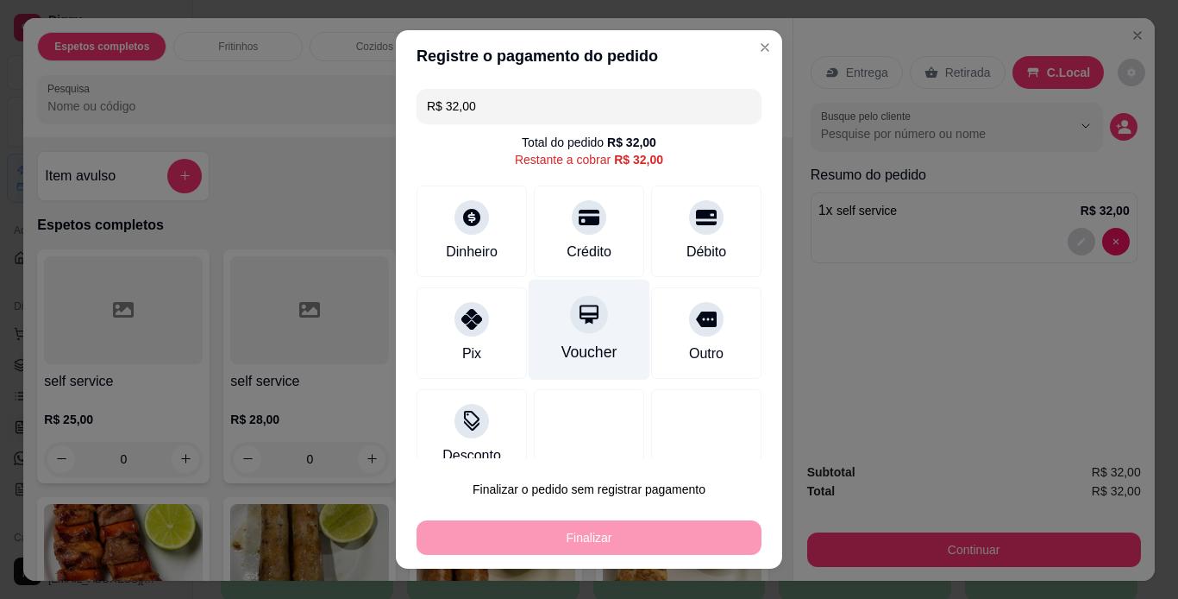
type input "R$ 0,00"
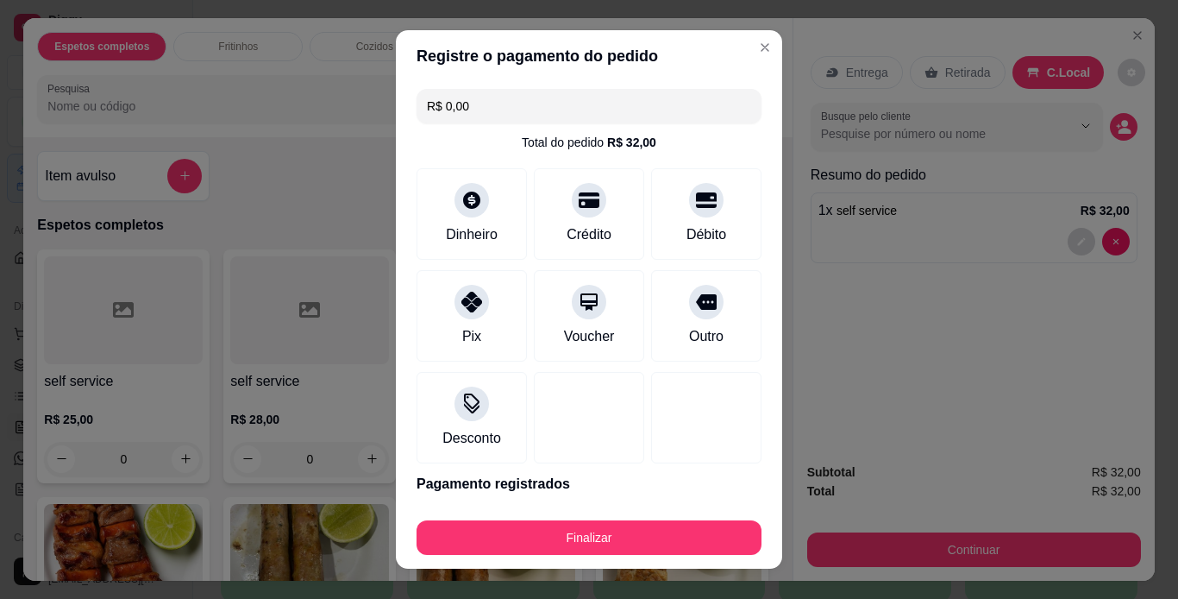
click at [627, 536] on button "Finalizar" at bounding box center [589, 537] width 345 height 34
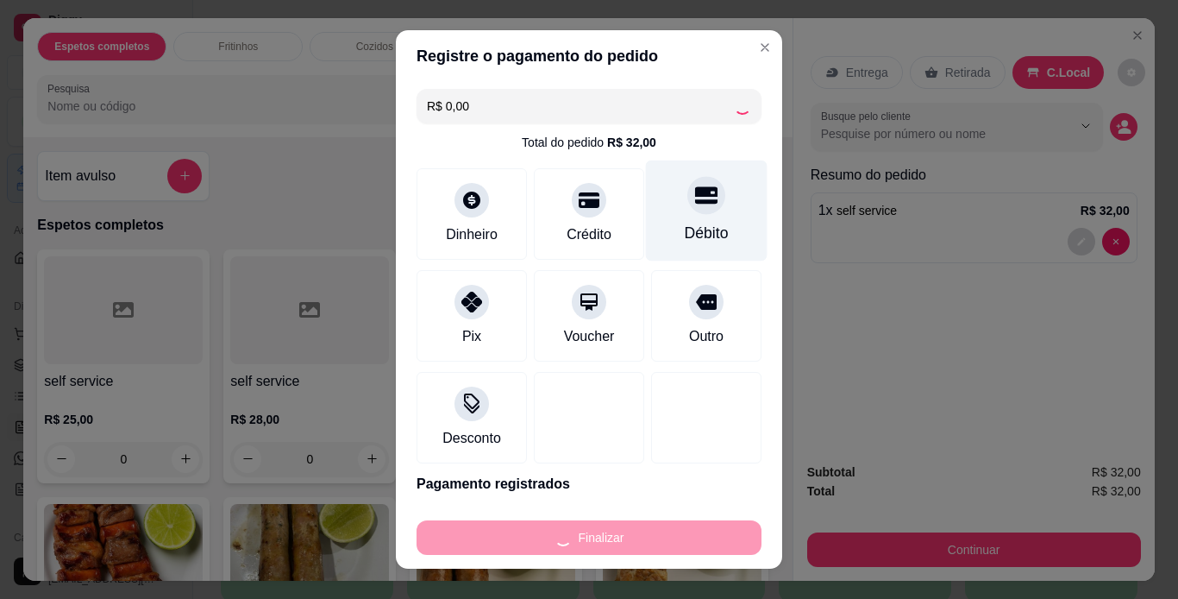
type input "0"
type input "-R$ 32,00"
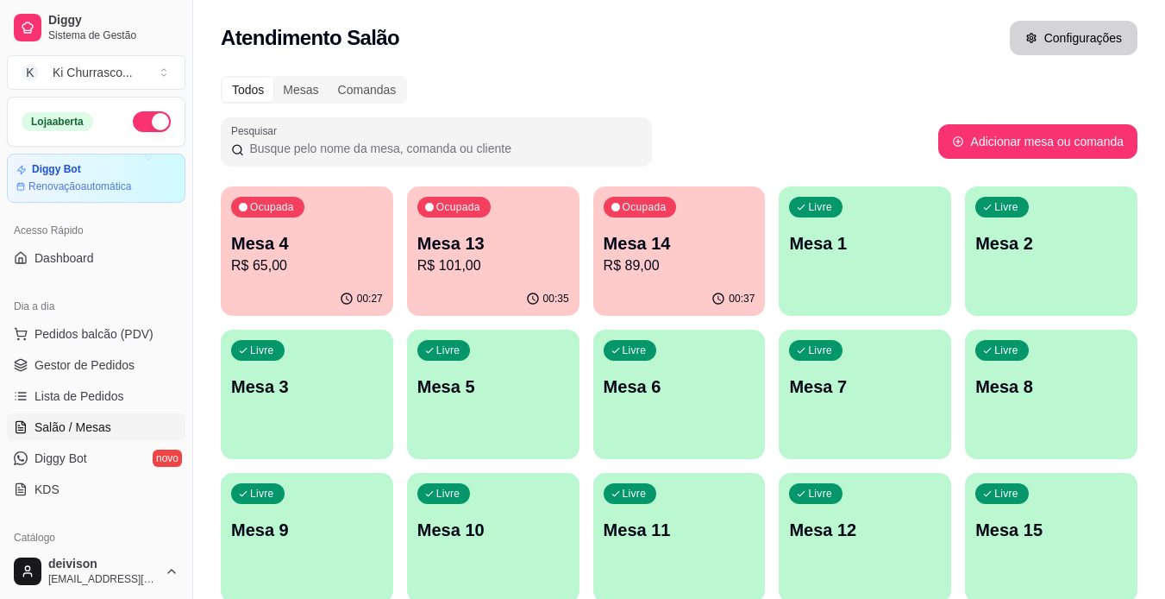
click at [1113, 26] on button "Configurações" at bounding box center [1074, 38] width 128 height 34
click at [109, 359] on span "Gestor de Pedidos" at bounding box center [84, 364] width 100 height 17
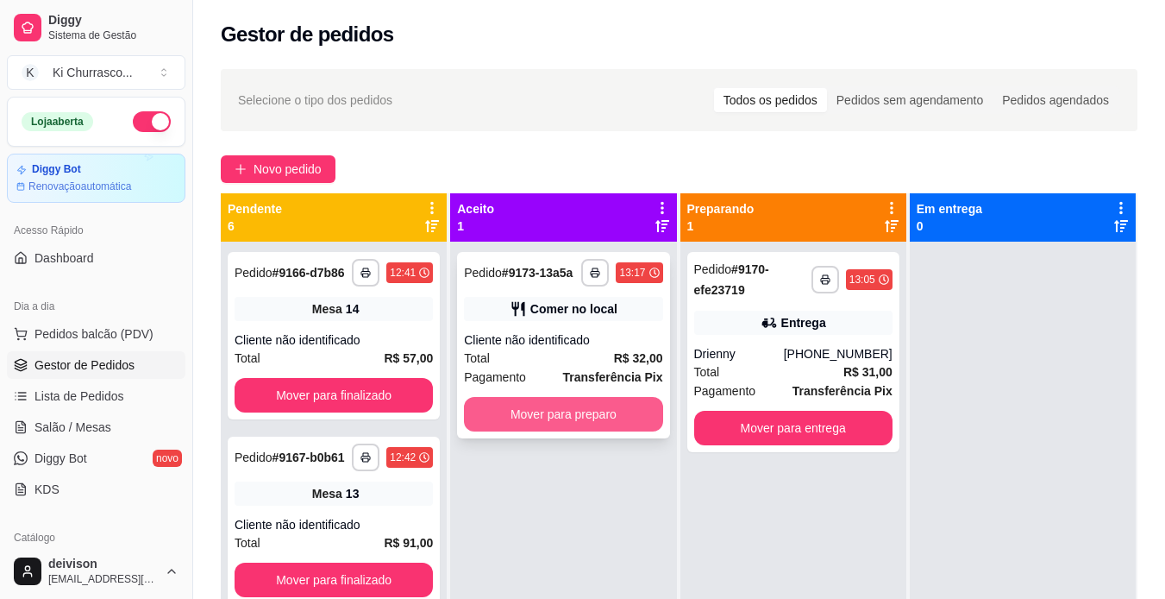
click at [531, 409] on button "Mover para preparo" at bounding box center [563, 414] width 198 height 34
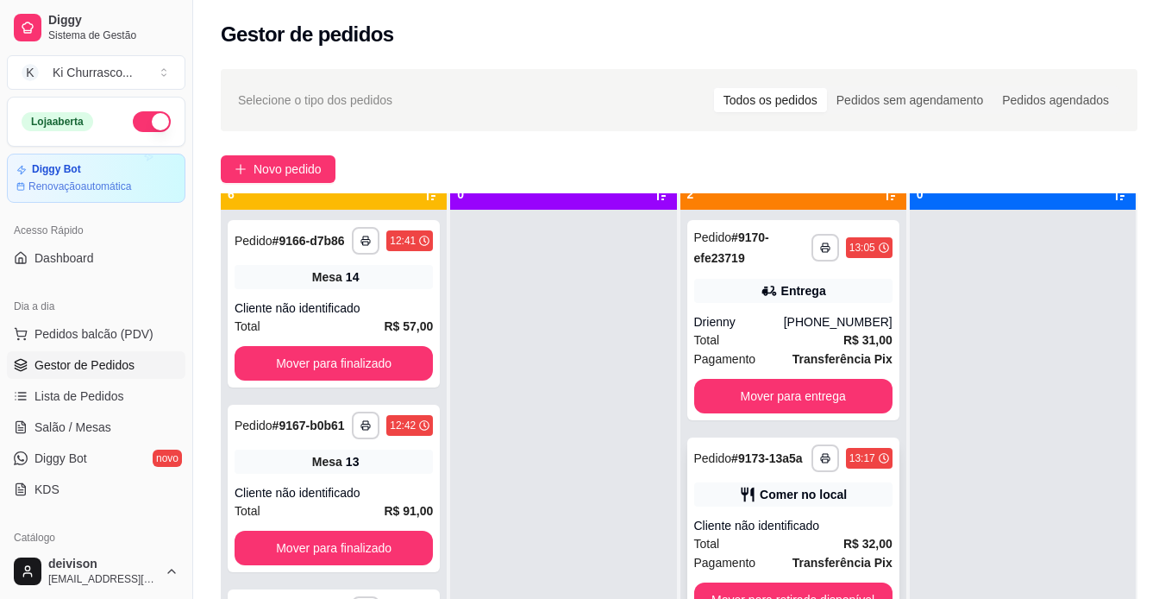
scroll to position [48, 0]
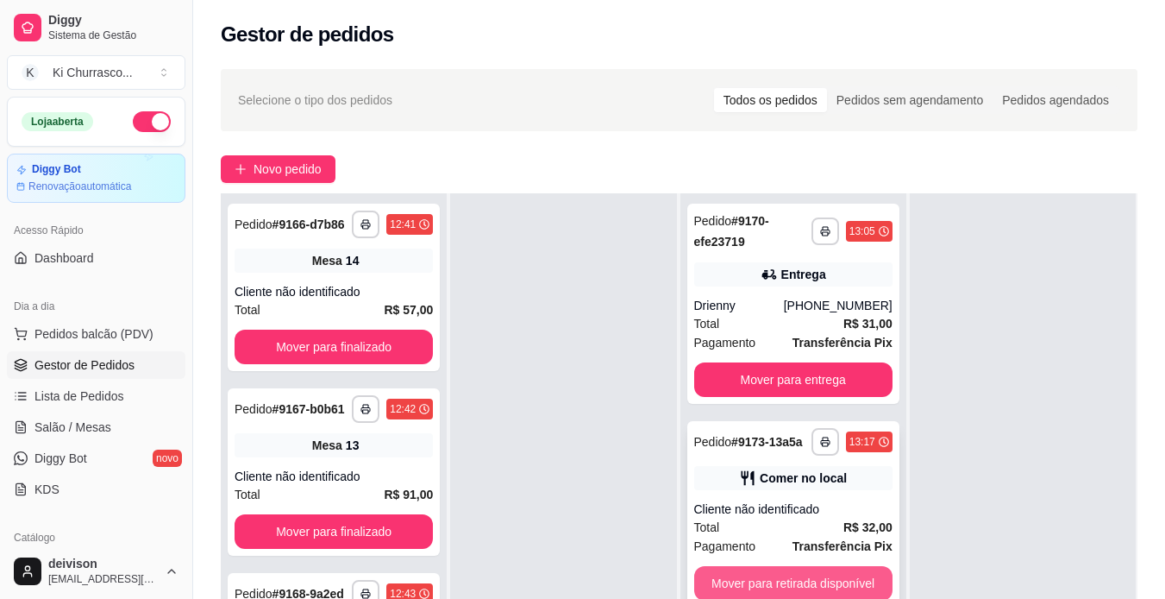
click at [812, 567] on button "Mover para retirada disponível" at bounding box center [793, 583] width 198 height 34
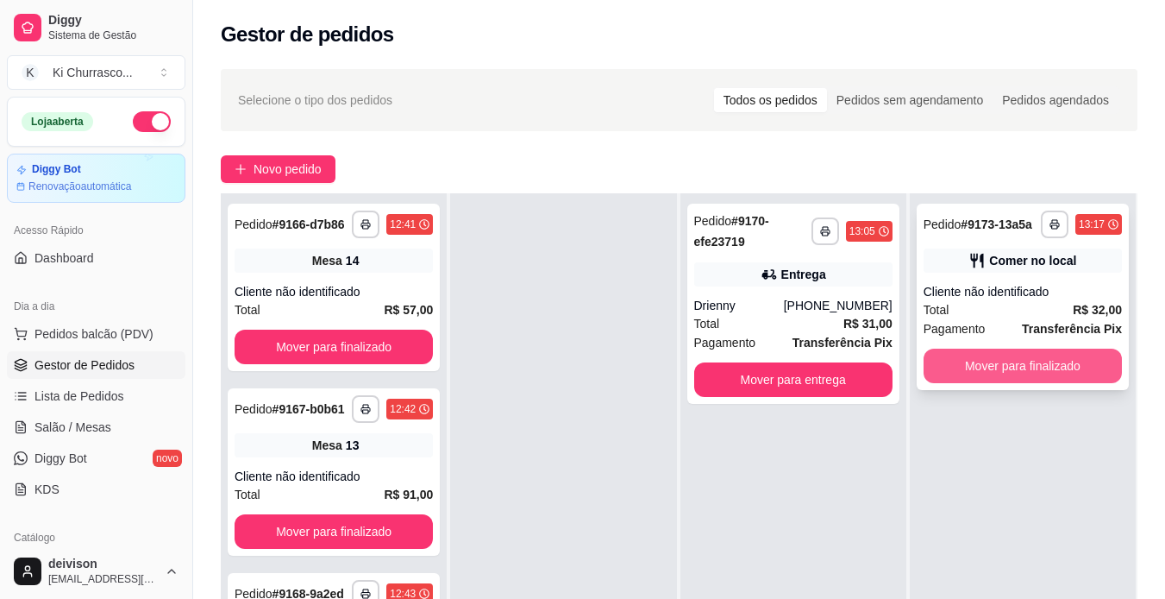
click at [1012, 377] on button "Mover para finalizado" at bounding box center [1023, 365] width 198 height 34
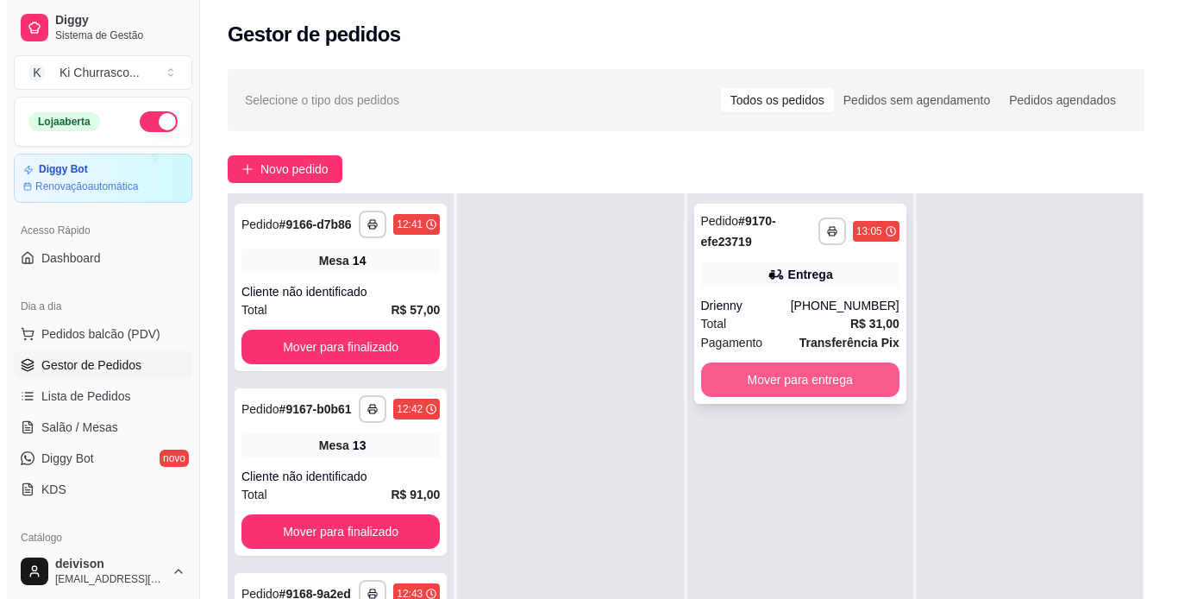
scroll to position [0, 0]
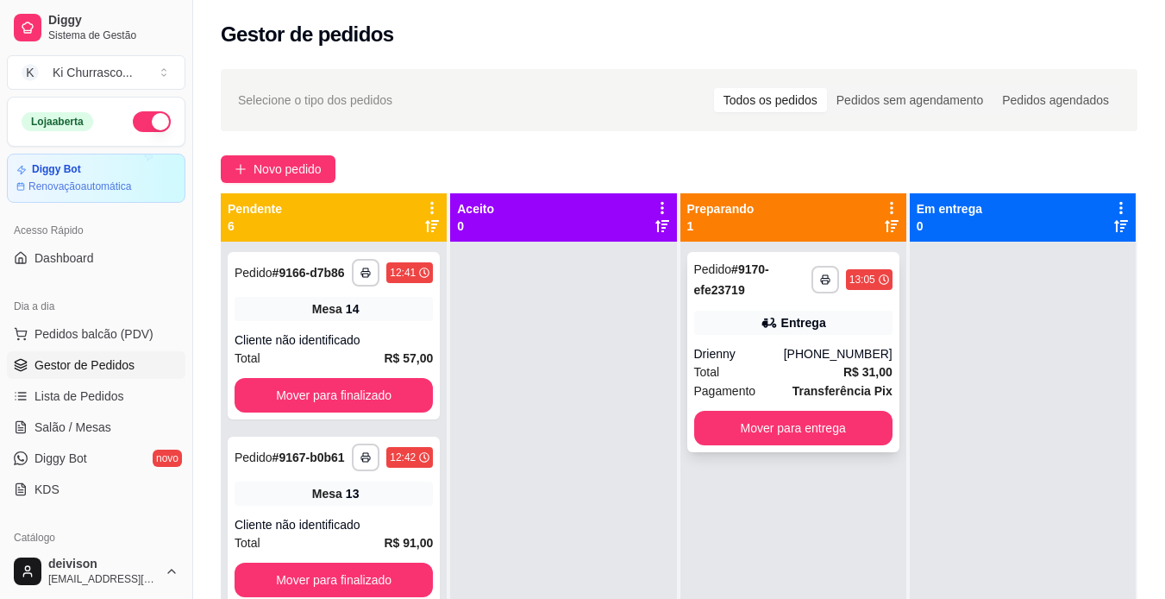
click at [818, 330] on div "Entrega" at bounding box center [793, 322] width 198 height 24
click at [103, 423] on span "Salão / Mesas" at bounding box center [72, 426] width 77 height 17
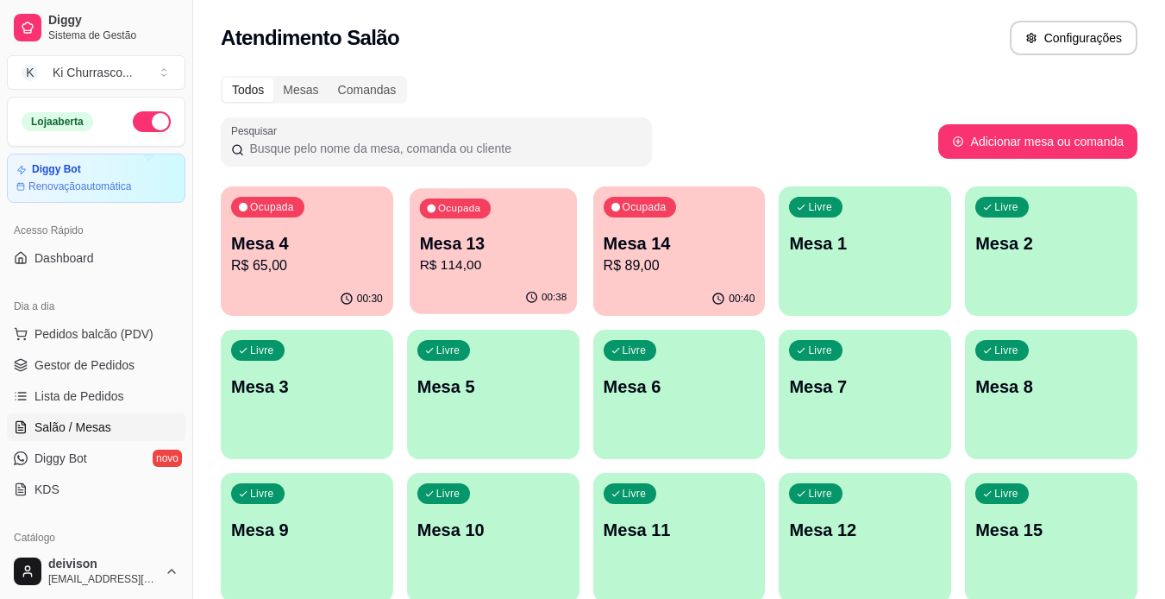
click at [473, 256] on p "R$ 114,00" at bounding box center [492, 265] width 147 height 20
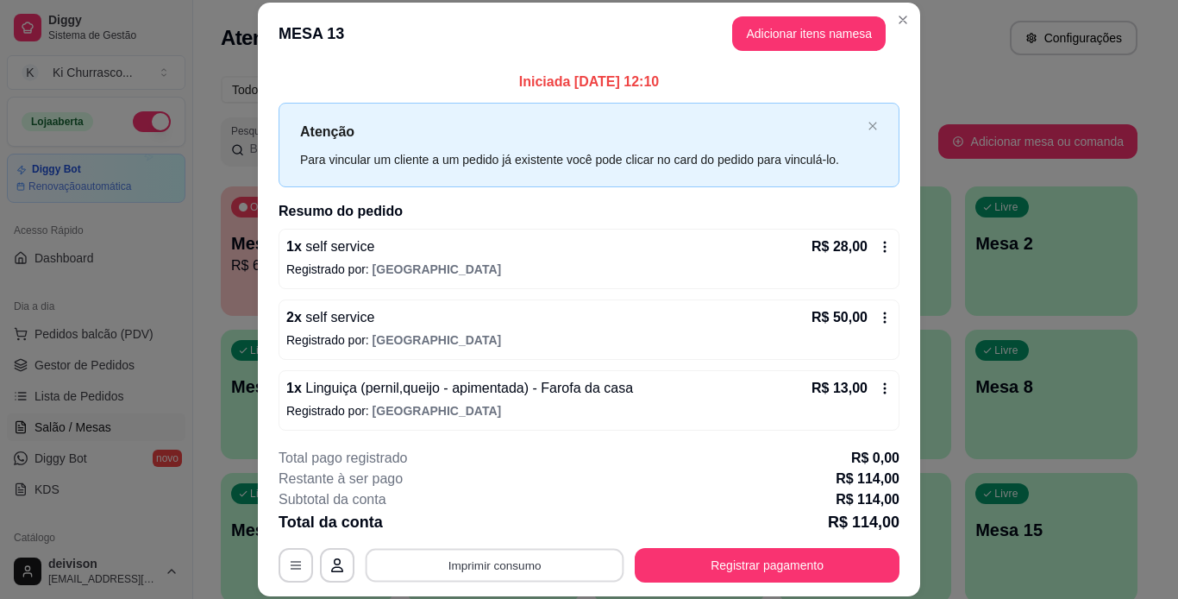
click at [425, 568] on button "Imprimir consumo" at bounding box center [495, 565] width 259 height 34
click at [469, 523] on button "IMPRESSORA" at bounding box center [493, 524] width 121 height 27
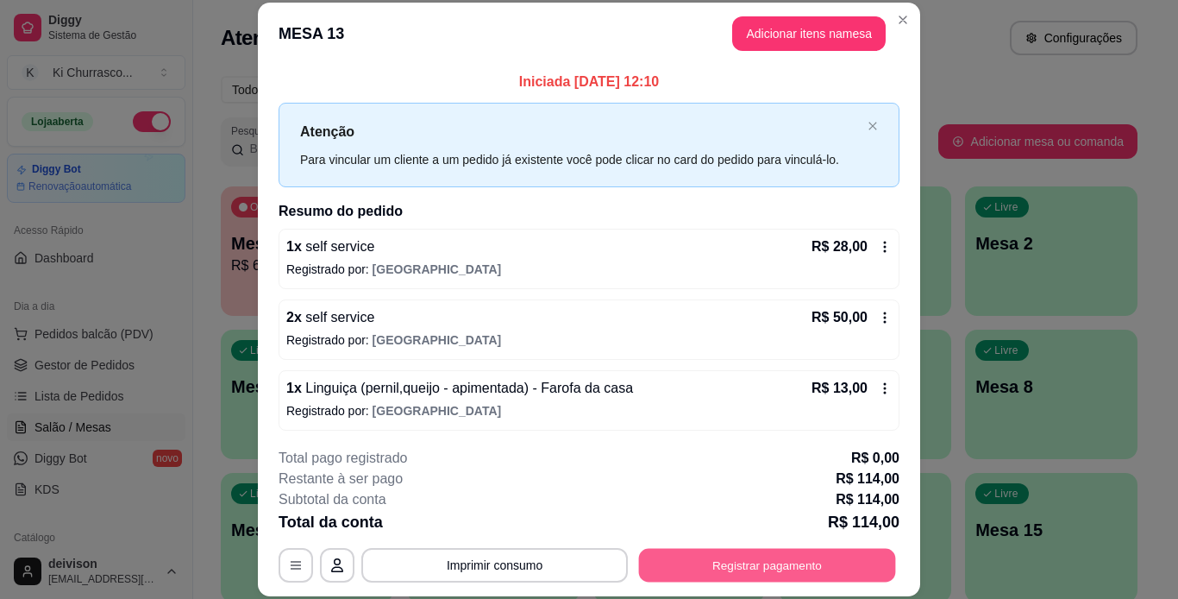
click at [674, 565] on button "Registrar pagamento" at bounding box center [767, 565] width 257 height 34
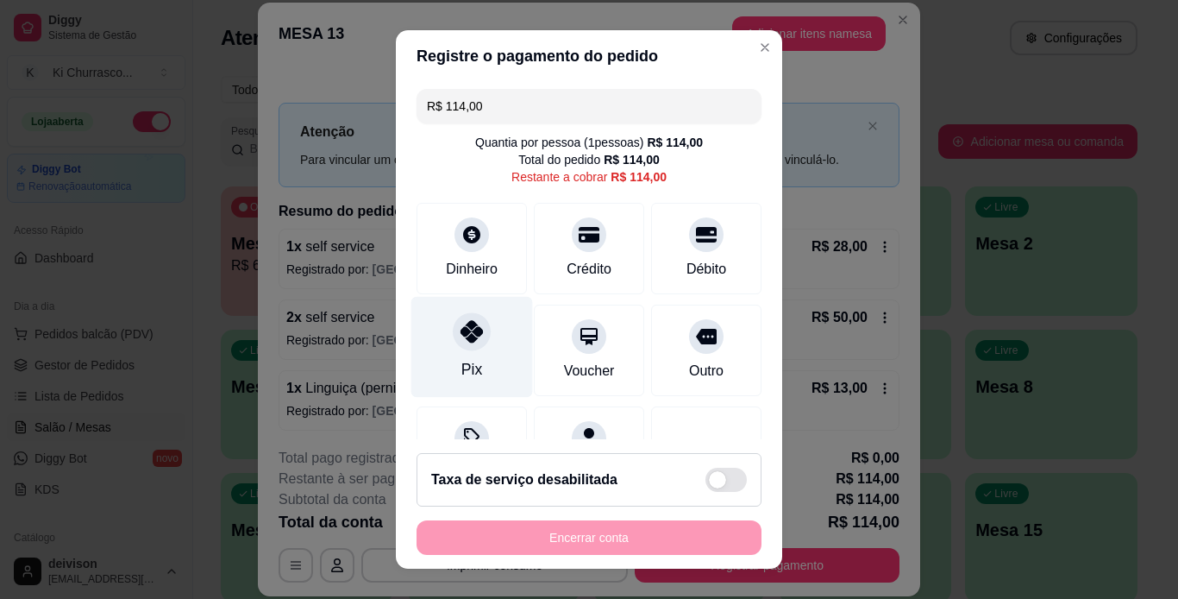
click at [480, 332] on div "Pix" at bounding box center [472, 346] width 122 height 101
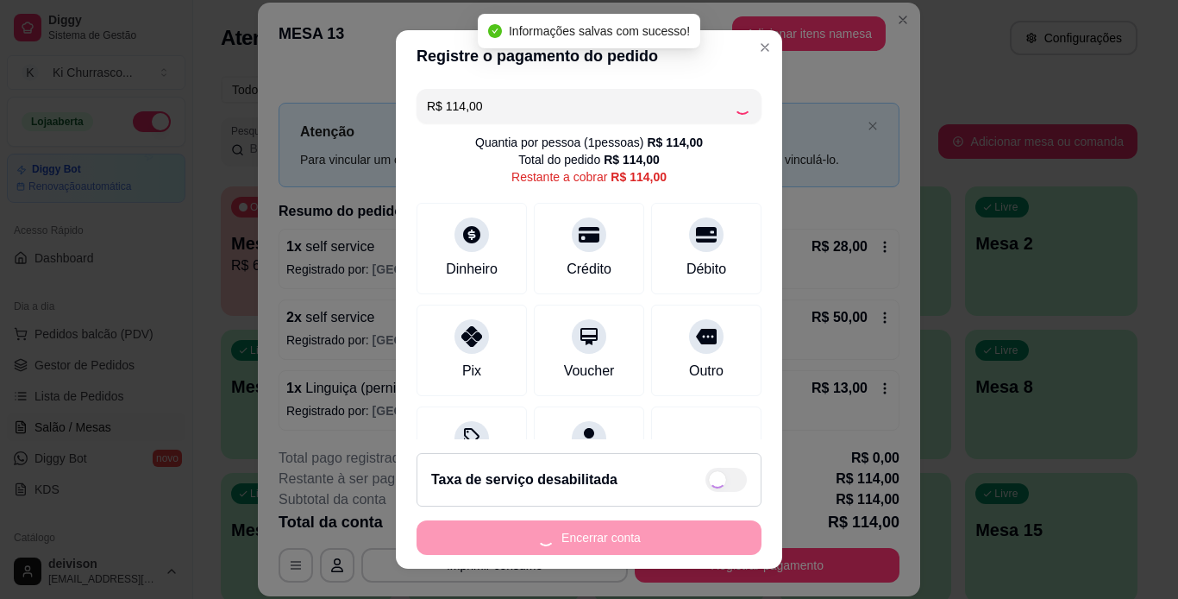
type input "R$ 0,00"
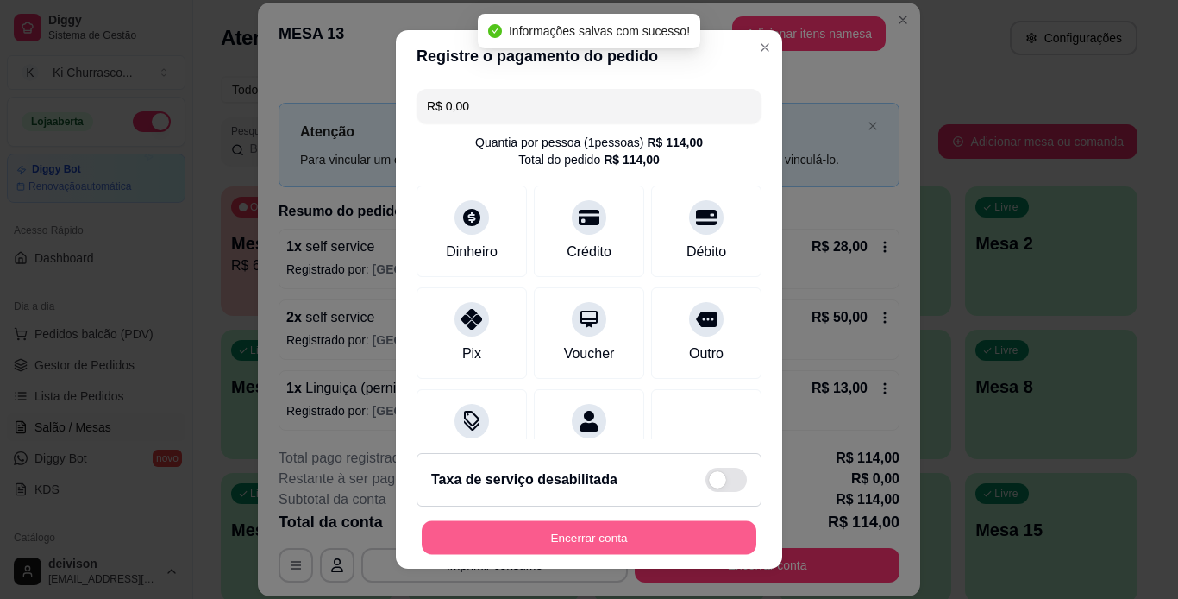
click at [621, 535] on button "Encerrar conta" at bounding box center [589, 538] width 335 height 34
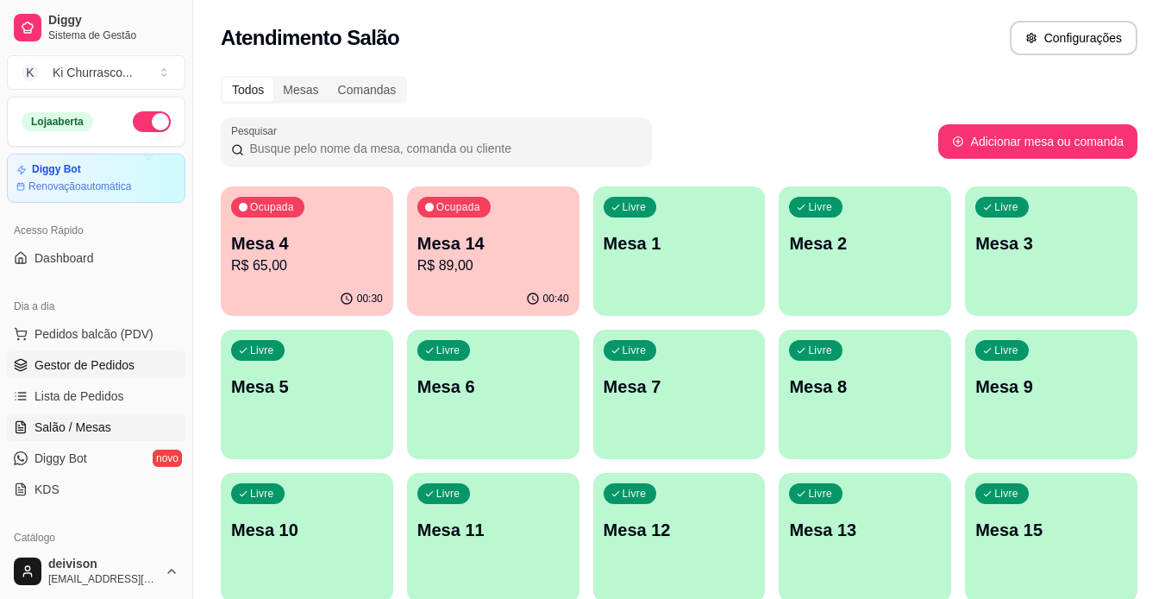
click at [133, 372] on link "Gestor de Pedidos" at bounding box center [96, 365] width 179 height 28
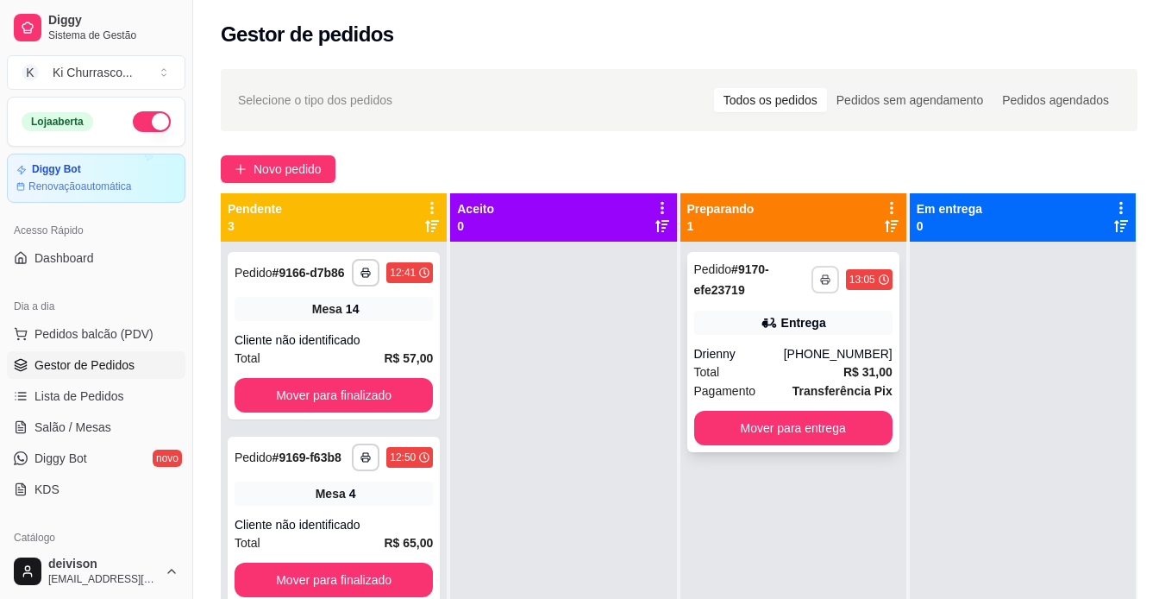
click at [820, 283] on icon "button" at bounding box center [825, 279] width 10 height 10
click at [781, 349] on button "IMPRESSORA" at bounding box center [769, 340] width 125 height 28
drag, startPoint x: 624, startPoint y: 335, endPoint x: 635, endPoint y: 333, distance: 11.3
click at [624, 335] on div at bounding box center [563, 540] width 226 height 599
click at [103, 434] on span "Salão / Mesas" at bounding box center [72, 426] width 77 height 17
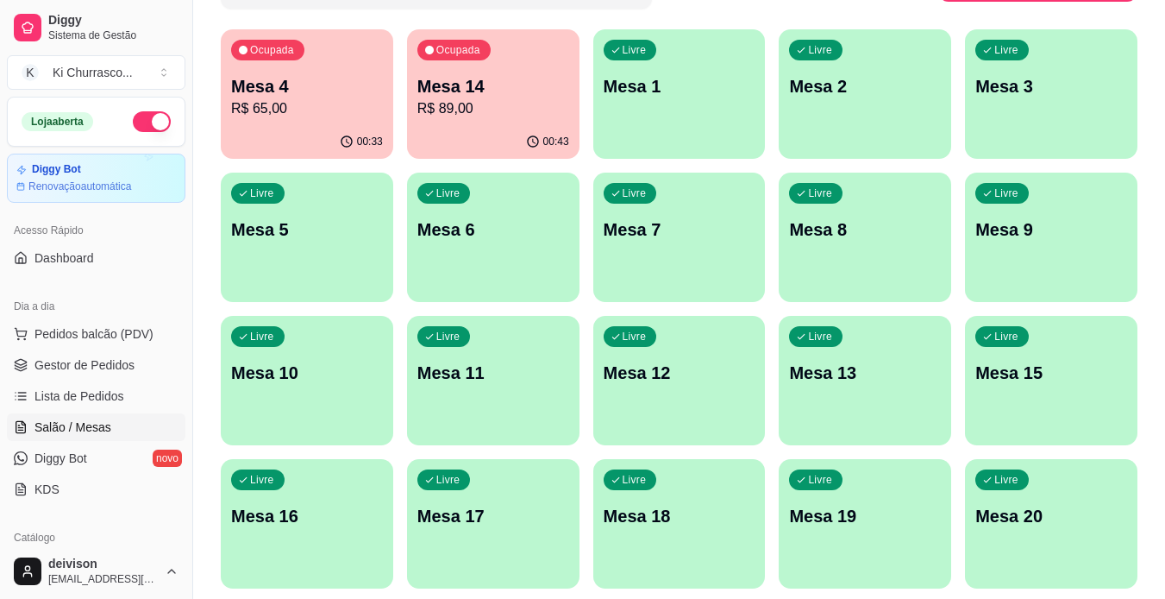
scroll to position [187, 0]
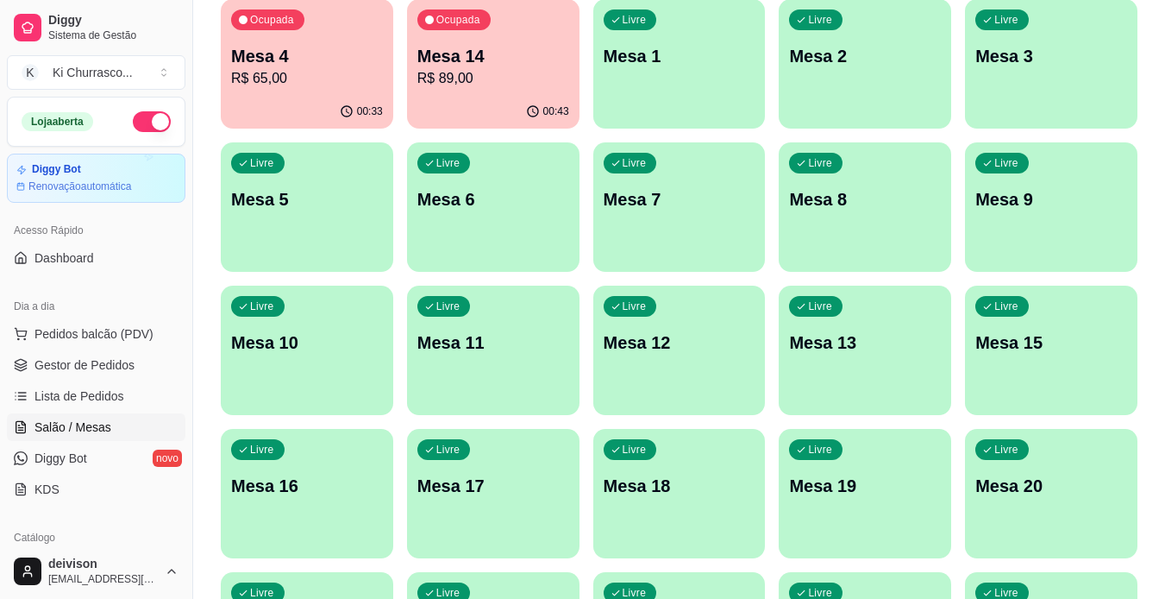
click at [852, 332] on p "Mesa 13" at bounding box center [865, 342] width 152 height 24
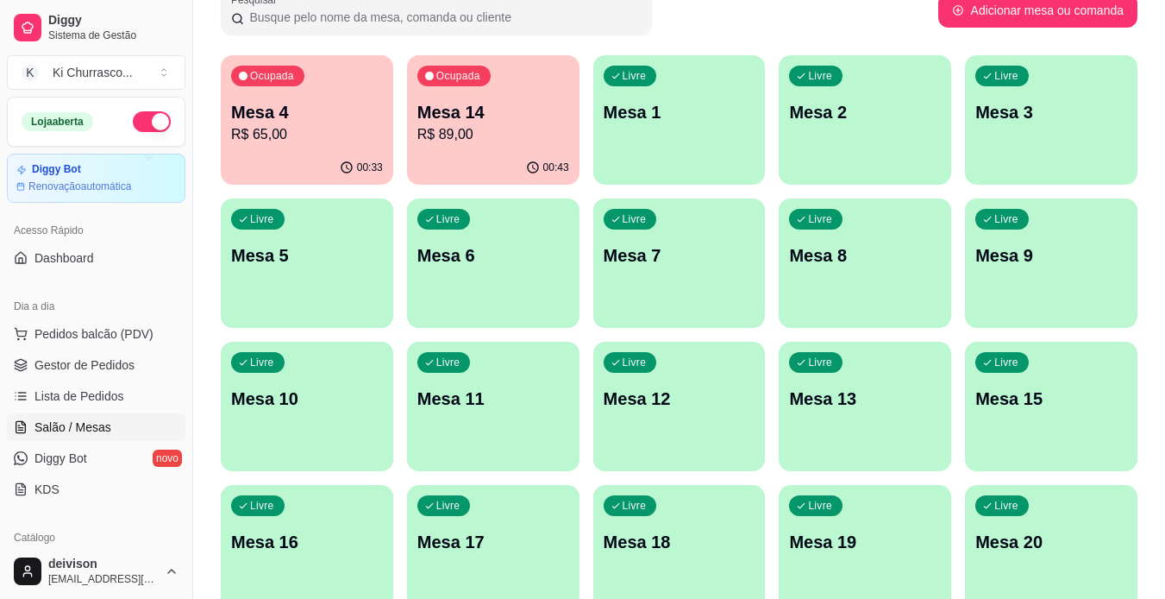
scroll to position [101, 0]
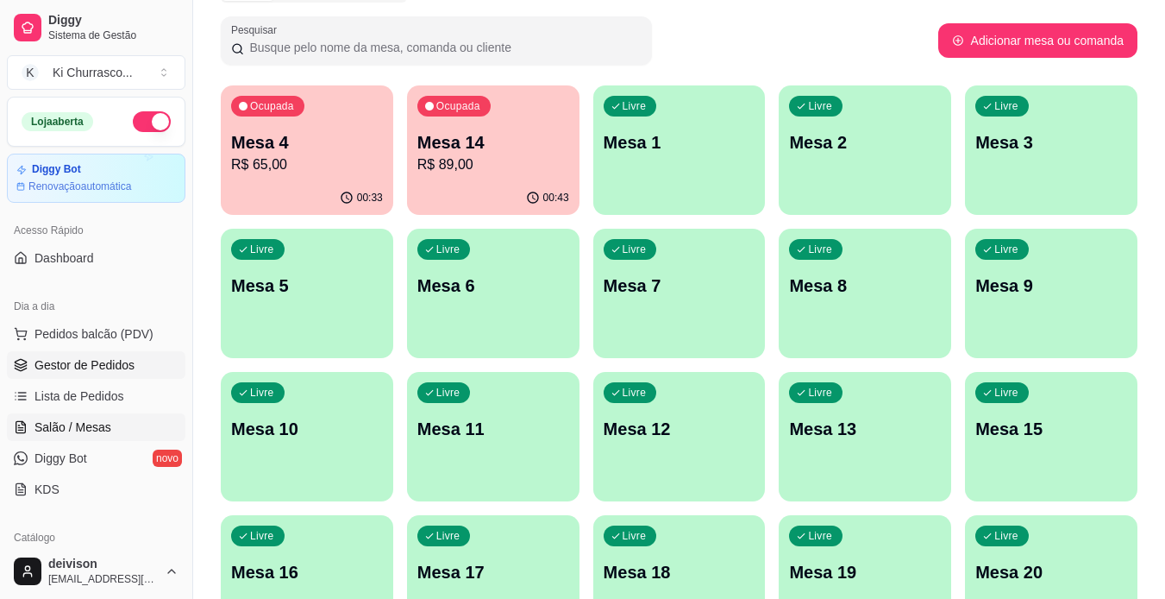
click at [66, 363] on span "Gestor de Pedidos" at bounding box center [84, 364] width 100 height 17
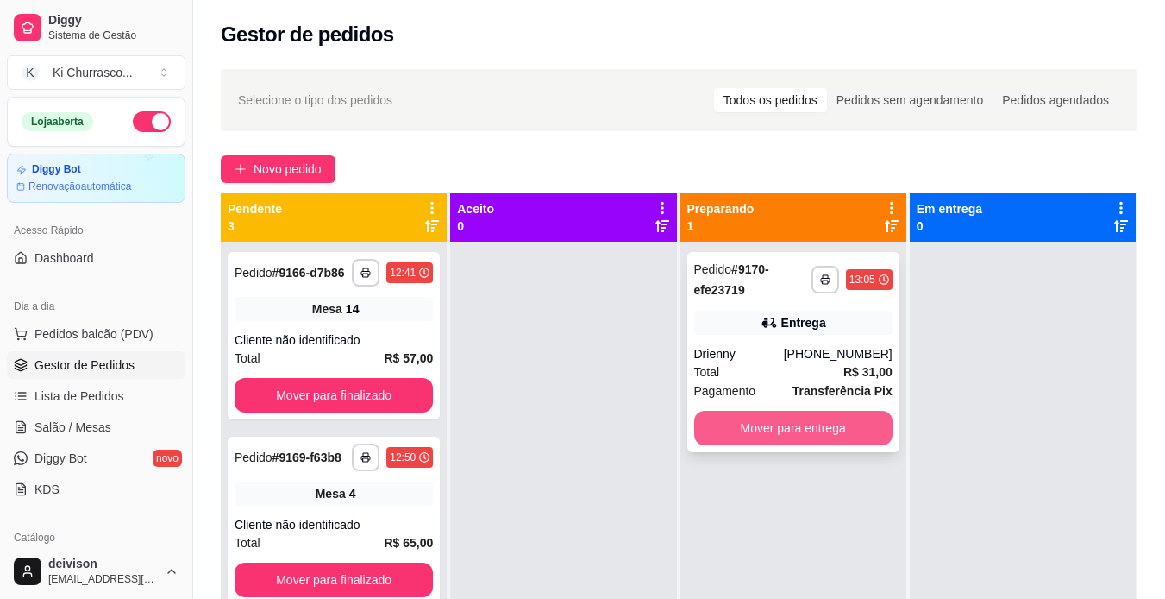
click at [749, 442] on button "Mover para entrega" at bounding box center [793, 428] width 198 height 34
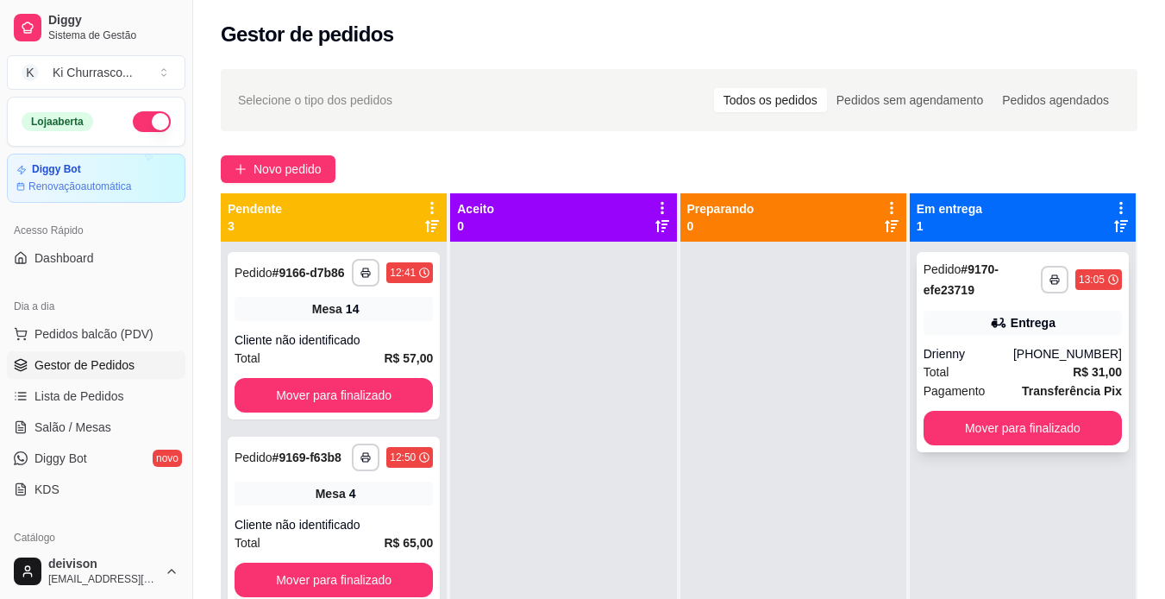
click at [1057, 416] on button "Mover para finalizado" at bounding box center [1023, 428] width 198 height 34
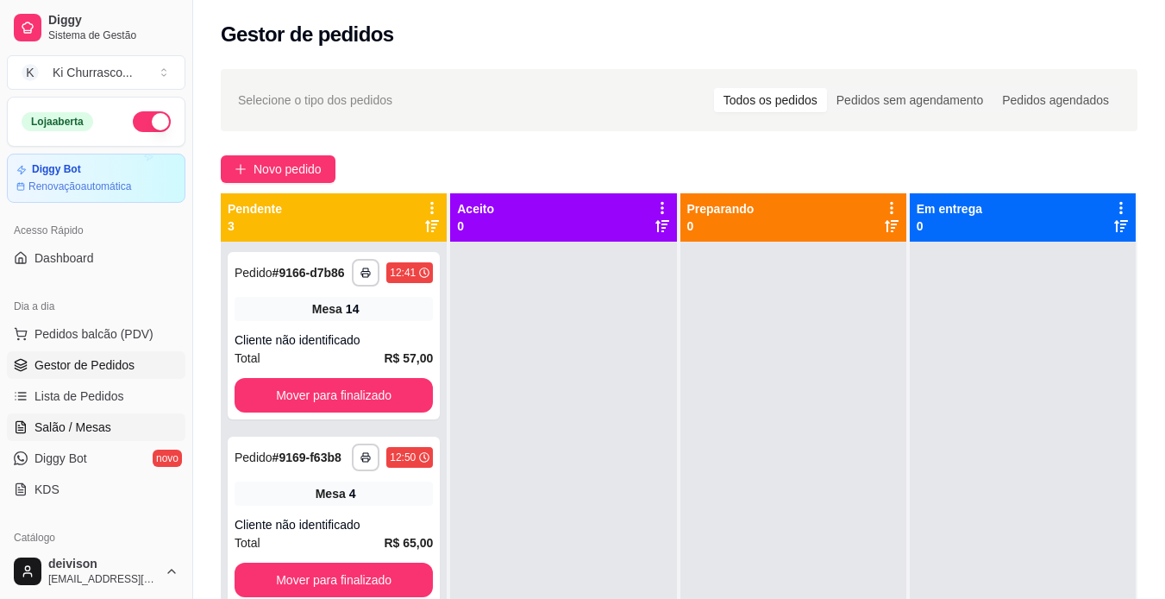
click at [100, 425] on span "Salão / Mesas" at bounding box center [72, 426] width 77 height 17
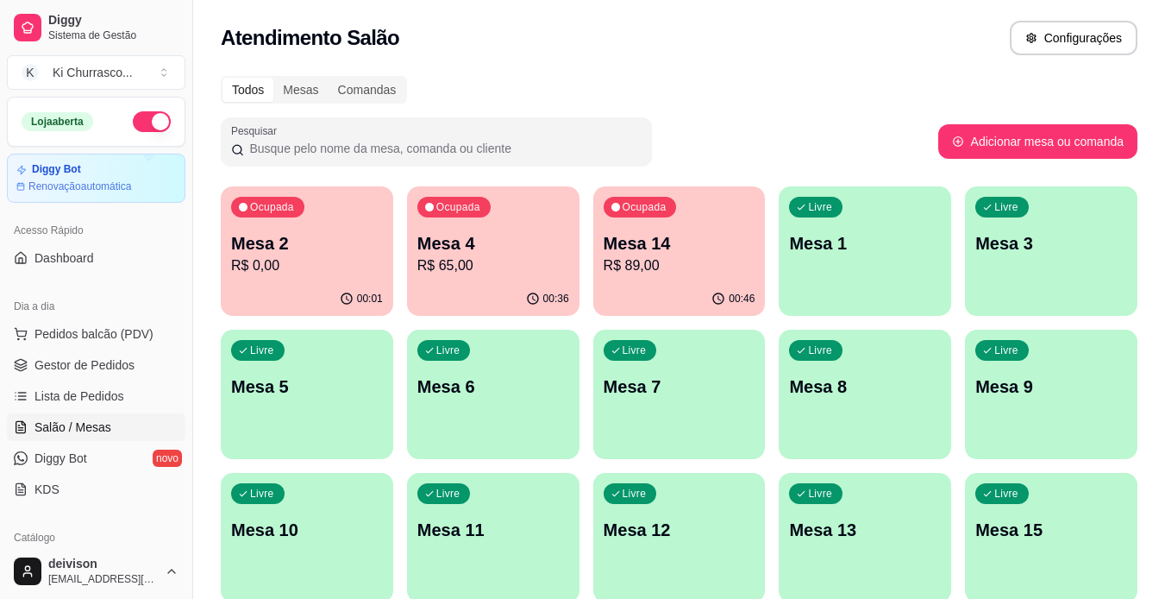
click at [319, 237] on p "Mesa 2" at bounding box center [307, 243] width 152 height 24
click at [114, 335] on span "Pedidos balcão (PDV)" at bounding box center [93, 333] width 119 height 17
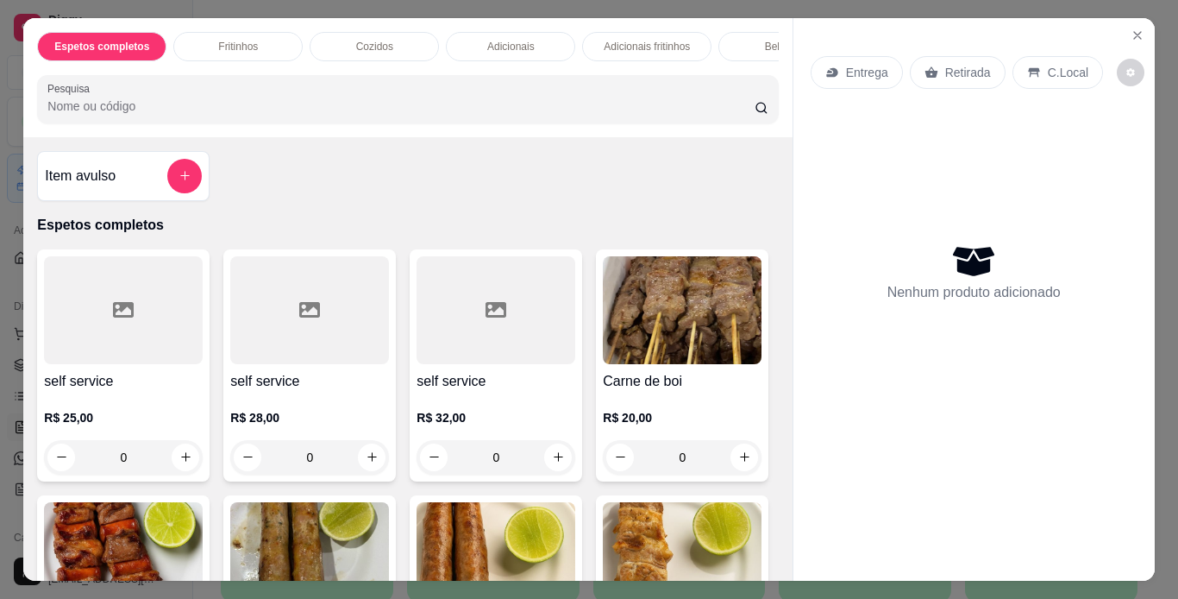
click at [0, 340] on div "Espetos completos Fritinhos Cozidos Adicionais Adicionais fritinhos Bebidas Suc…" at bounding box center [589, 299] width 1178 height 599
click at [23, 371] on div "Item avulso Espetos completos self service R$ 25,00 0 self service R$ 28,00 0 s…" at bounding box center [407, 358] width 768 height 443
click at [1134, 28] on icon "Close" at bounding box center [1138, 35] width 14 height 14
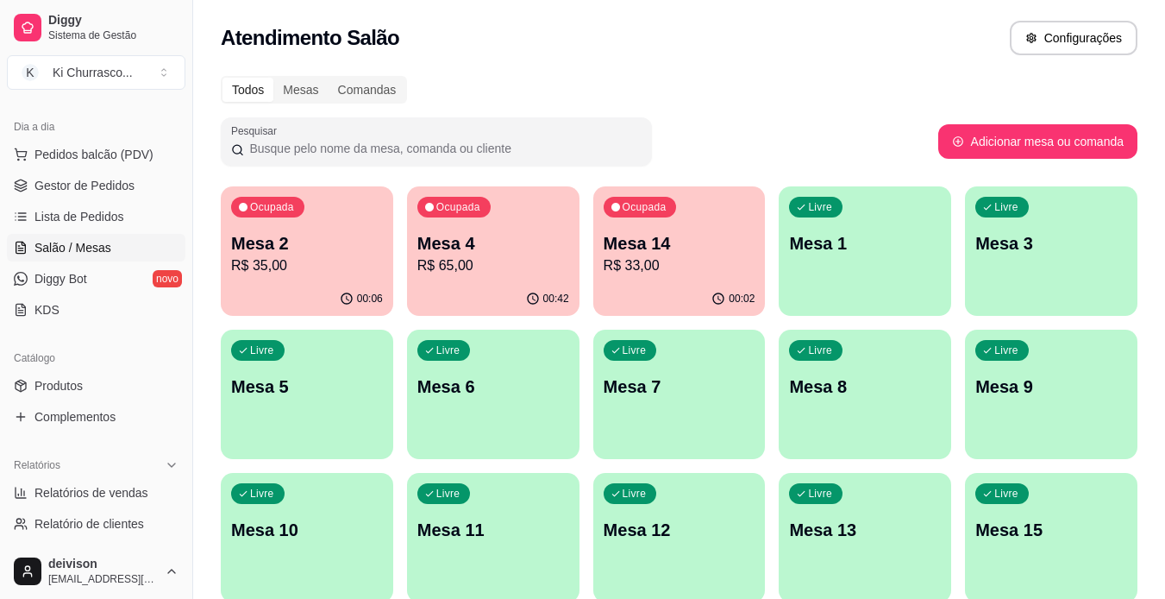
scroll to position [345, 0]
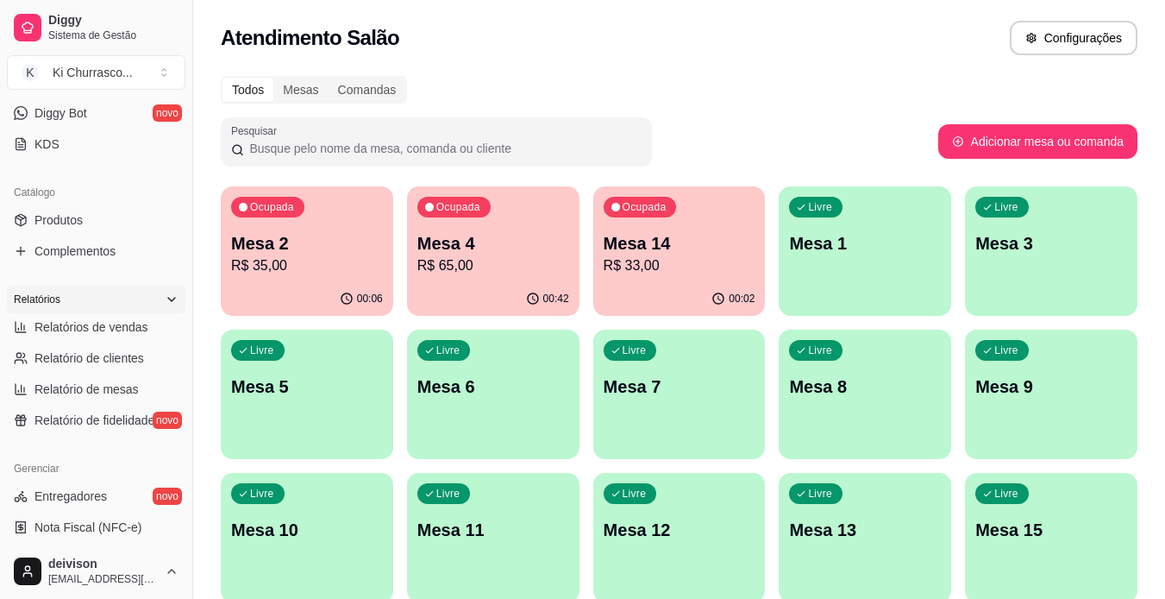
click at [130, 302] on div "Relatórios" at bounding box center [96, 299] width 179 height 28
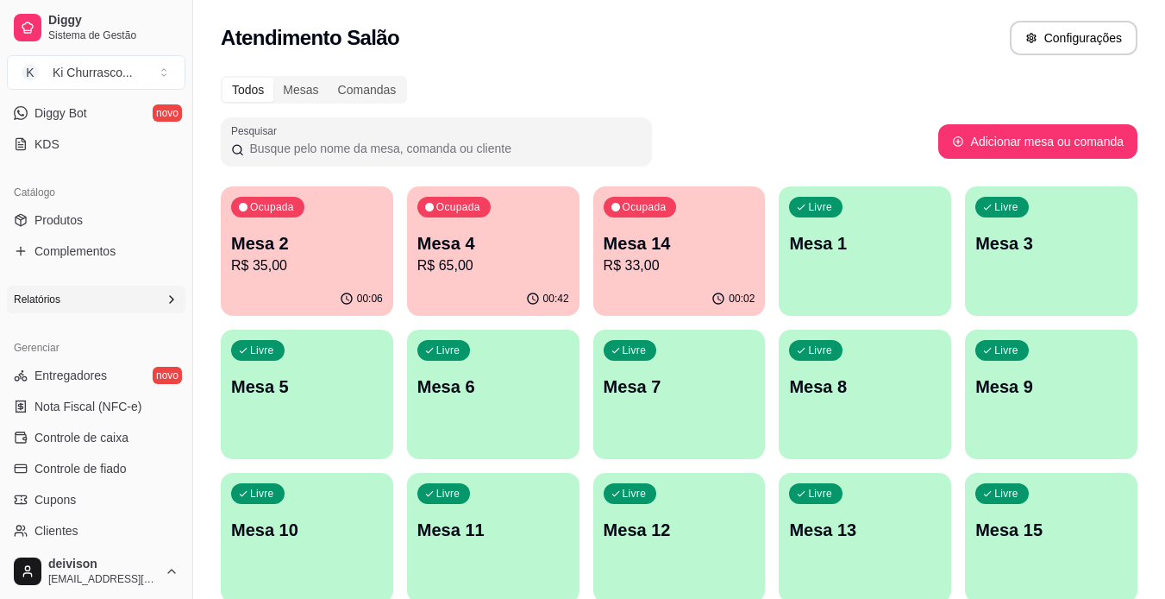
click at [143, 309] on div "Relatórios" at bounding box center [96, 299] width 179 height 28
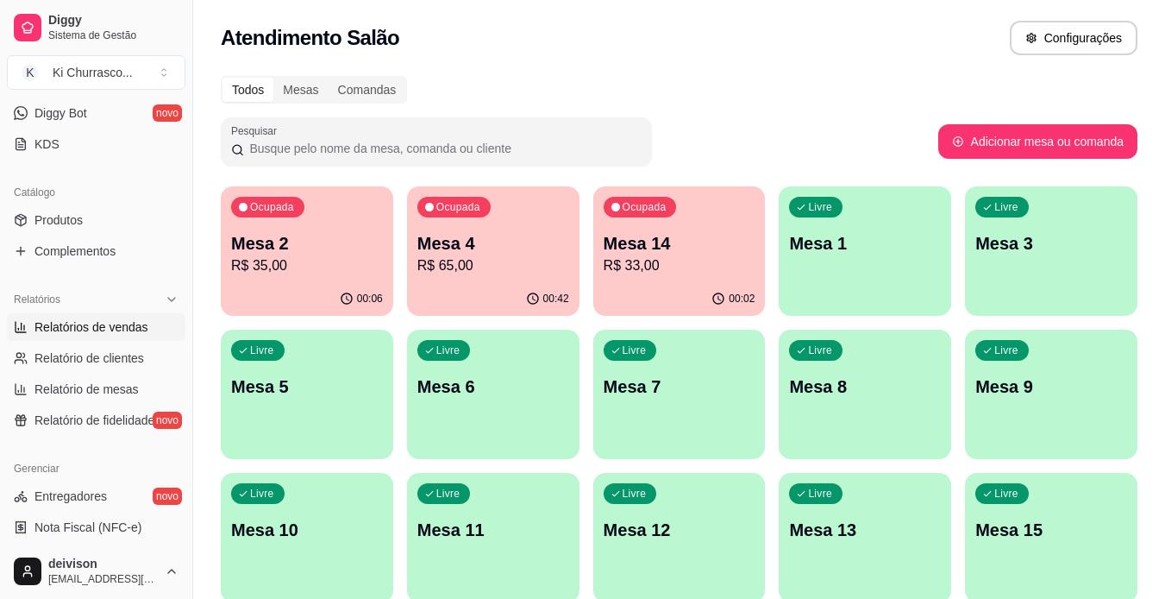
click at [151, 331] on link "Relatórios de vendas" at bounding box center [96, 327] width 179 height 28
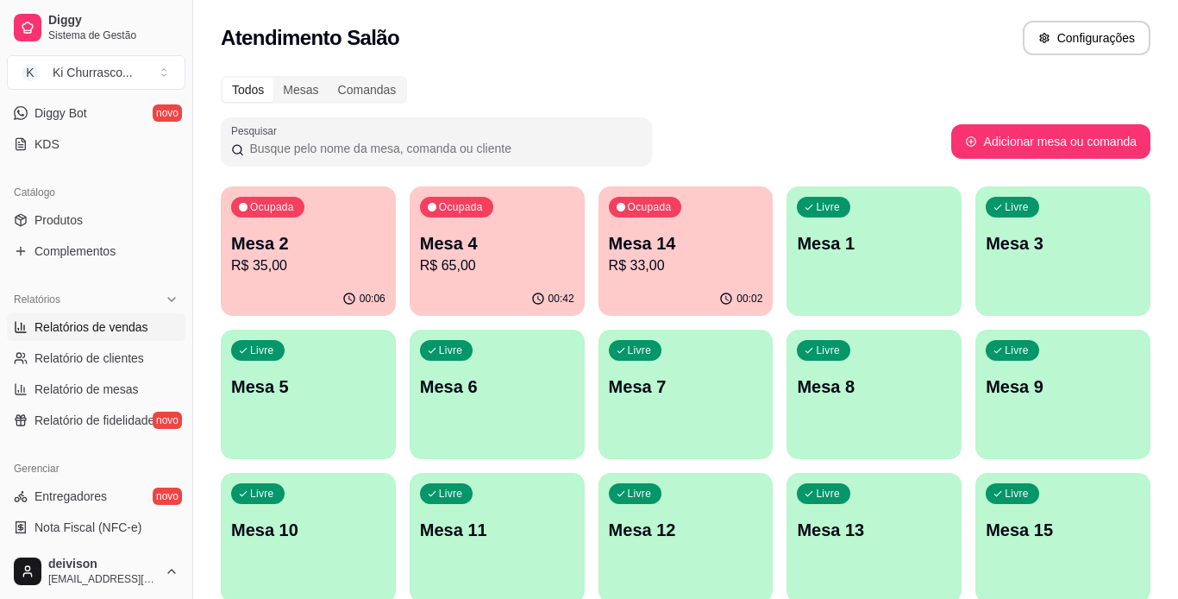
select select "ALL"
select select "0"
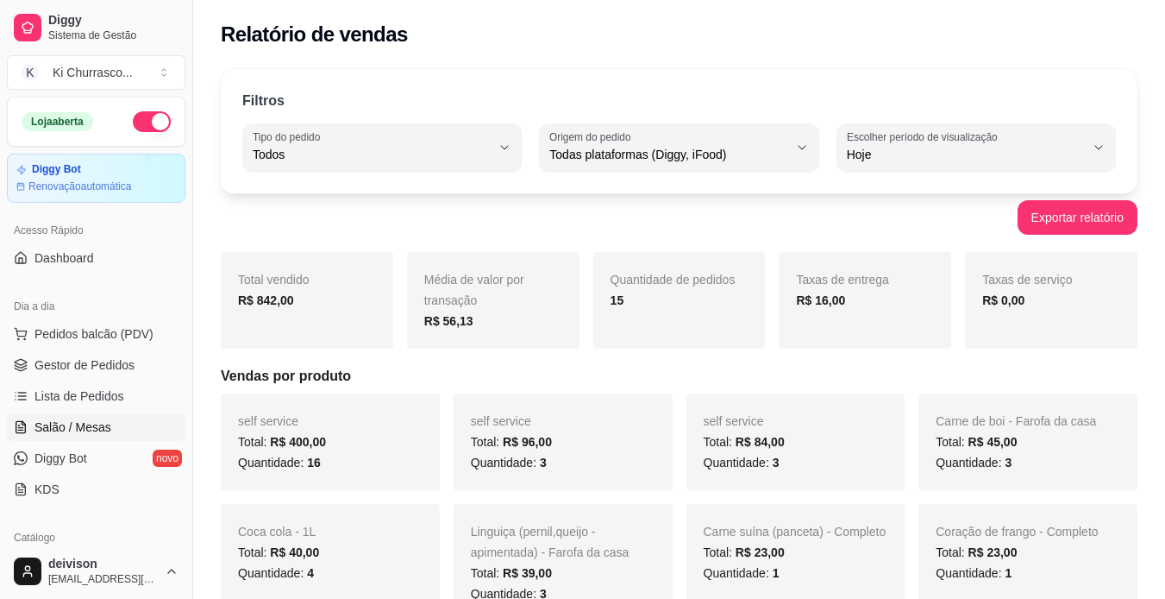
click at [67, 425] on span "Salão / Mesas" at bounding box center [72, 426] width 77 height 17
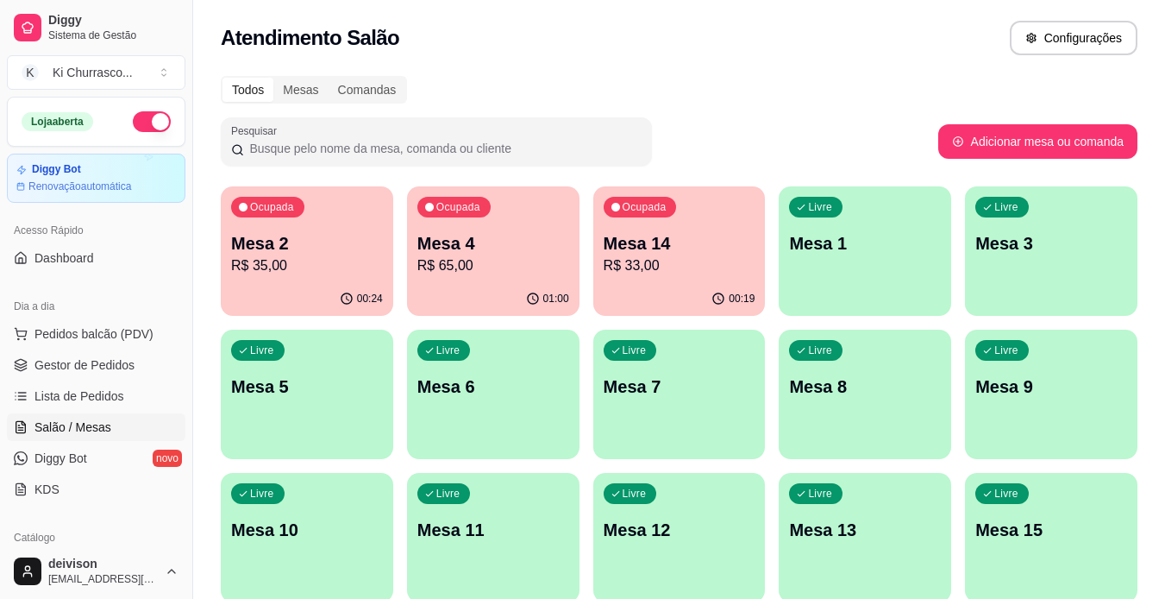
click at [511, 271] on p "R$ 65,00" at bounding box center [493, 265] width 152 height 21
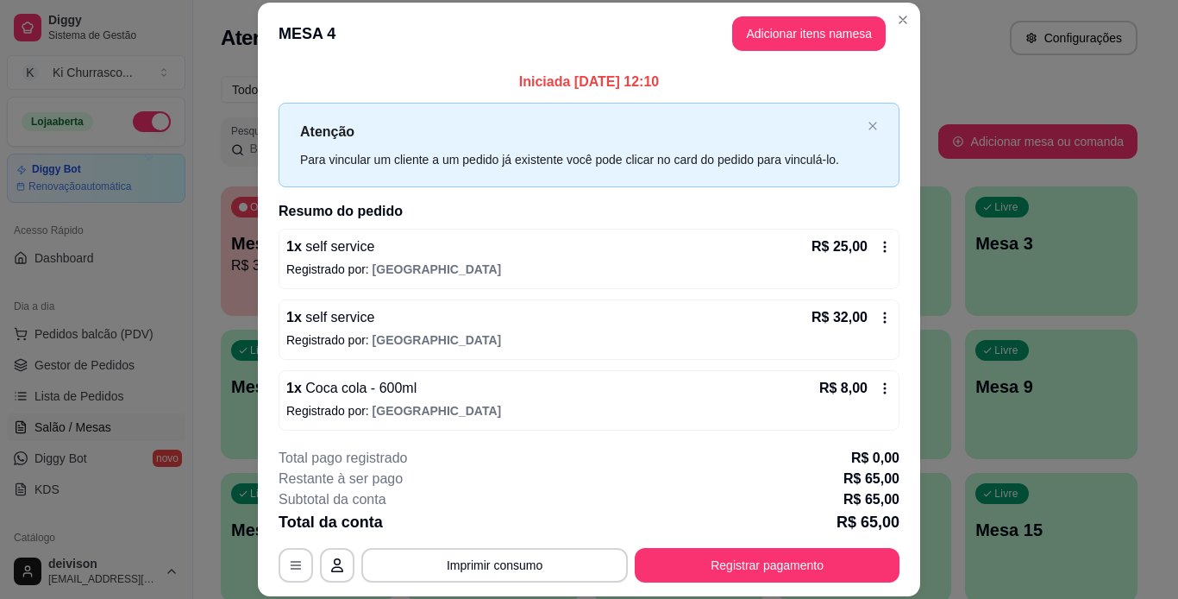
click at [662, 71] on div "Iniciada [DATE] 12:10 Atenção Para vincular um cliente a um pedido já existente…" at bounding box center [589, 249] width 662 height 368
click at [910, 26] on header "MESA 4 Adicionar itens na mesa" at bounding box center [589, 34] width 662 height 62
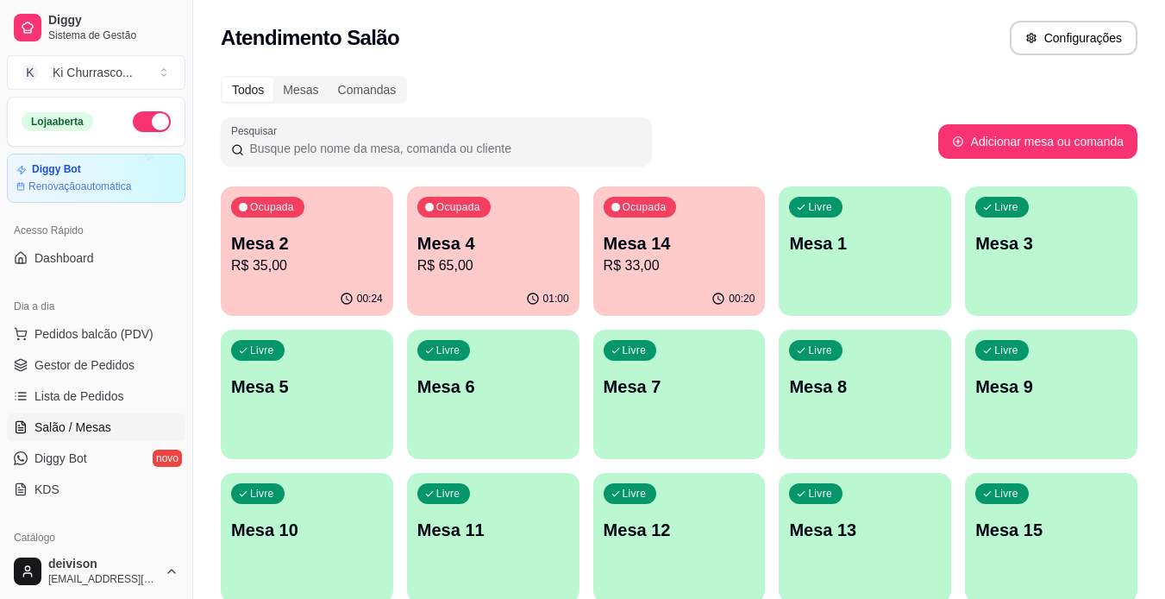
click at [306, 247] on p "Mesa 2" at bounding box center [307, 243] width 152 height 24
click at [484, 243] on p "Mesa 4" at bounding box center [493, 243] width 152 height 24
click at [332, 252] on p "Mesa 2" at bounding box center [307, 243] width 152 height 24
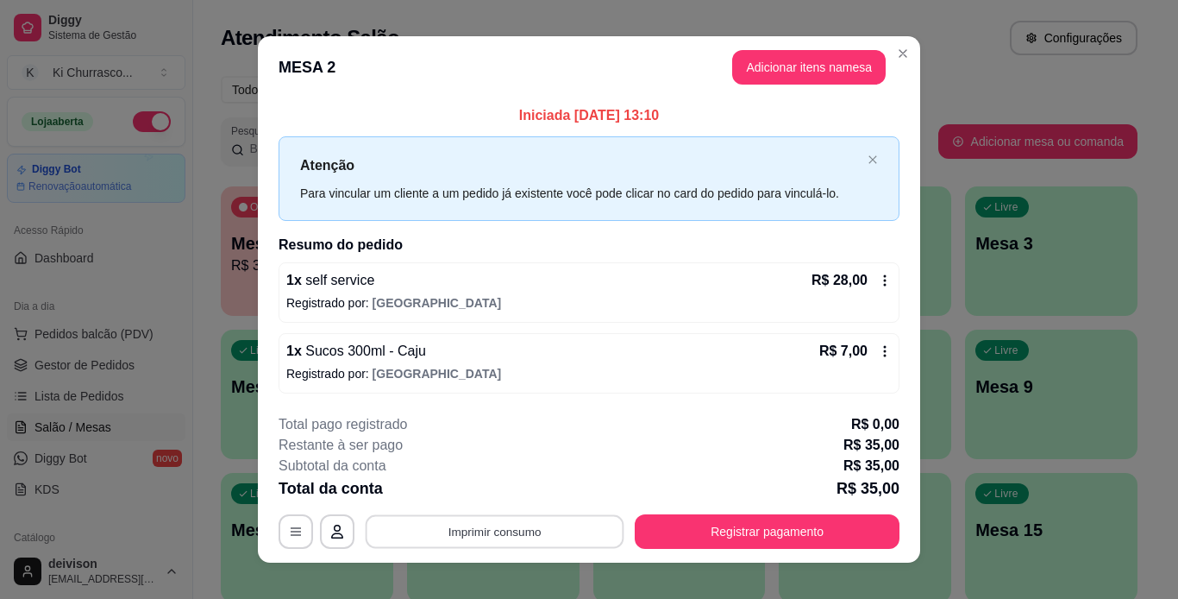
click at [562, 525] on button "Imprimir consumo" at bounding box center [495, 531] width 259 height 34
click at [523, 489] on button "IMPRESSORA" at bounding box center [493, 490] width 121 height 27
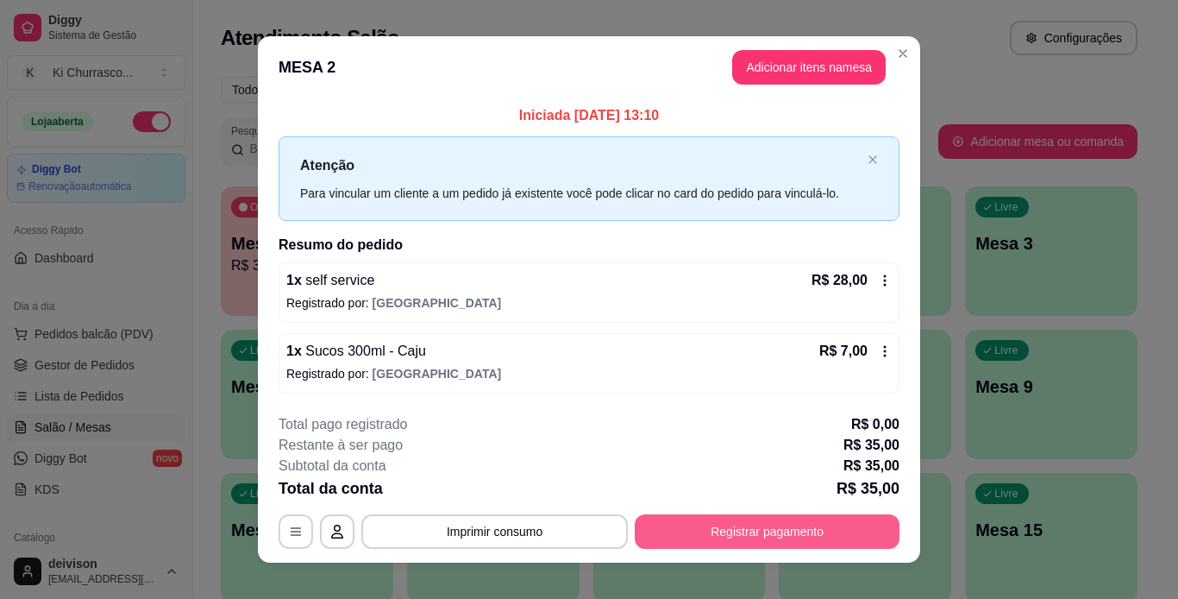
click at [773, 538] on button "Registrar pagamento" at bounding box center [767, 531] width 265 height 34
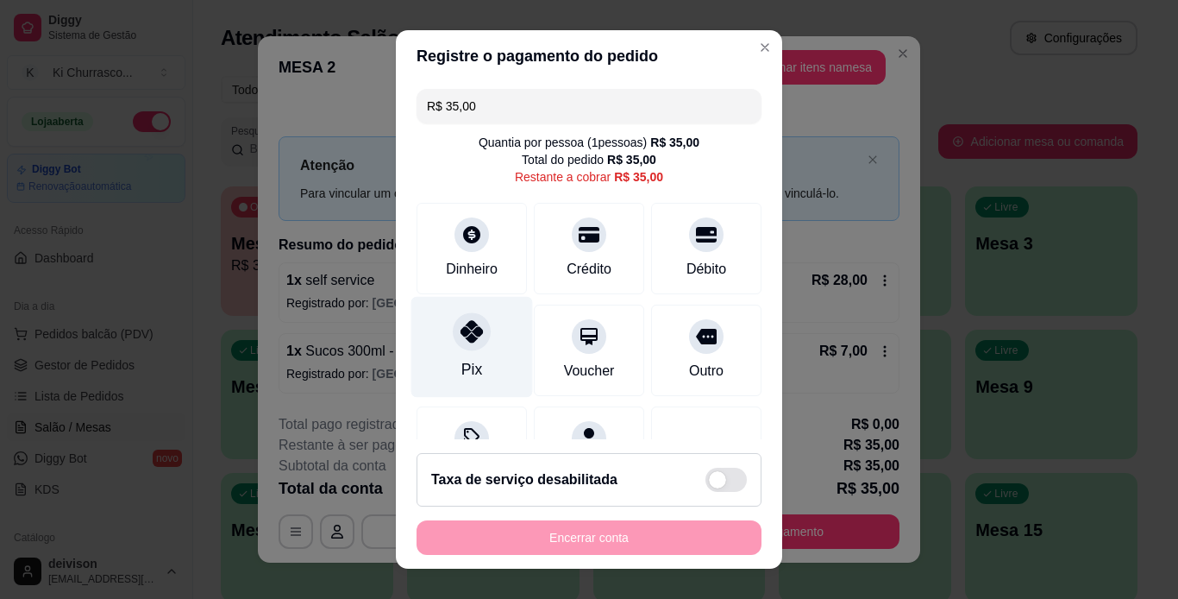
click at [461, 361] on div "Pix" at bounding box center [471, 369] width 21 height 22
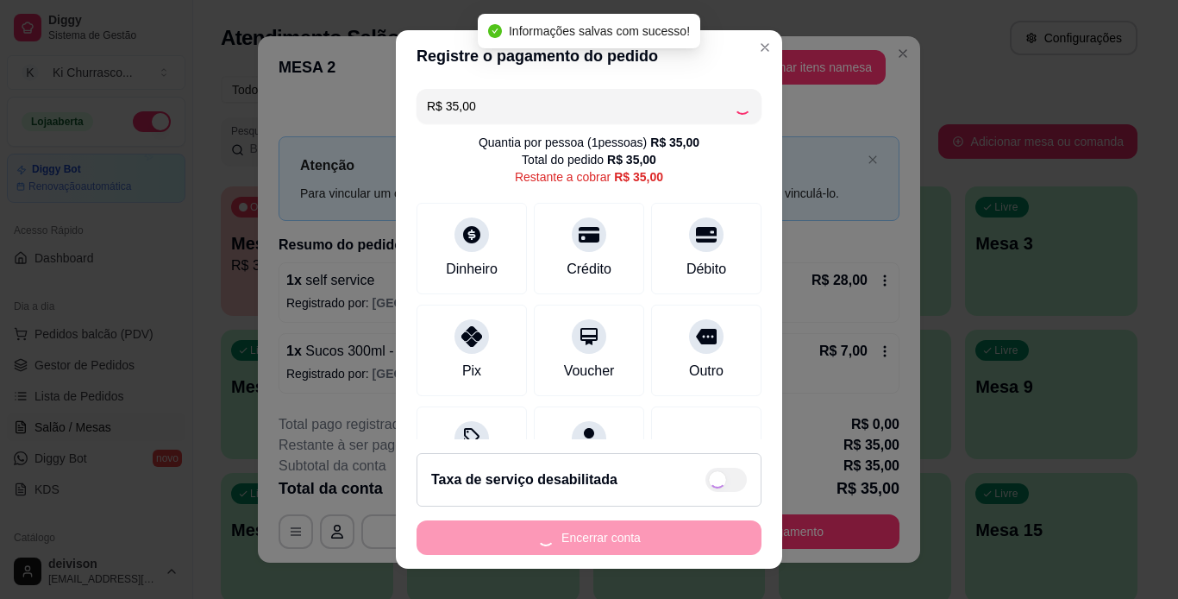
type input "R$ 0,00"
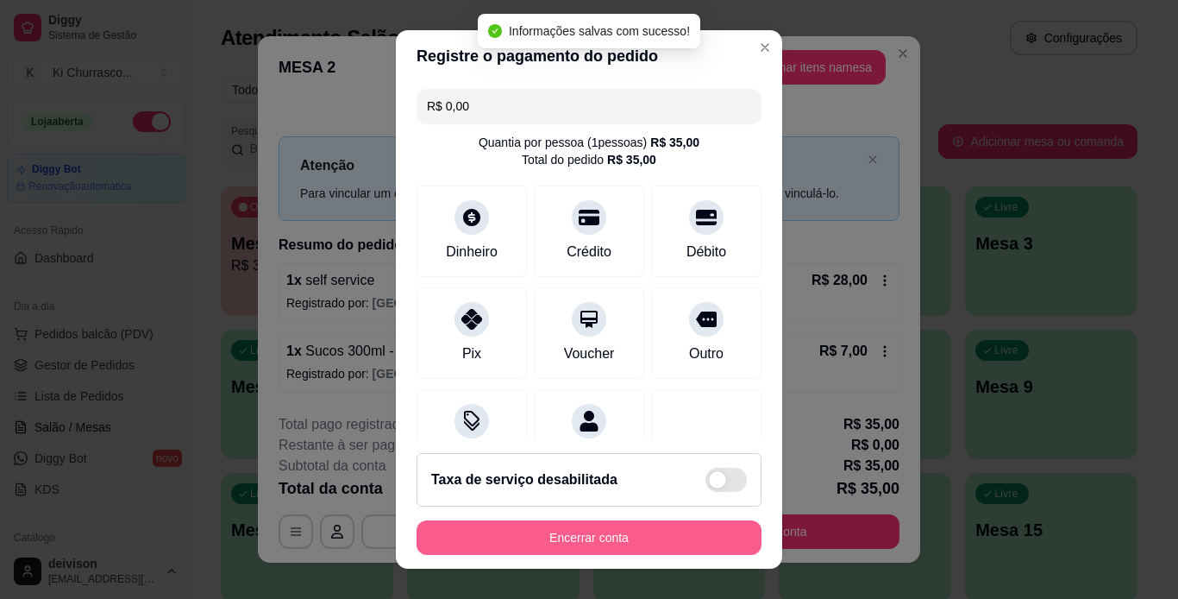
click at [696, 537] on button "Encerrar conta" at bounding box center [589, 537] width 345 height 34
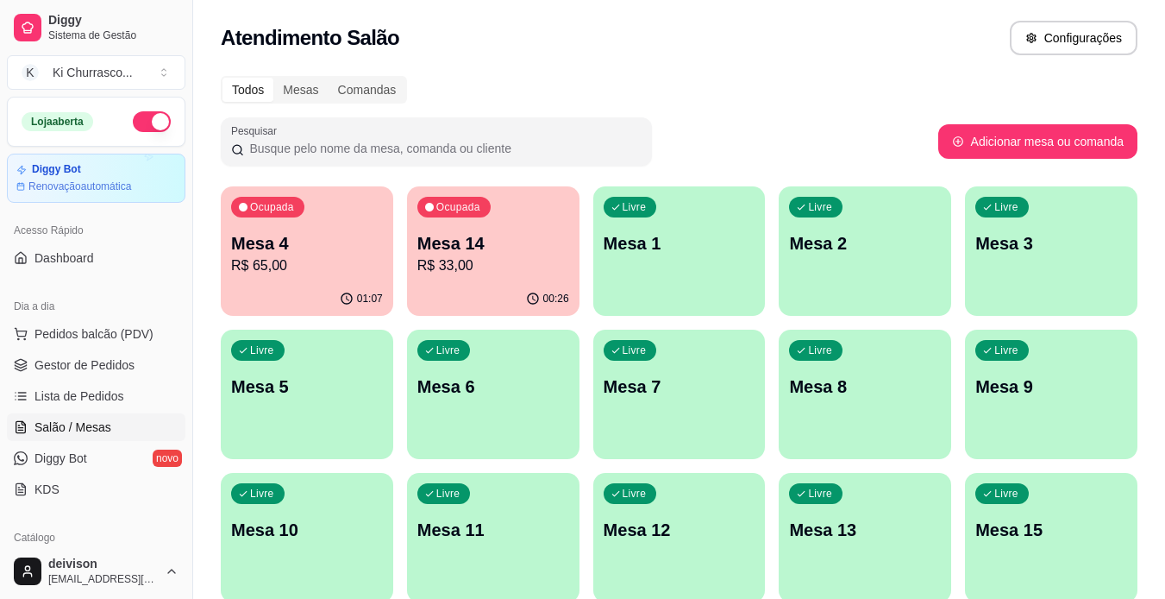
click at [355, 264] on p "R$ 65,00" at bounding box center [307, 265] width 152 height 21
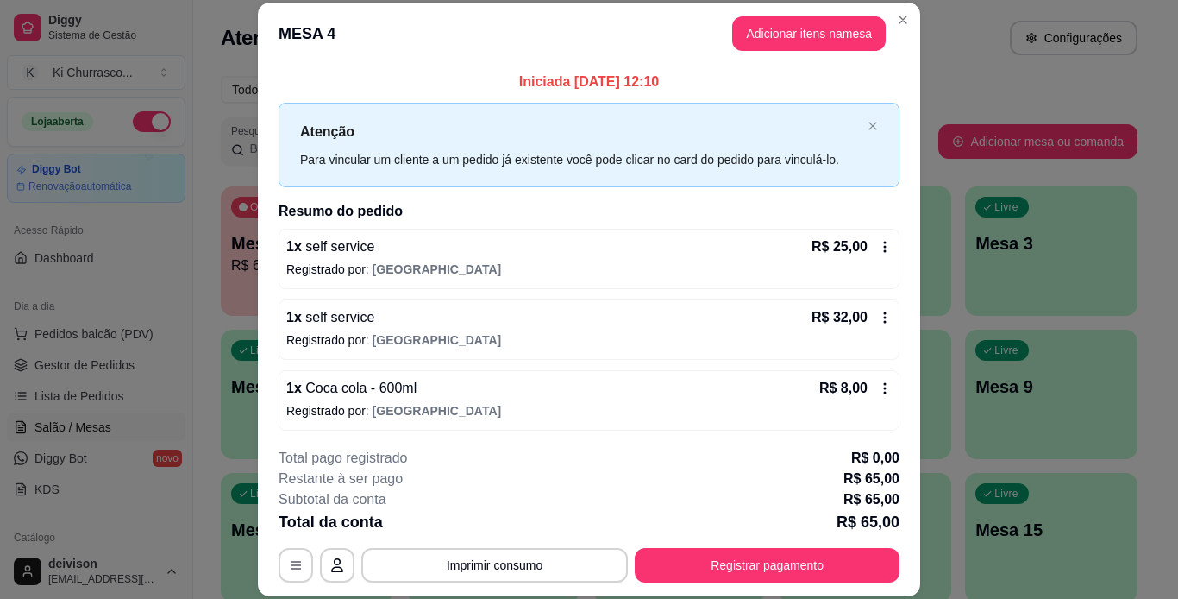
scroll to position [53, 0]
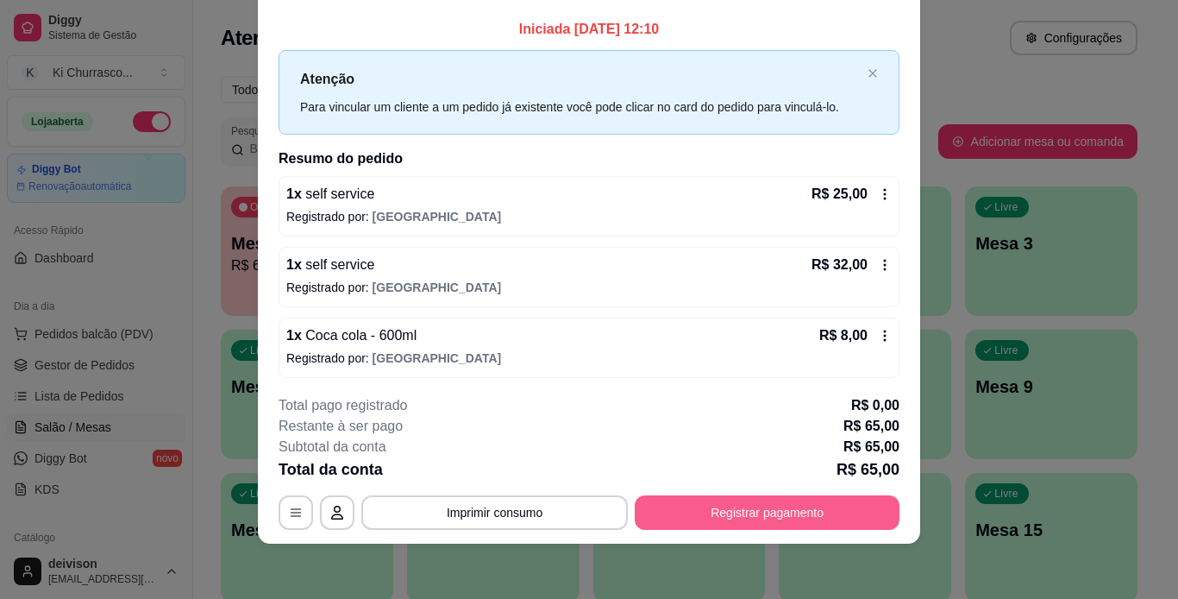
click at [772, 521] on button "Registrar pagamento" at bounding box center [767, 512] width 265 height 34
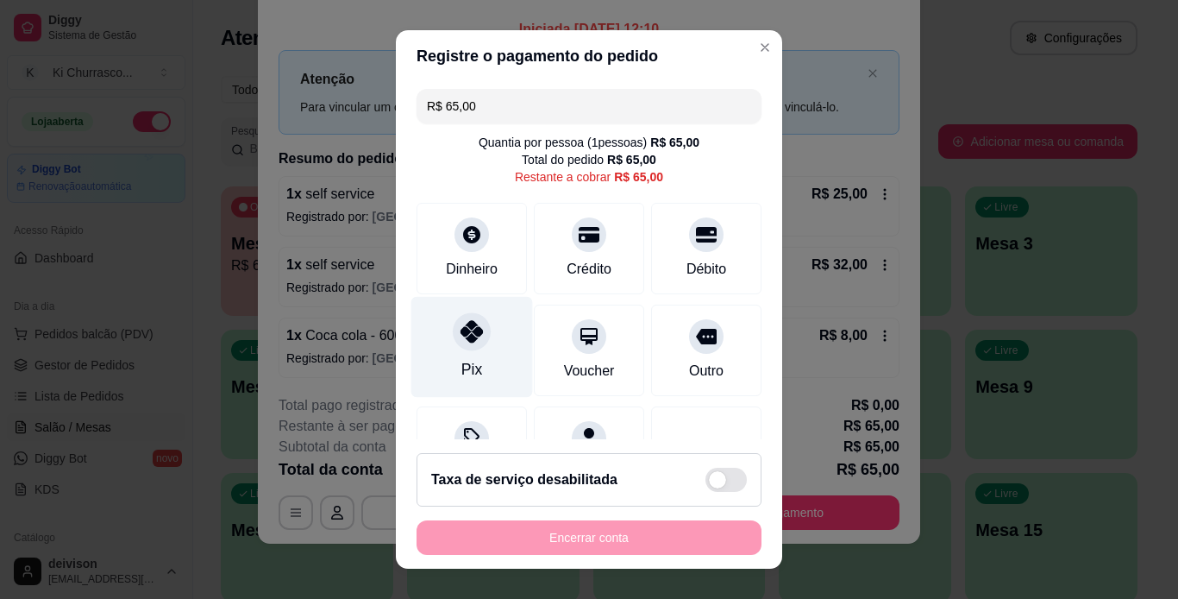
click at [495, 336] on div "Pix" at bounding box center [472, 346] width 122 height 101
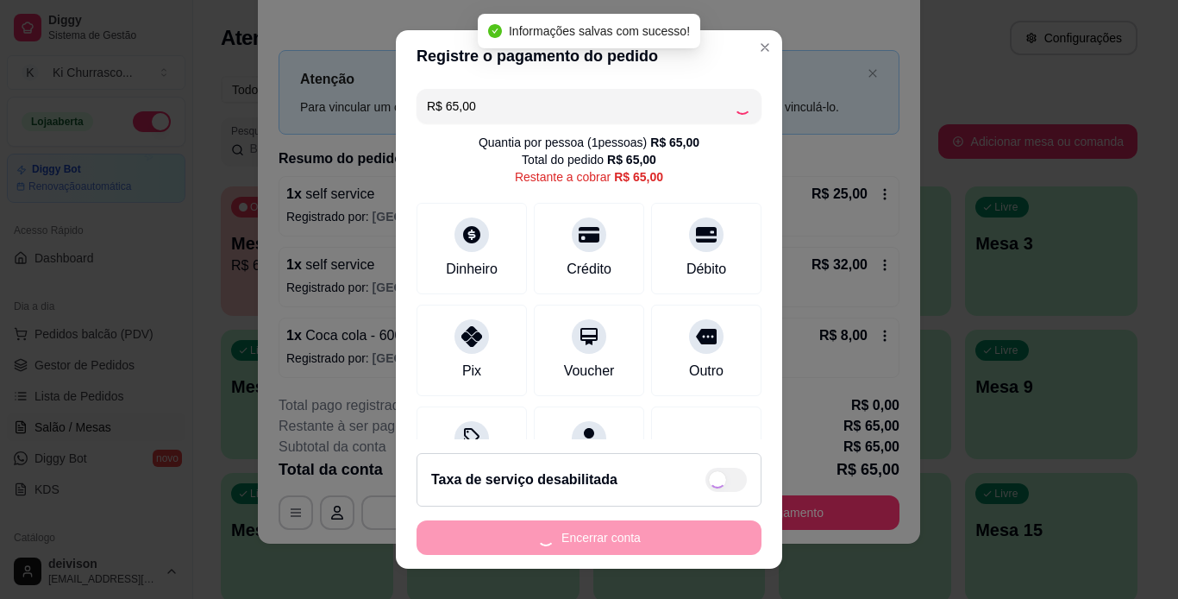
type input "R$ 0,00"
click at [658, 531] on button "Encerrar conta" at bounding box center [589, 537] width 345 height 34
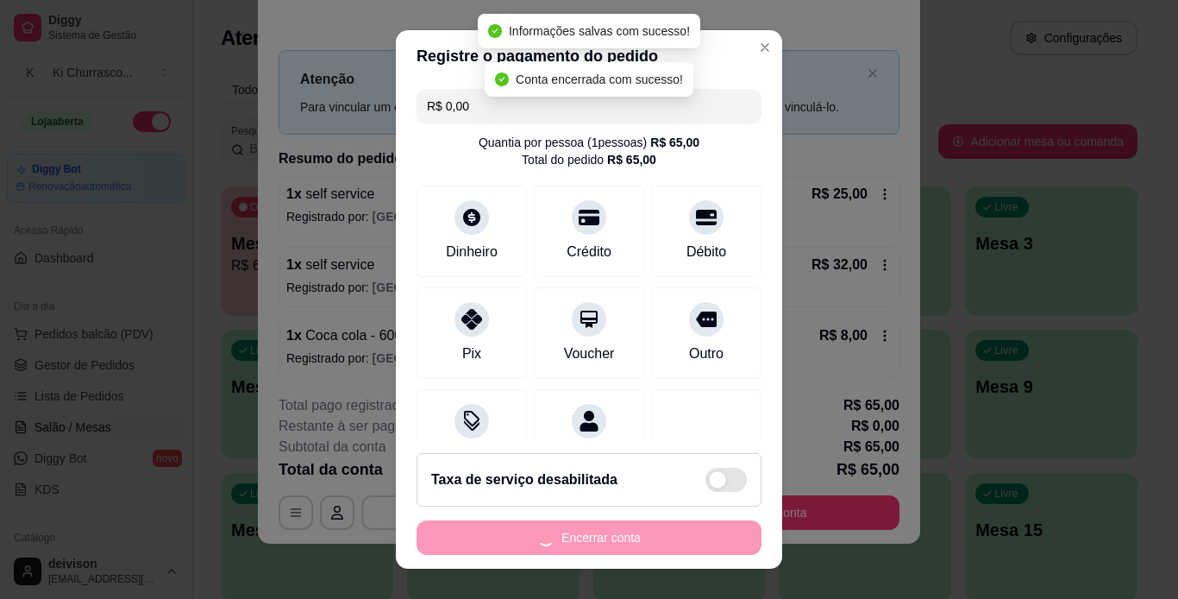
scroll to position [0, 0]
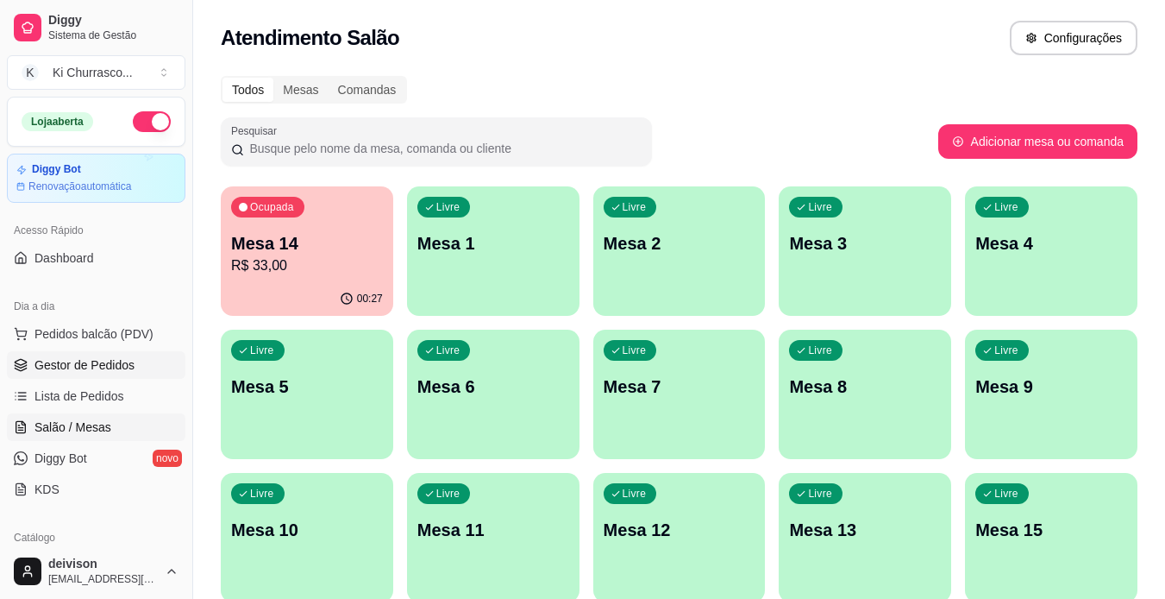
click at [95, 362] on span "Gestor de Pedidos" at bounding box center [84, 364] width 100 height 17
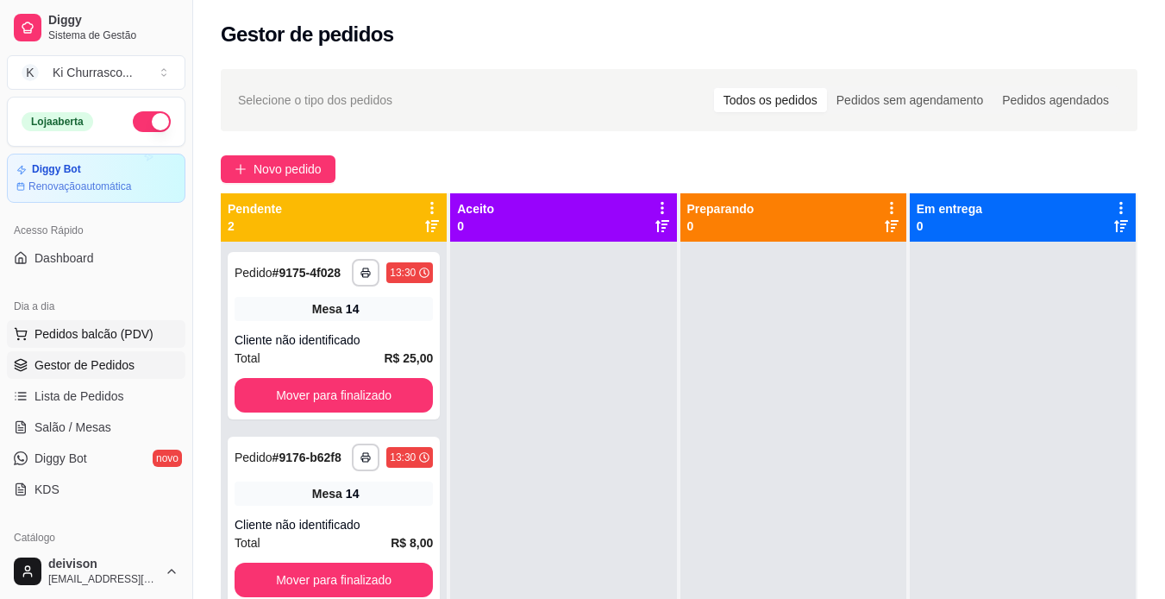
click at [88, 338] on span "Pedidos balcão (PDV)" at bounding box center [93, 333] width 119 height 17
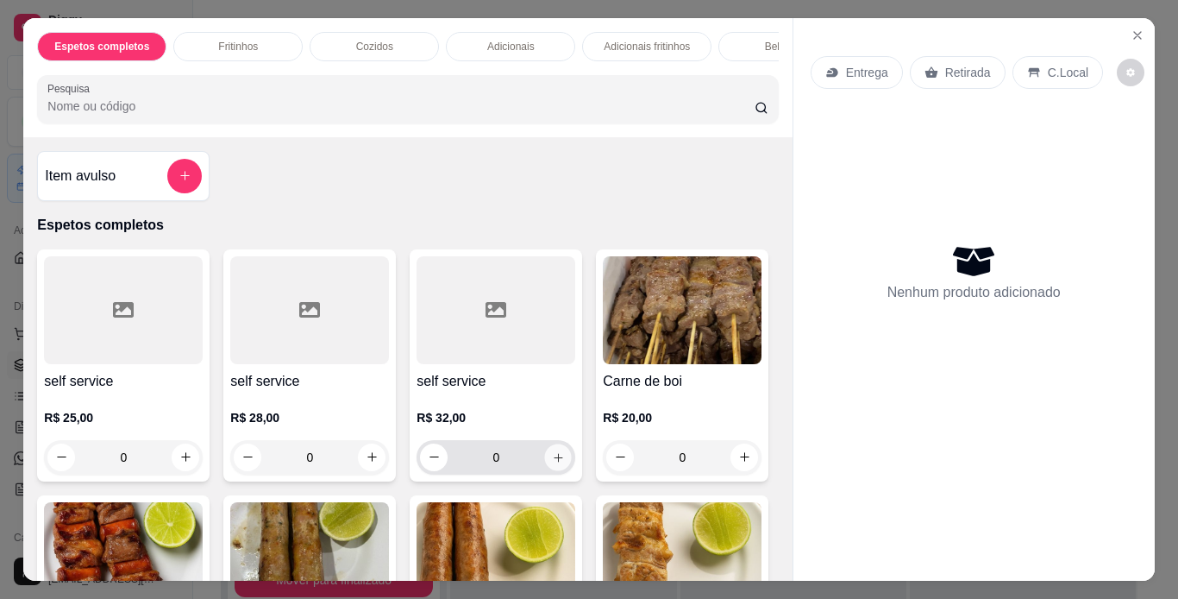
click at [552, 462] on icon "increase-product-quantity" at bounding box center [558, 457] width 13 height 13
type input "1"
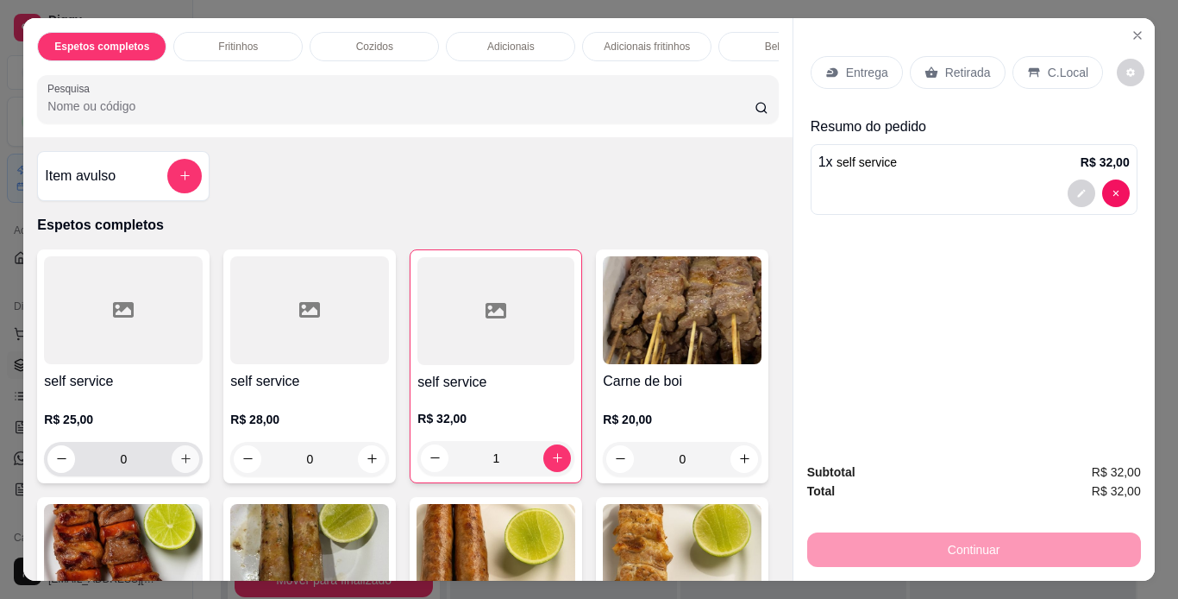
click at [187, 467] on button "increase-product-quantity" at bounding box center [186, 459] width 28 height 28
type input "1"
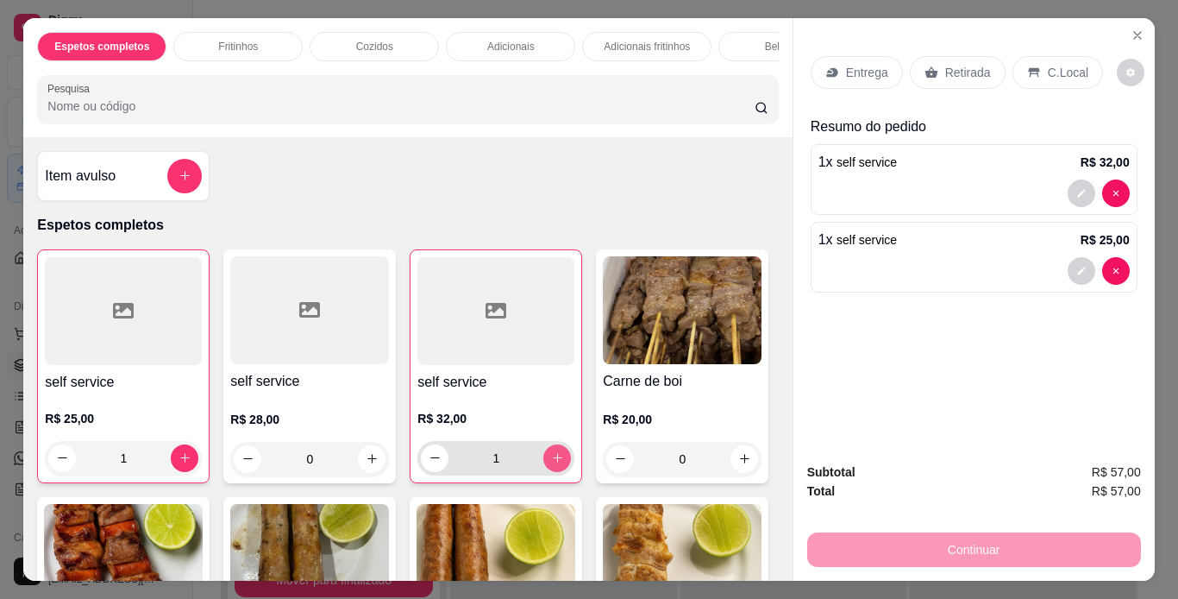
click at [551, 459] on icon "increase-product-quantity" at bounding box center [557, 457] width 13 height 13
type input "2"
click at [1052, 70] on p "C.Local" at bounding box center [1068, 72] width 41 height 17
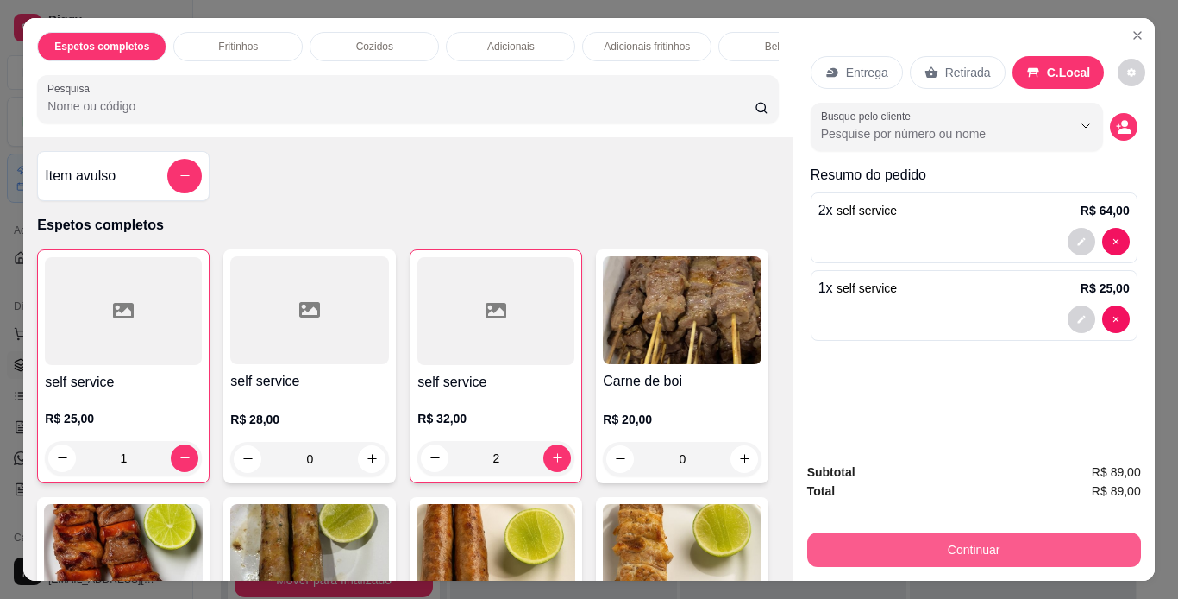
click at [1046, 543] on button "Continuar" at bounding box center [974, 549] width 334 height 34
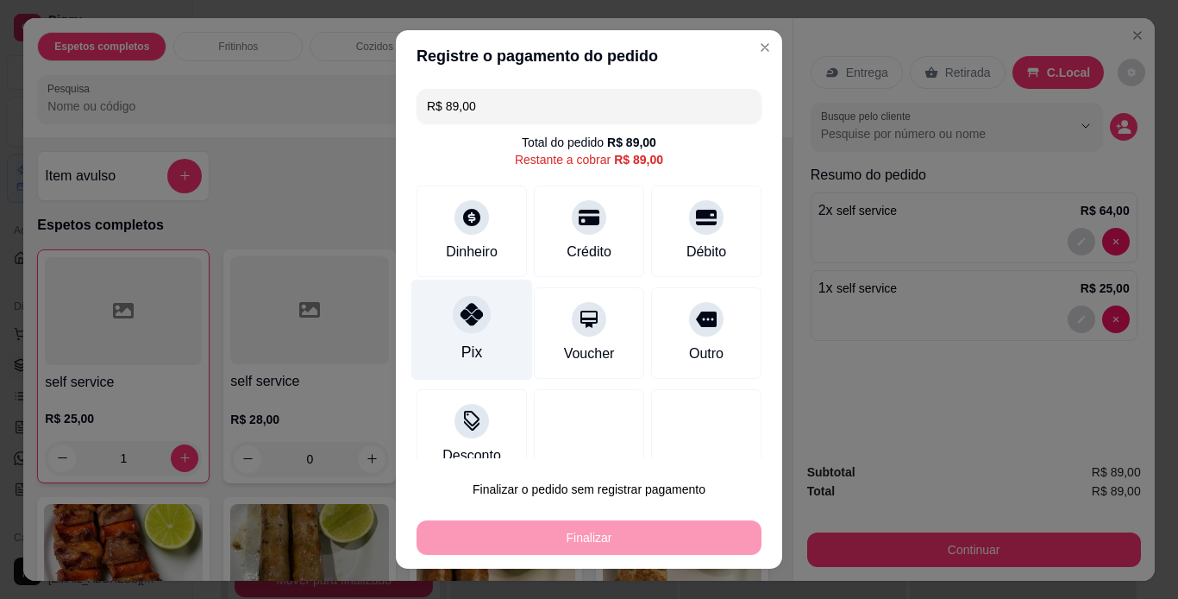
click at [466, 305] on div at bounding box center [472, 314] width 38 height 38
type input "R$ 0,00"
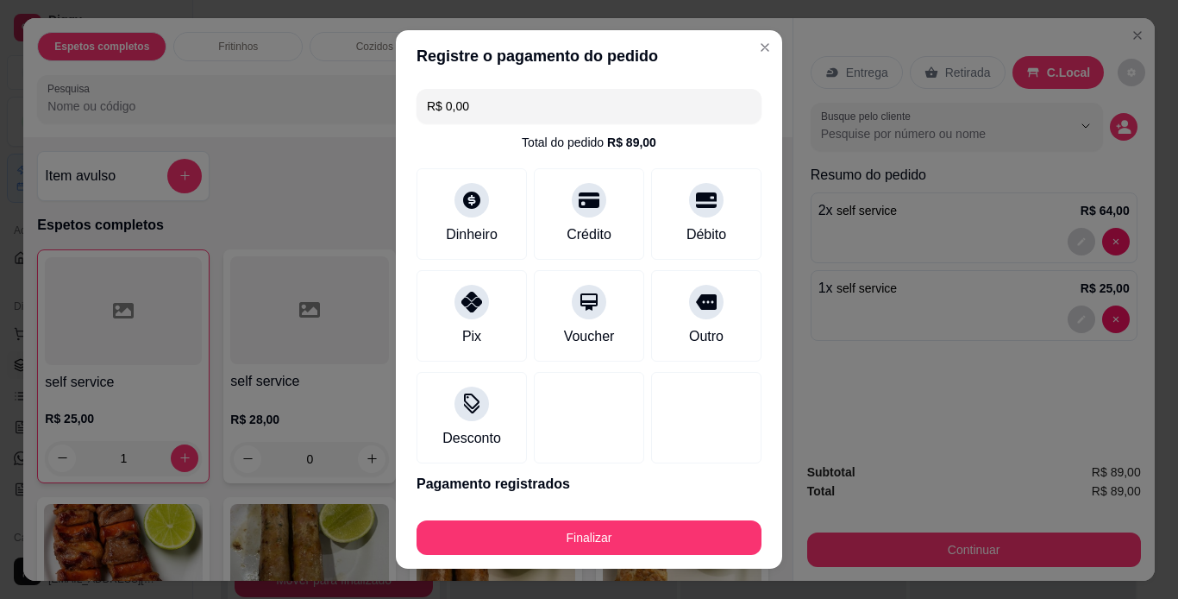
drag, startPoint x: 575, startPoint y: 519, endPoint x: 580, endPoint y: 510, distance: 10.8
click at [574, 519] on div "Finalizar" at bounding box center [589, 533] width 345 height 41
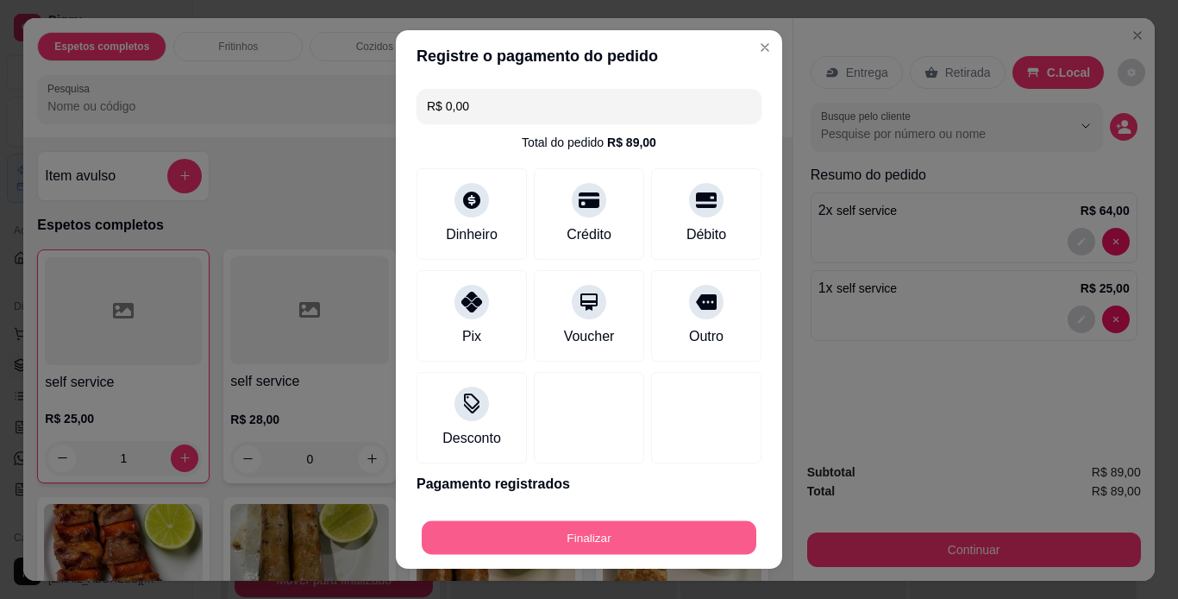
click at [577, 542] on button "Finalizar" at bounding box center [589, 538] width 335 height 34
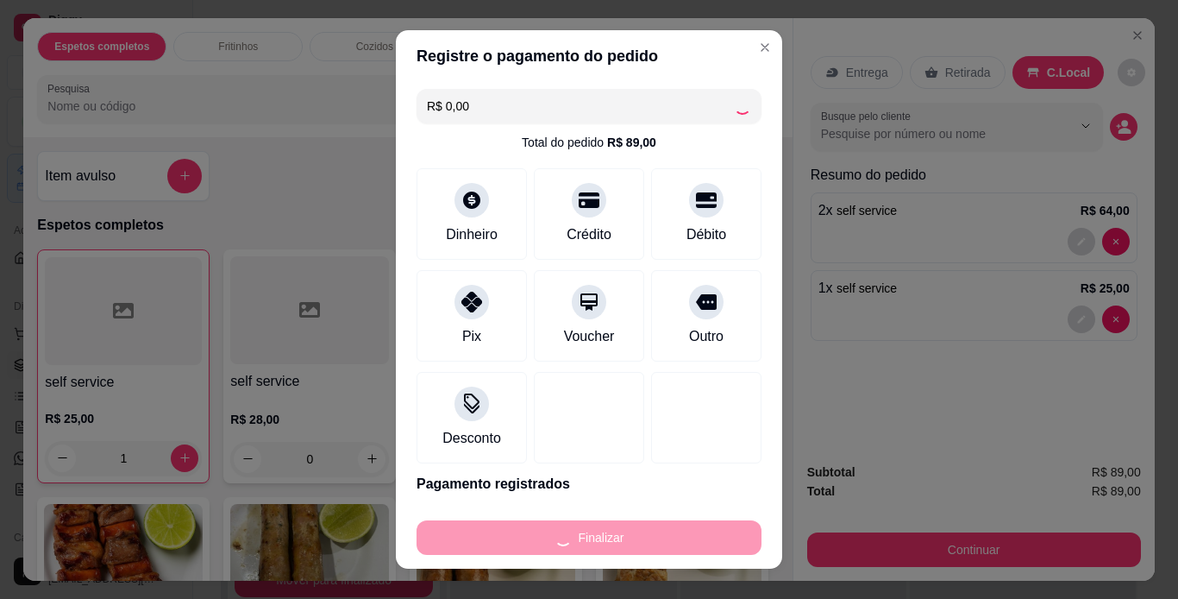
type input "0"
type input "-R$ 89,00"
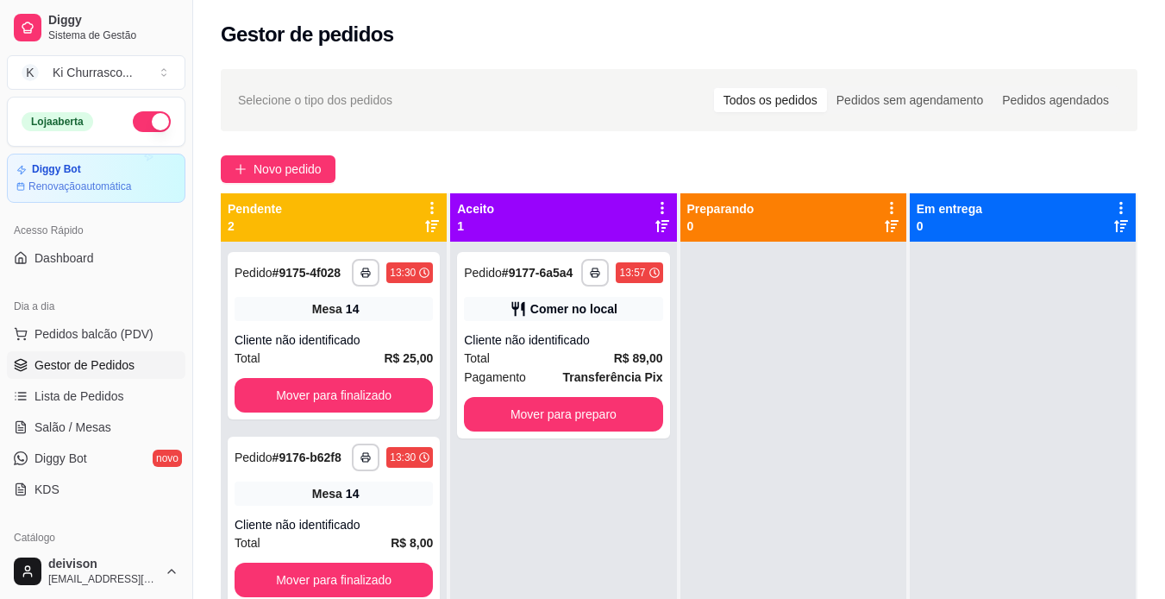
click at [750, 44] on div "Gestor de pedidos" at bounding box center [679, 35] width 917 height 28
click at [572, 389] on div "**********" at bounding box center [563, 345] width 212 height 186
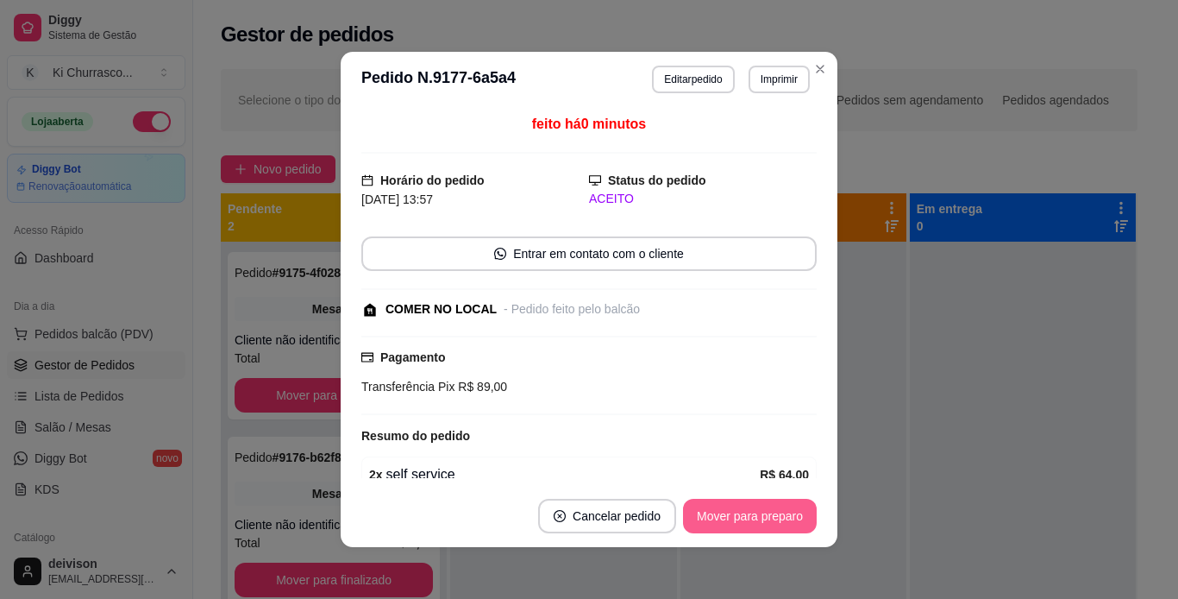
click at [761, 542] on footer "Cancelar pedido Mover para preparo" at bounding box center [589, 516] width 497 height 62
click at [766, 511] on button "Mover para preparo" at bounding box center [749, 516] width 129 height 34
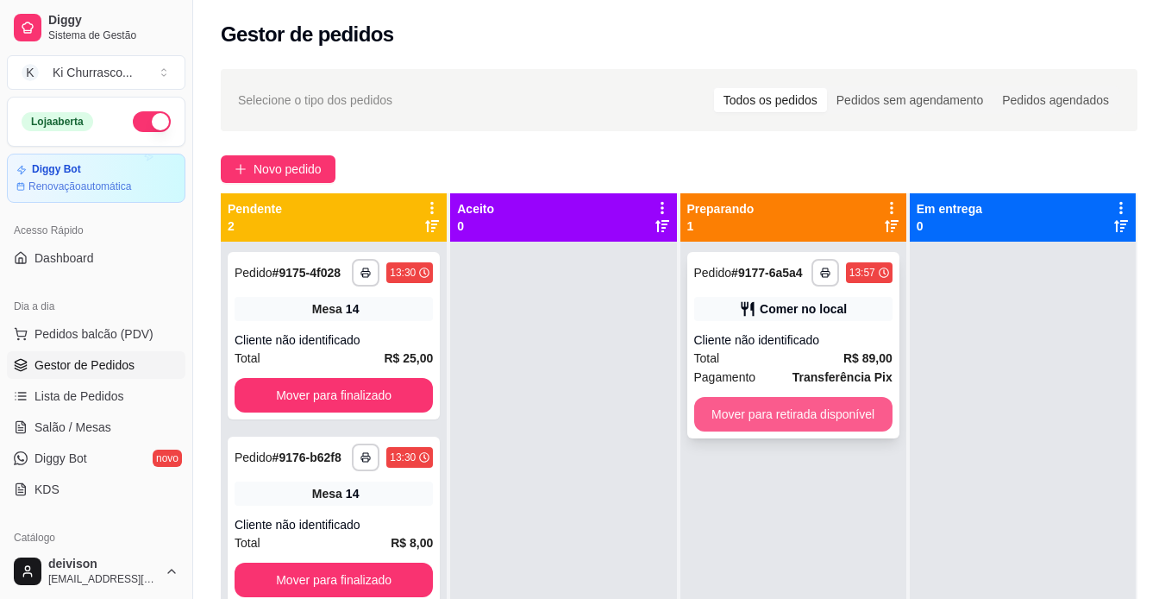
click at [844, 416] on button "Mover para retirada disponível" at bounding box center [793, 414] width 198 height 34
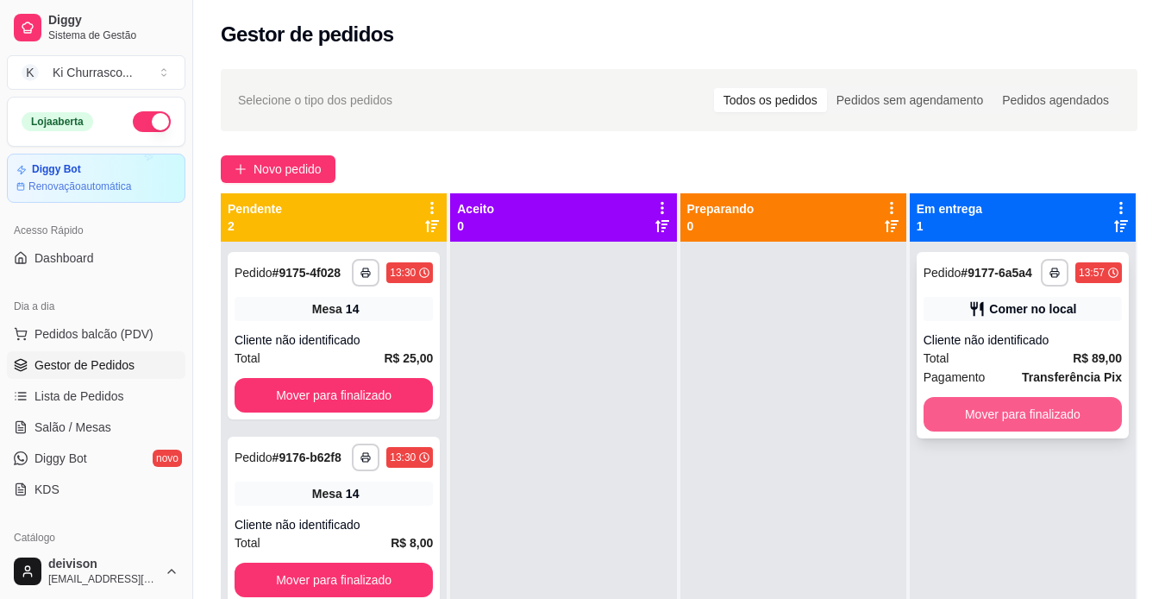
click at [1008, 415] on button "Mover para finalizado" at bounding box center [1023, 414] width 198 height 34
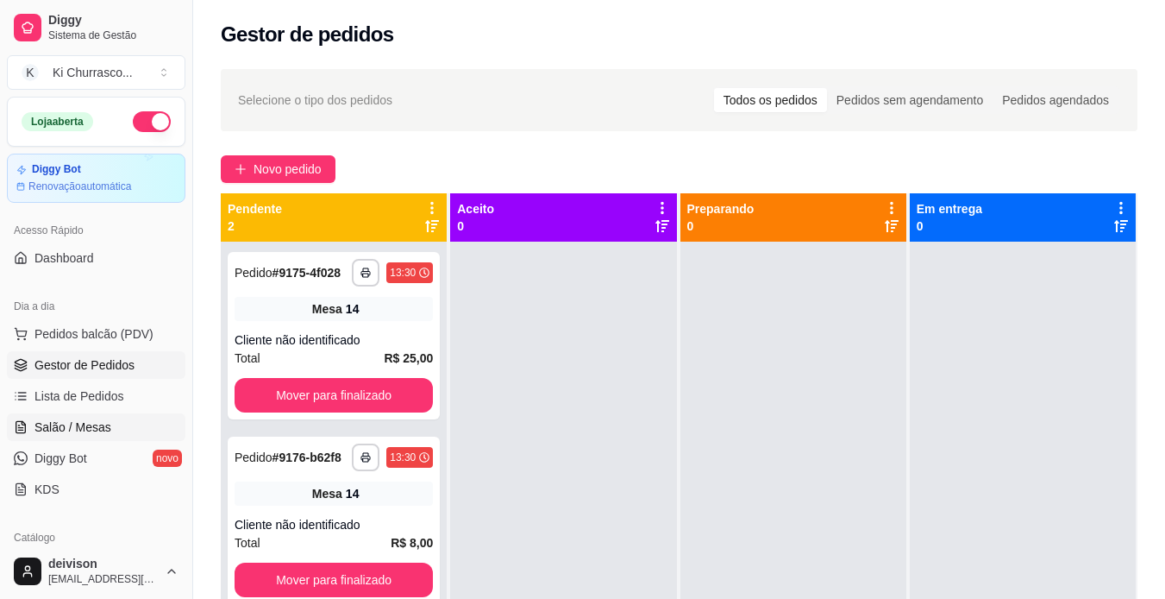
click at [62, 423] on span "Salão / Mesas" at bounding box center [72, 426] width 77 height 17
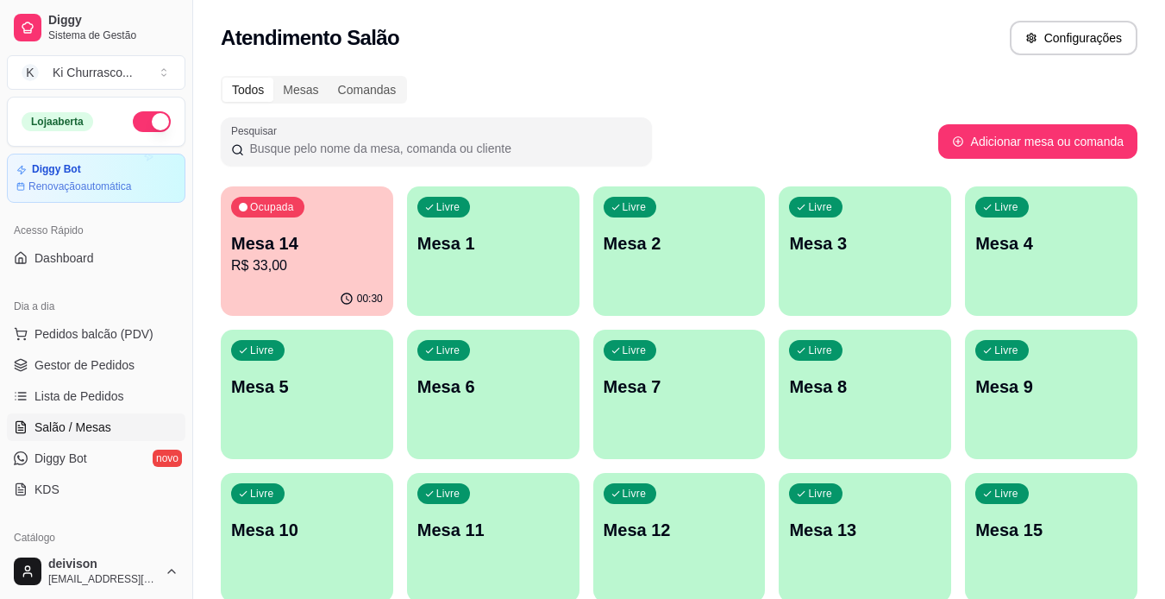
click at [379, 266] on p "R$ 33,00" at bounding box center [307, 265] width 152 height 21
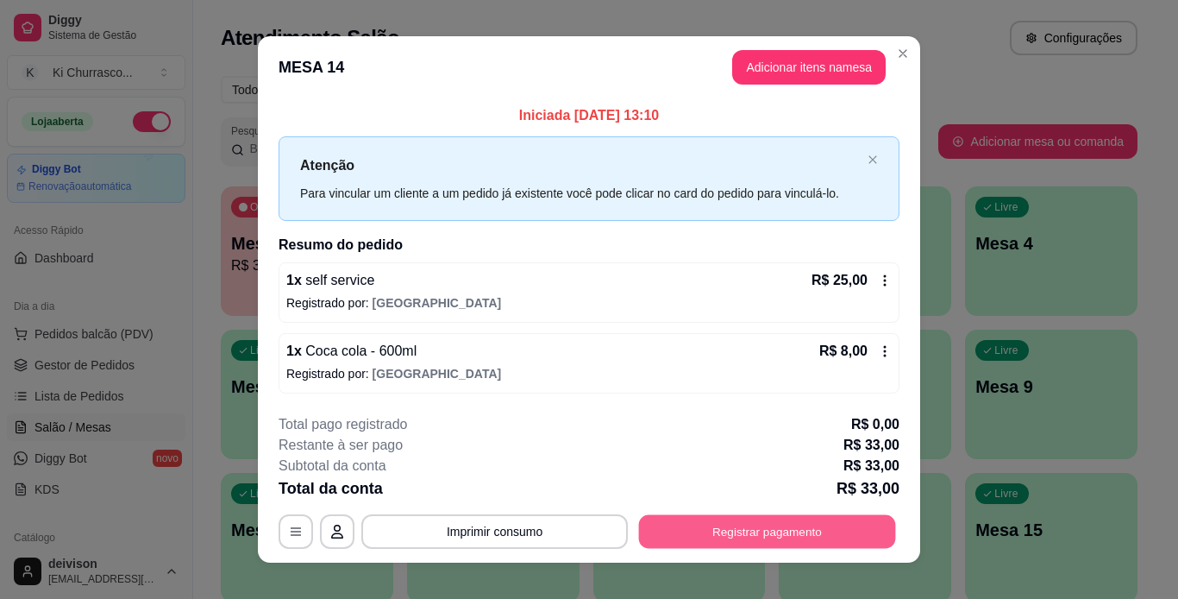
click at [771, 521] on button "Registrar pagamento" at bounding box center [767, 531] width 257 height 34
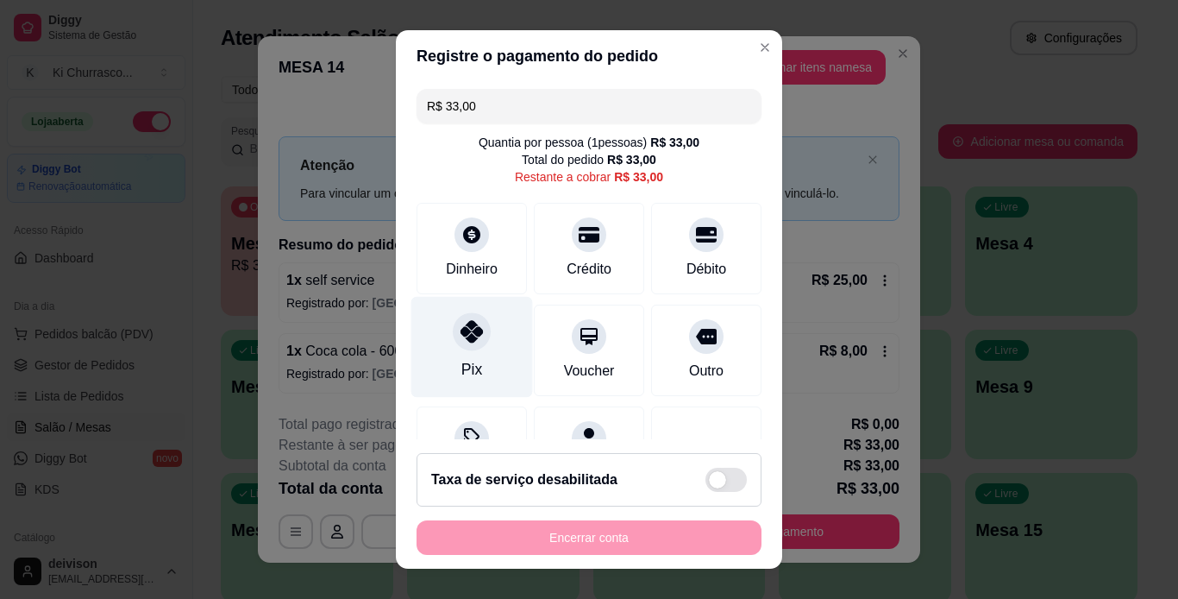
click at [480, 337] on div at bounding box center [472, 331] width 38 height 38
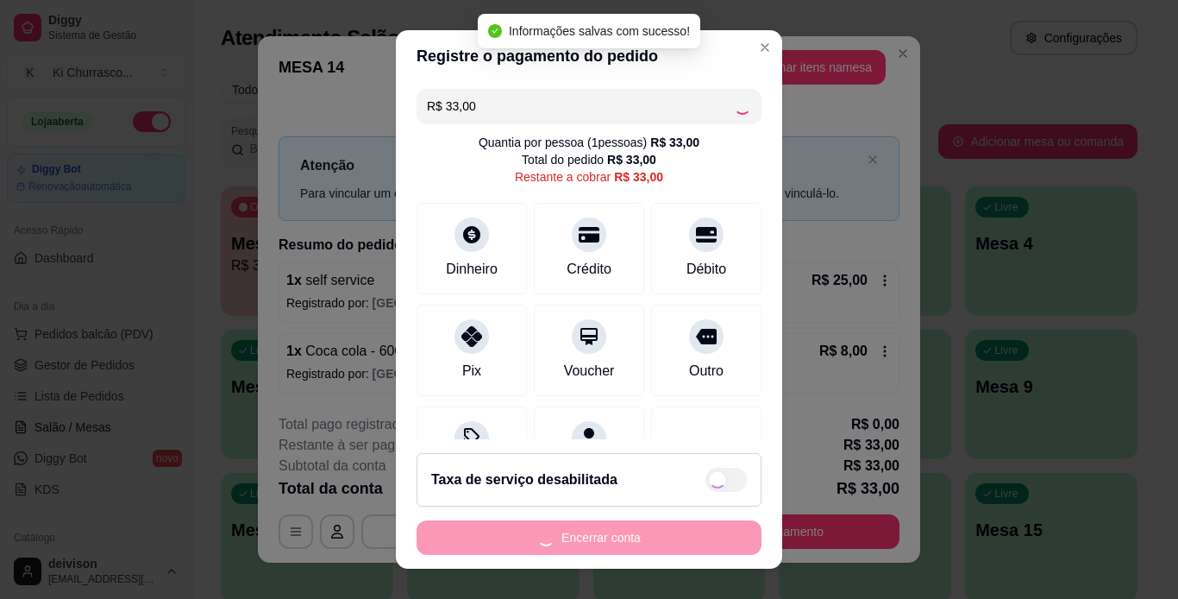
type input "R$ 0,00"
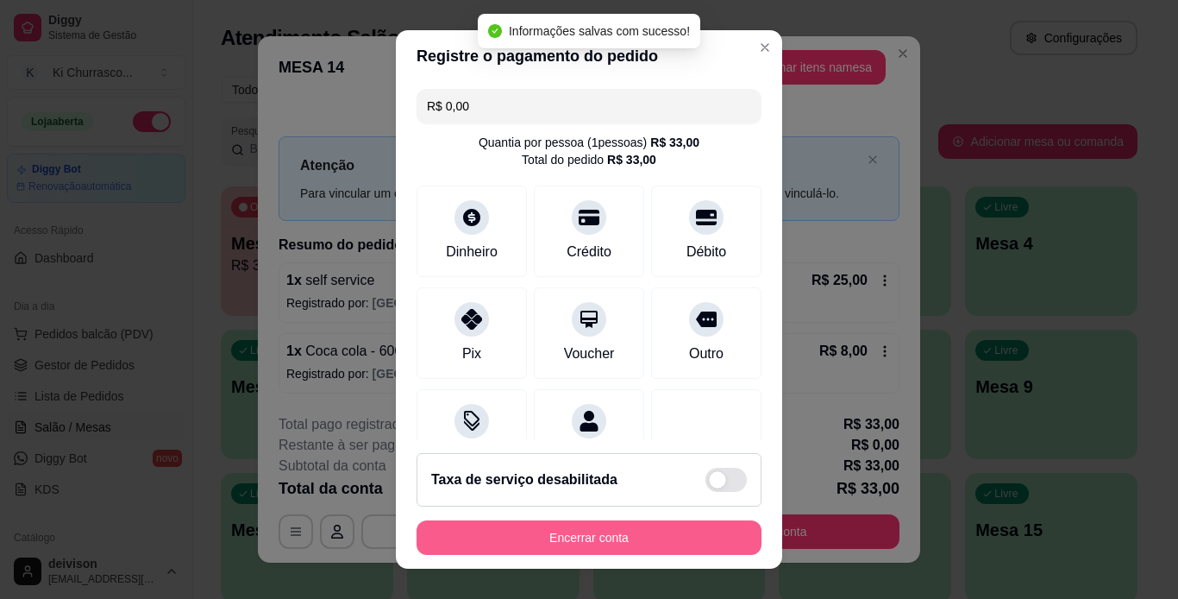
click at [591, 534] on button "Encerrar conta" at bounding box center [589, 537] width 345 height 34
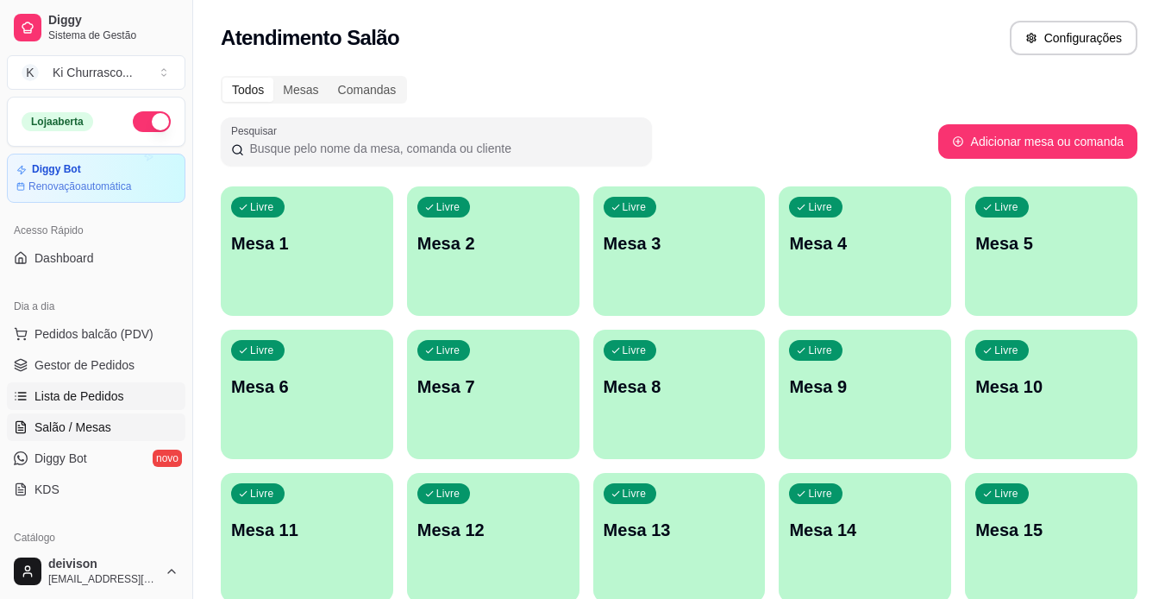
click at [47, 402] on span "Lista de Pedidos" at bounding box center [79, 395] width 90 height 17
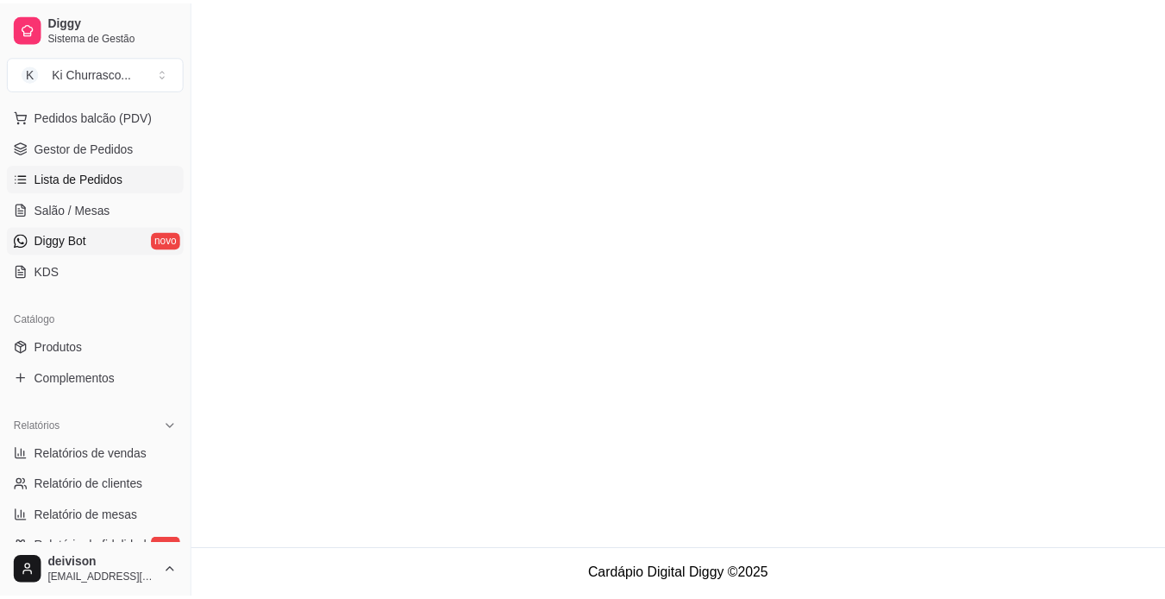
scroll to position [259, 0]
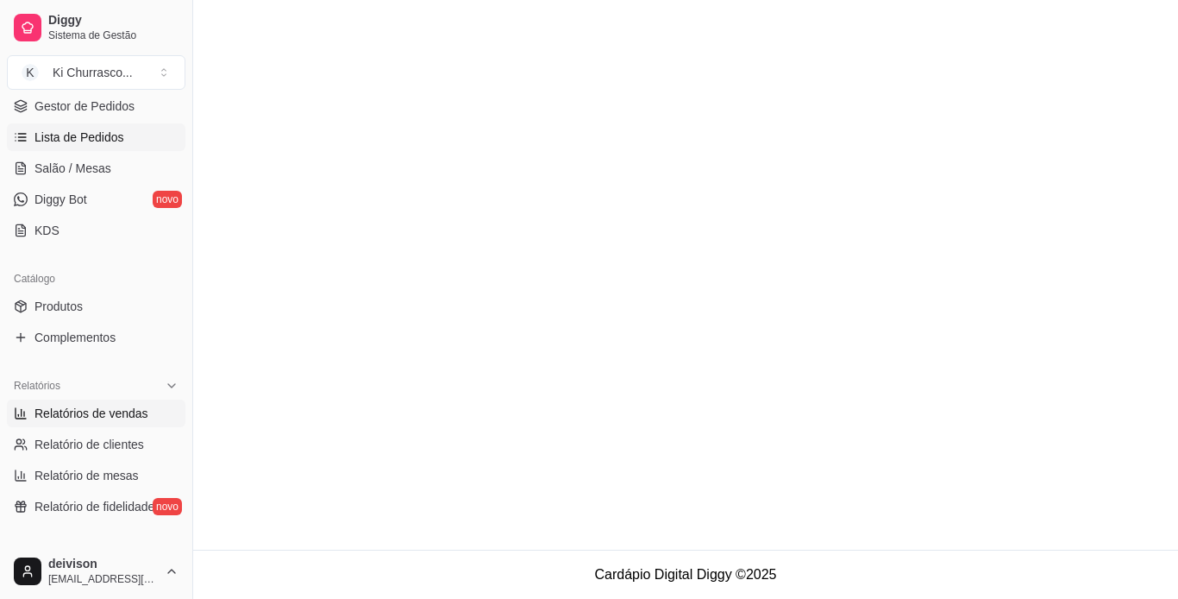
click at [106, 416] on span "Relatórios de vendas" at bounding box center [91, 412] width 114 height 17
select select "ALL"
select select "0"
